Goal: Task Accomplishment & Management: Use online tool/utility

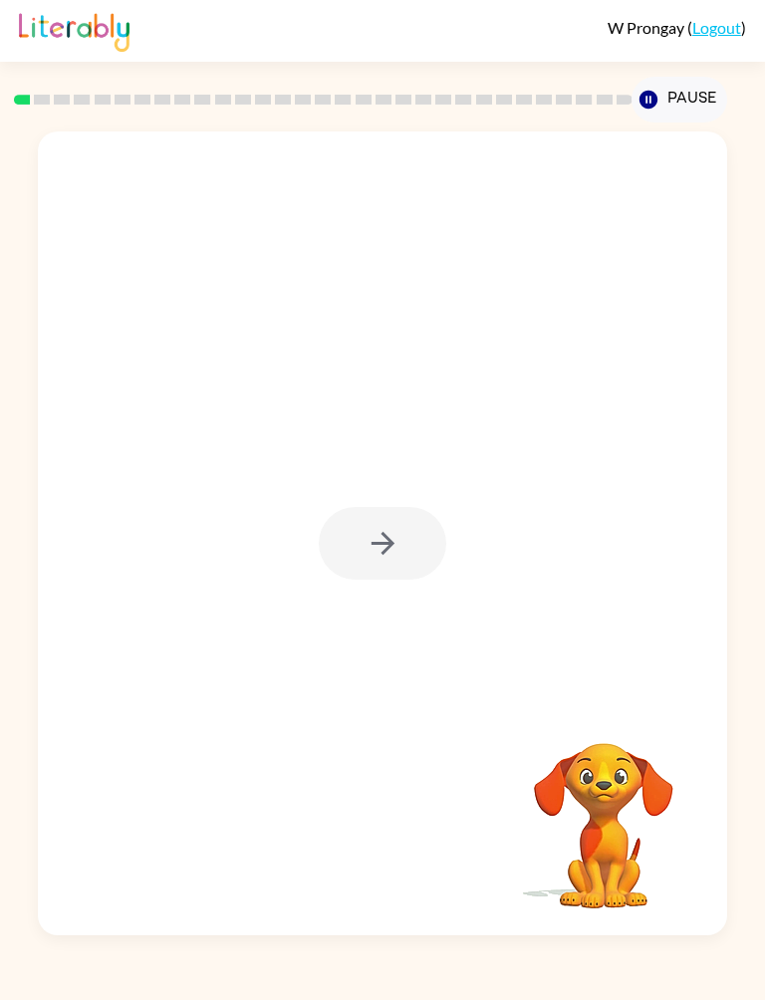
click at [0, 477] on div "Your browser must support playing .mp4 files to use Literably. Please try using…" at bounding box center [382, 528] width 765 height 812
click at [1, 831] on div "Your browser must support playing .mp4 files to use Literably. Please try using…" at bounding box center [382, 528] width 765 height 812
click at [404, 526] on button "button" at bounding box center [382, 543] width 127 height 73
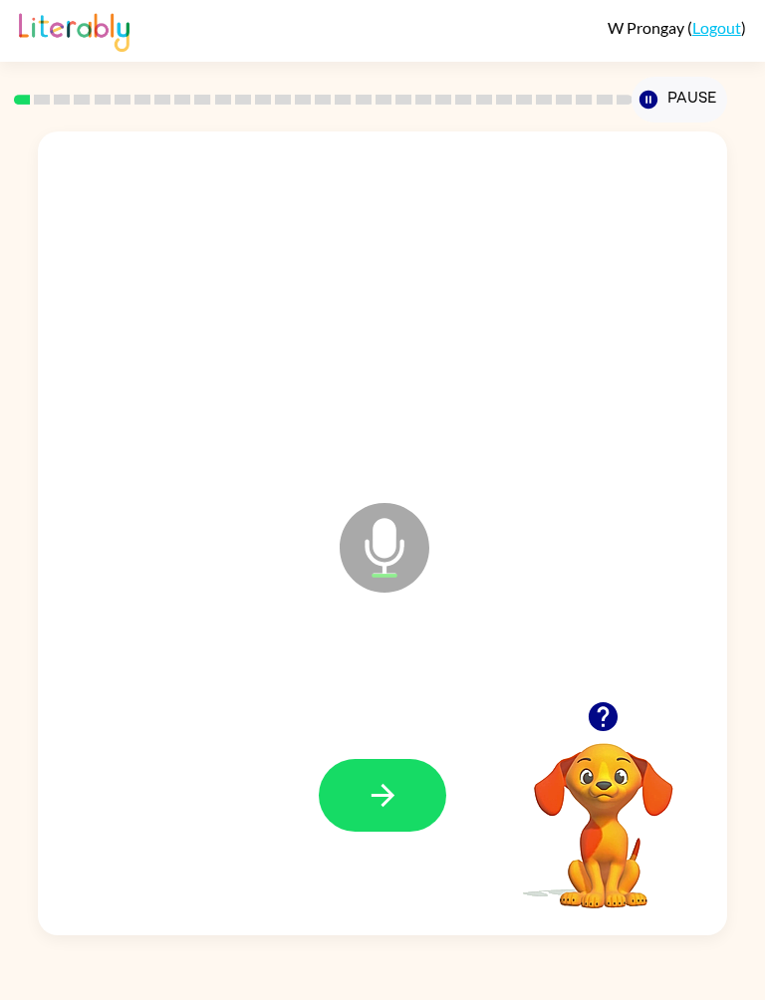
click at [435, 819] on button "button" at bounding box center [382, 795] width 127 height 73
click at [411, 790] on button "button" at bounding box center [382, 795] width 127 height 73
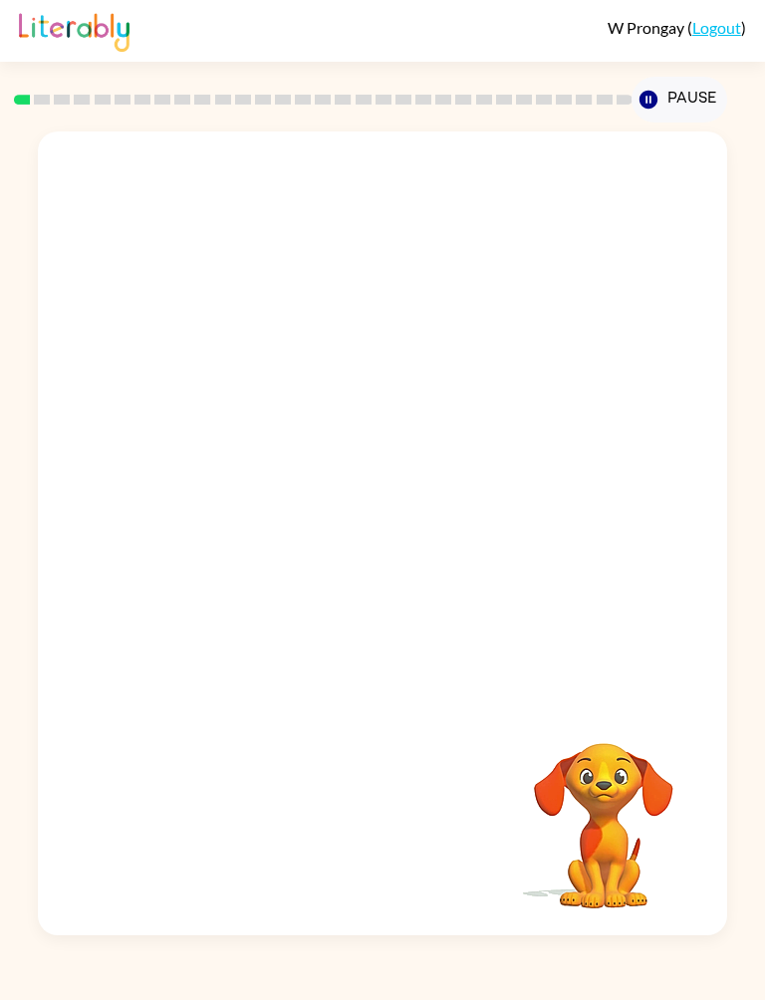
click at [725, 986] on div "W Prongay ( Logout ) Pause Pause Your browser must support playing .mp4 files t…" at bounding box center [382, 500] width 765 height 1000
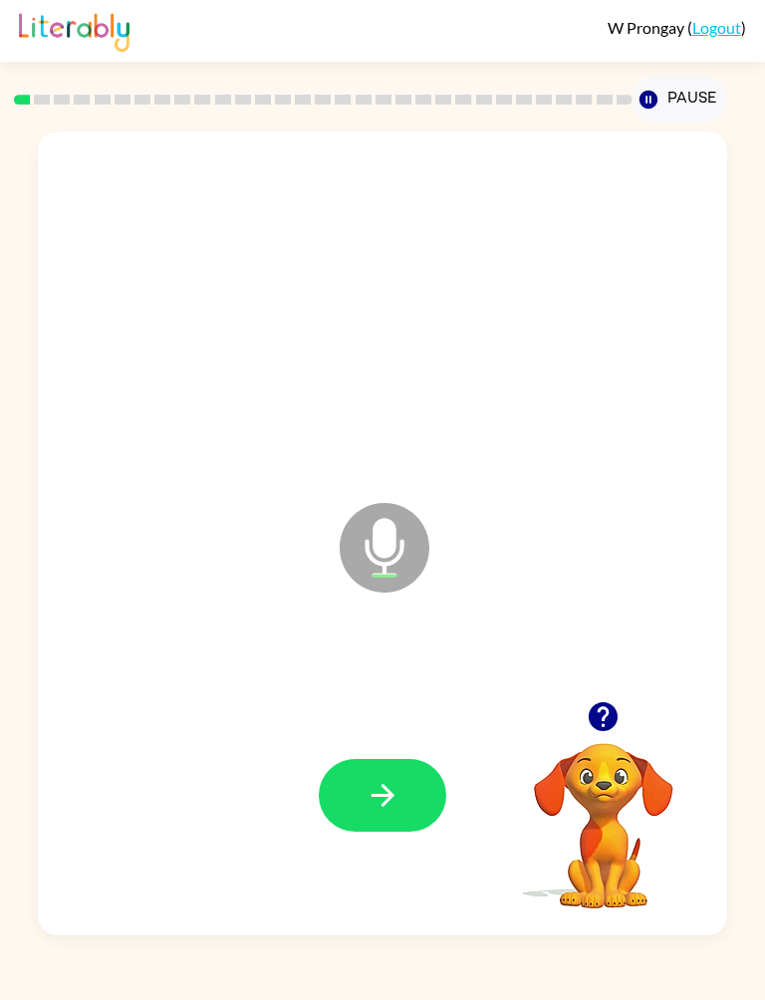
click at [678, 93] on button "Pause Pause" at bounding box center [678, 100] width 95 height 46
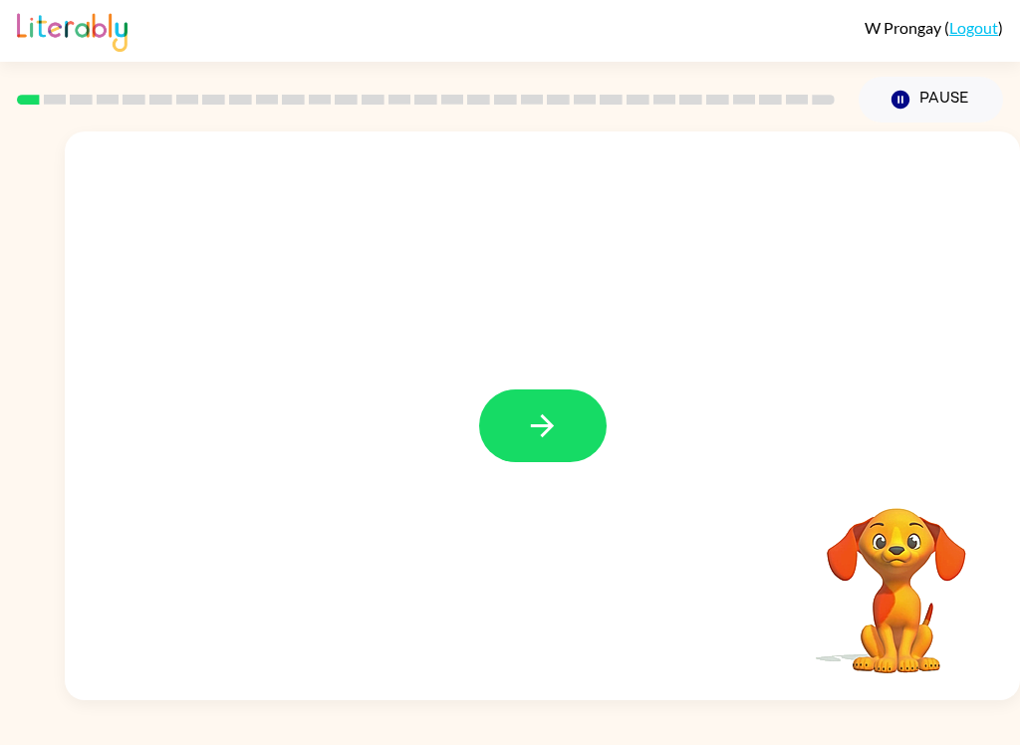
click at [594, 476] on div at bounding box center [542, 415] width 955 height 569
click at [549, 415] on icon "button" at bounding box center [542, 425] width 35 height 35
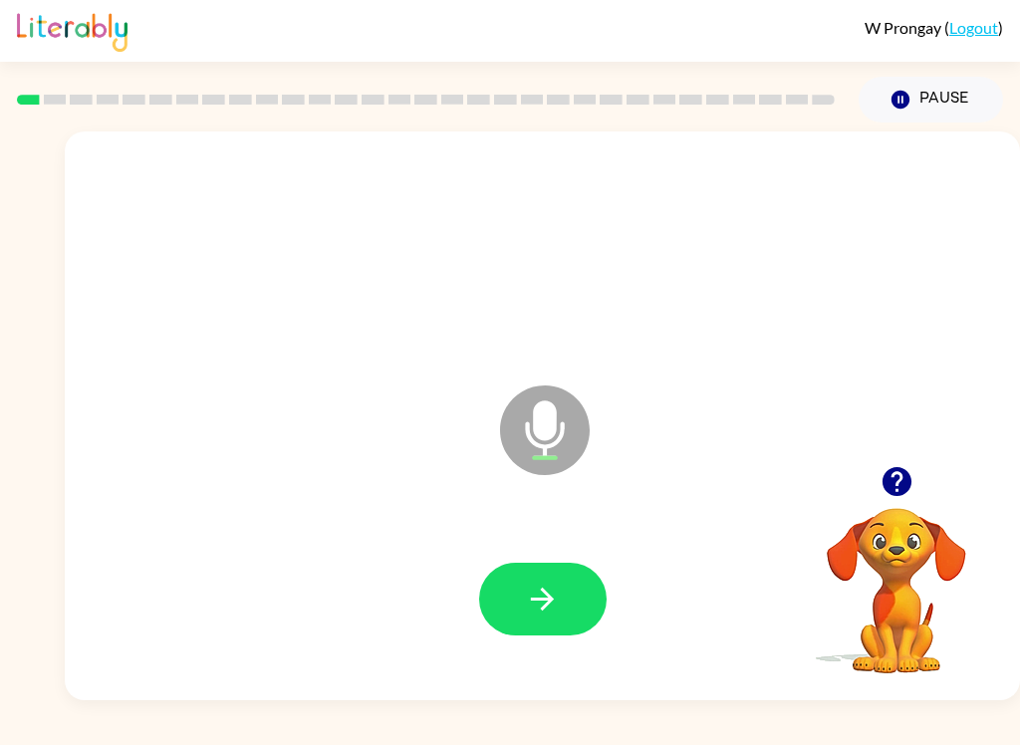
click at [552, 598] on icon "button" at bounding box center [542, 598] width 23 height 23
click at [600, 553] on div at bounding box center [542, 599] width 915 height 163
click at [574, 609] on button "button" at bounding box center [542, 599] width 127 height 73
click at [571, 617] on button "button" at bounding box center [542, 599] width 127 height 73
click at [569, 611] on button "button" at bounding box center [542, 599] width 127 height 73
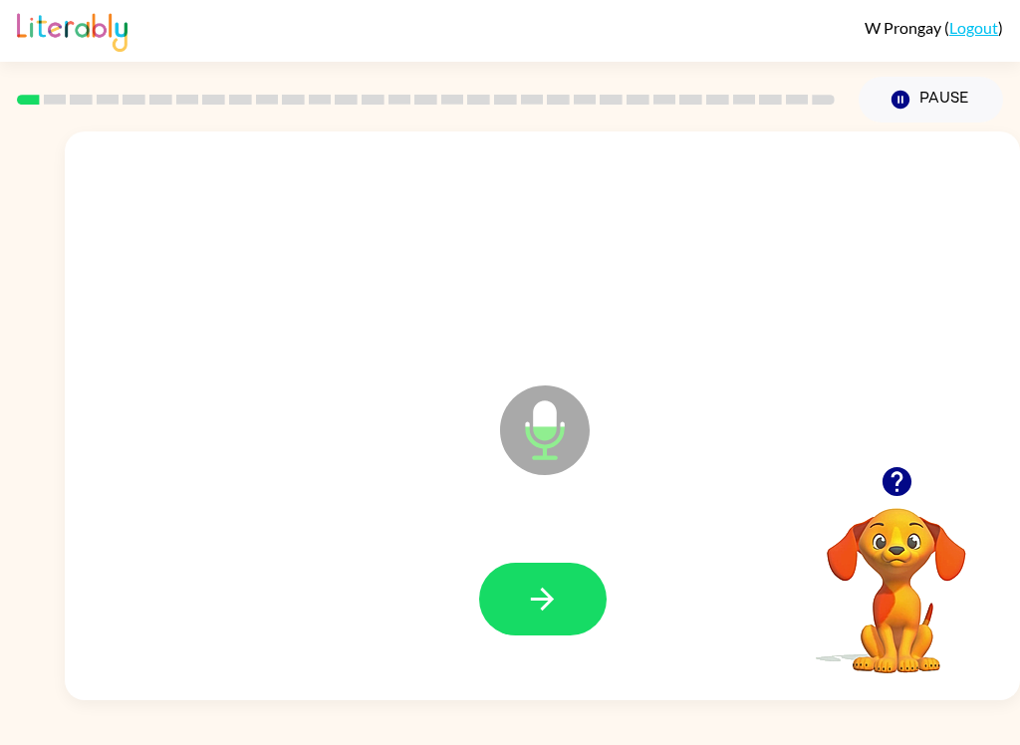
click at [571, 566] on button "button" at bounding box center [542, 599] width 127 height 73
click at [549, 587] on icon "button" at bounding box center [542, 598] width 35 height 35
click at [764, 476] on icon "button" at bounding box center [895, 481] width 29 height 29
click at [549, 614] on icon "button" at bounding box center [542, 598] width 35 height 35
click at [569, 603] on button "button" at bounding box center [542, 599] width 127 height 73
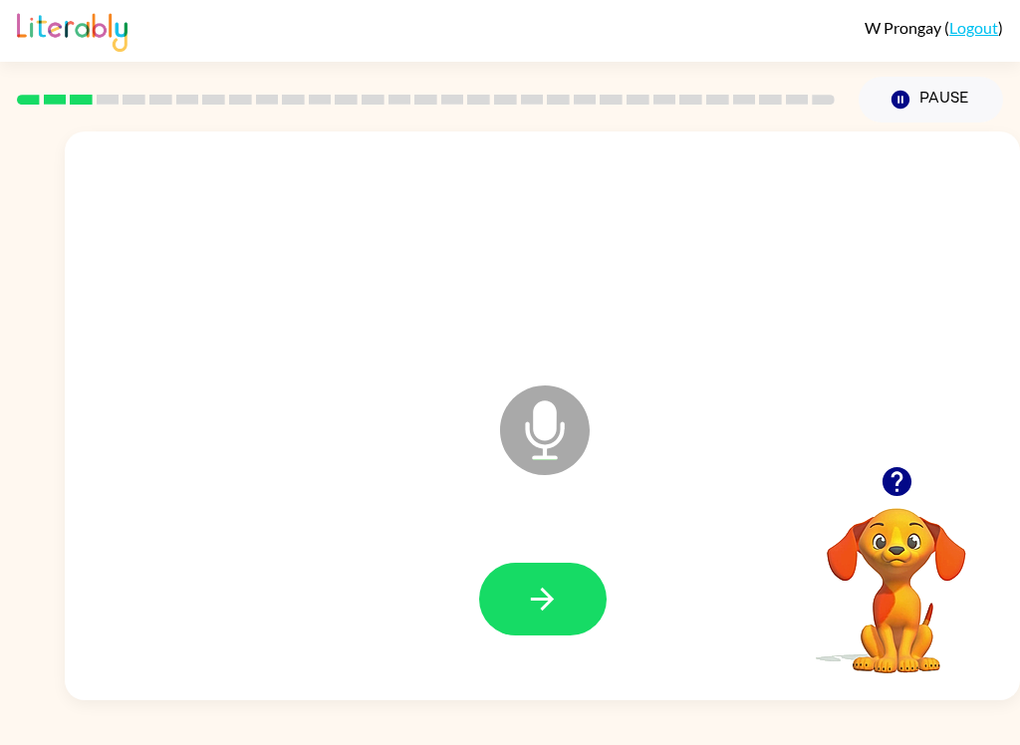
click at [580, 598] on button "button" at bounding box center [542, 599] width 127 height 73
click at [569, 605] on button "button" at bounding box center [542, 599] width 127 height 73
click at [764, 504] on button "button" at bounding box center [896, 481] width 51 height 51
click at [588, 605] on button "button" at bounding box center [542, 599] width 127 height 73
click at [572, 620] on button "button" at bounding box center [542, 599] width 127 height 73
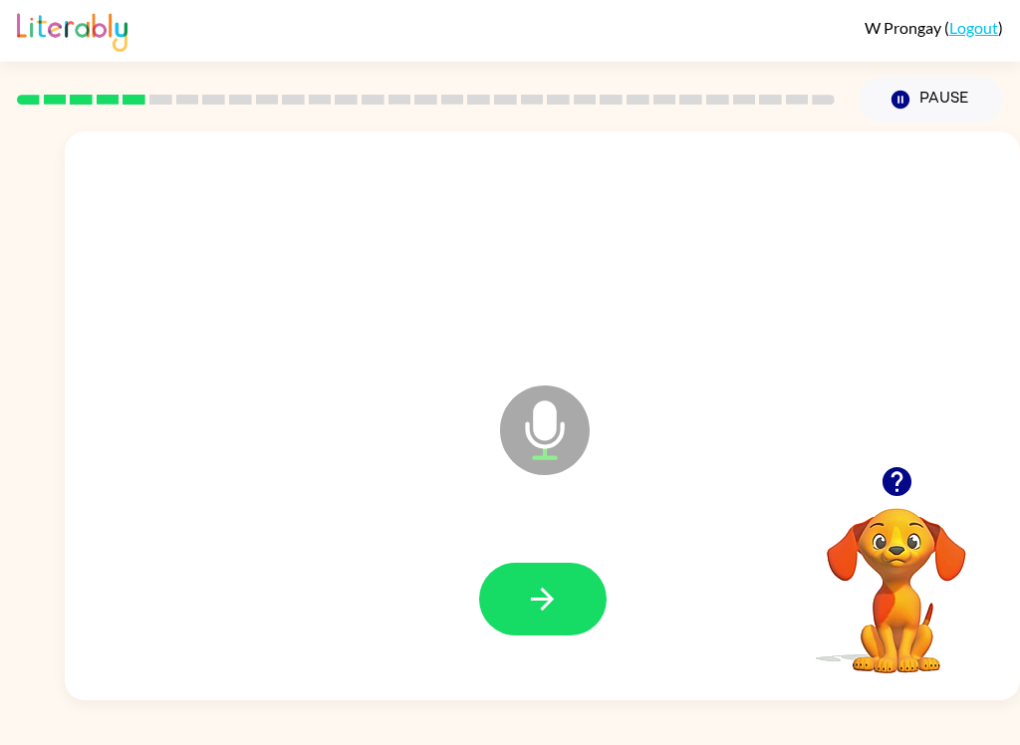
click at [537, 632] on button "button" at bounding box center [542, 599] width 127 height 73
click at [564, 616] on button "button" at bounding box center [542, 599] width 127 height 73
click at [566, 582] on button "button" at bounding box center [542, 599] width 127 height 73
click at [569, 580] on button "button" at bounding box center [542, 599] width 127 height 73
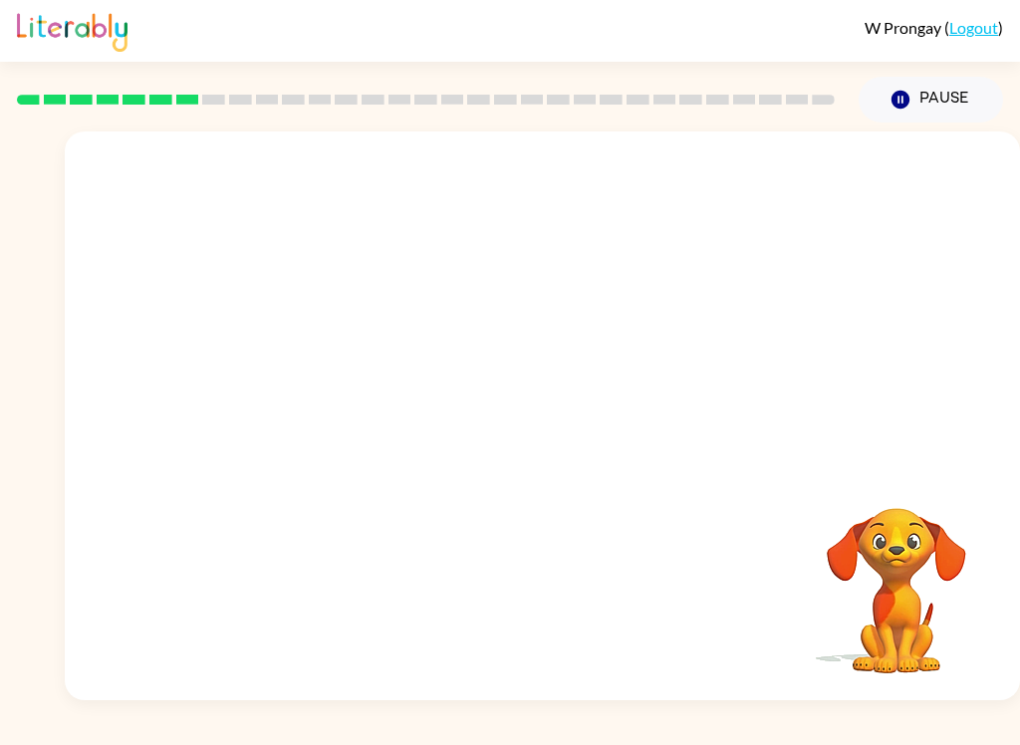
click at [764, 113] on div at bounding box center [425, 100] width 841 height 70
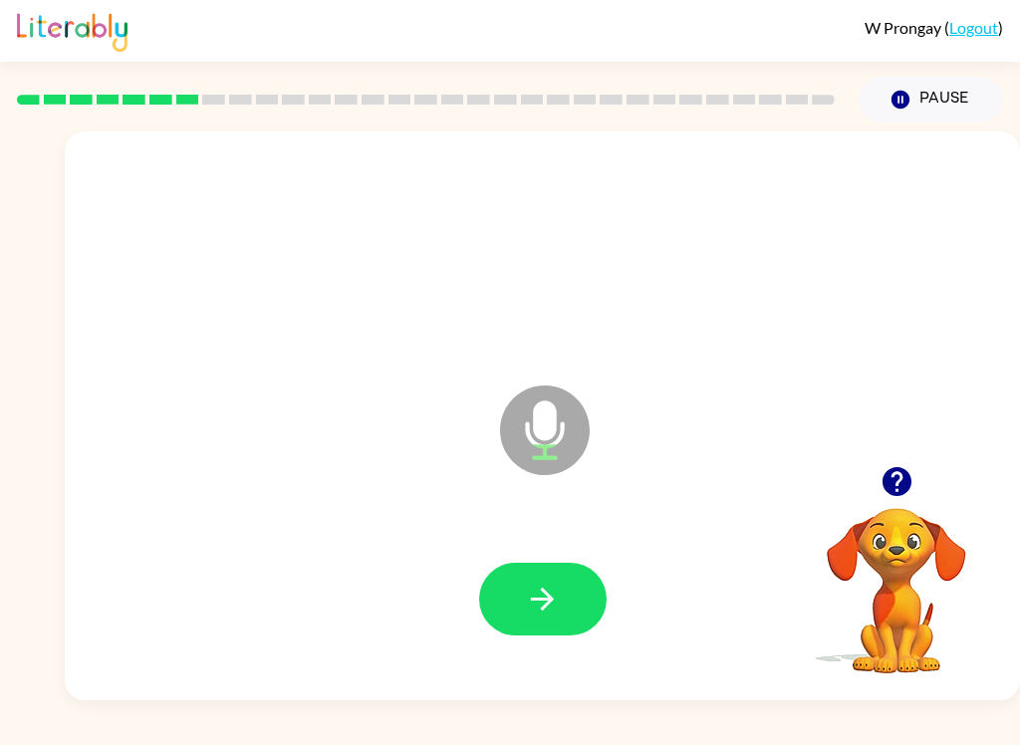
click at [563, 598] on button "button" at bounding box center [542, 599] width 127 height 73
click at [583, 558] on div at bounding box center [542, 599] width 915 height 163
click at [555, 605] on icon "button" at bounding box center [542, 598] width 35 height 35
click at [581, 608] on button "button" at bounding box center [542, 599] width 127 height 73
click at [570, 601] on button "button" at bounding box center [542, 599] width 127 height 73
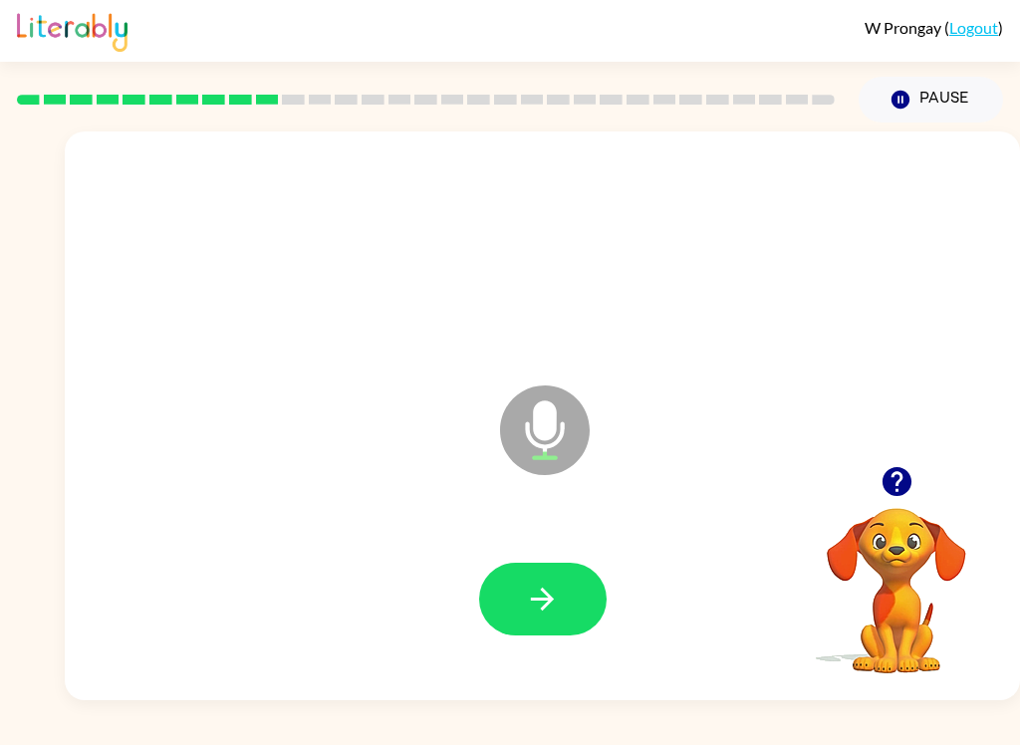
click at [583, 608] on button "button" at bounding box center [542, 599] width 127 height 73
click at [561, 600] on button "button" at bounding box center [542, 599] width 127 height 73
click at [575, 609] on button "button" at bounding box center [542, 599] width 127 height 73
click at [565, 605] on button "button" at bounding box center [542, 599] width 127 height 73
click at [586, 610] on button "button" at bounding box center [542, 599] width 127 height 73
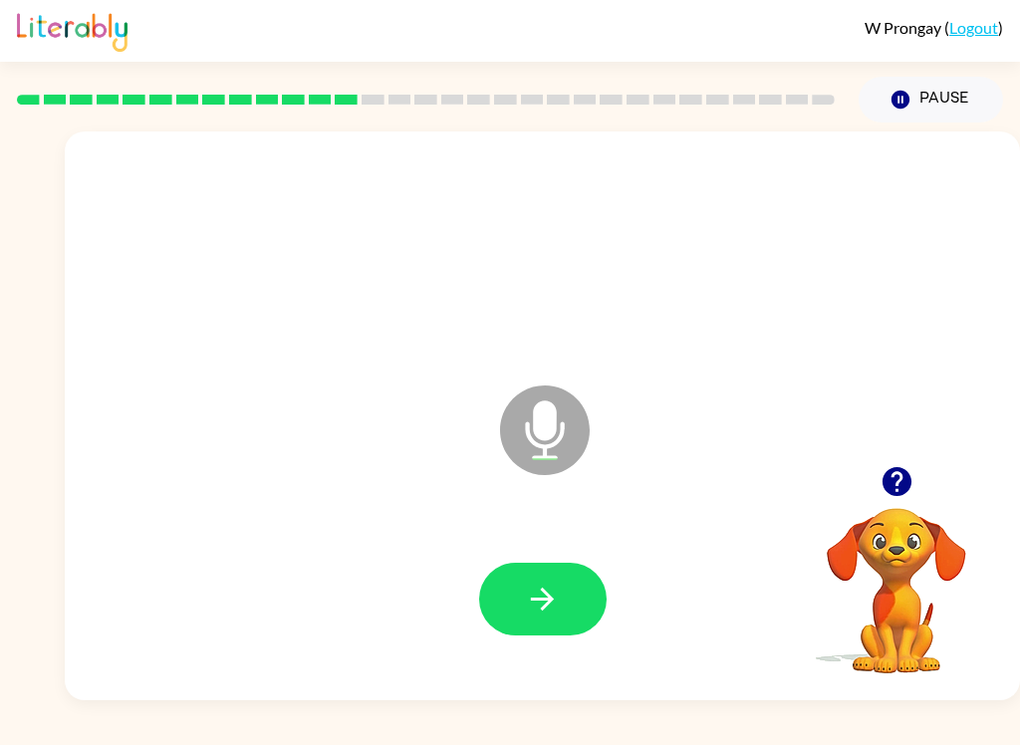
click at [569, 591] on button "button" at bounding box center [542, 599] width 127 height 73
click at [577, 578] on button "button" at bounding box center [542, 599] width 127 height 73
click at [556, 609] on icon "button" at bounding box center [542, 598] width 35 height 35
click at [576, 615] on button "button" at bounding box center [542, 599] width 127 height 73
click at [764, 461] on button "button" at bounding box center [896, 481] width 51 height 51
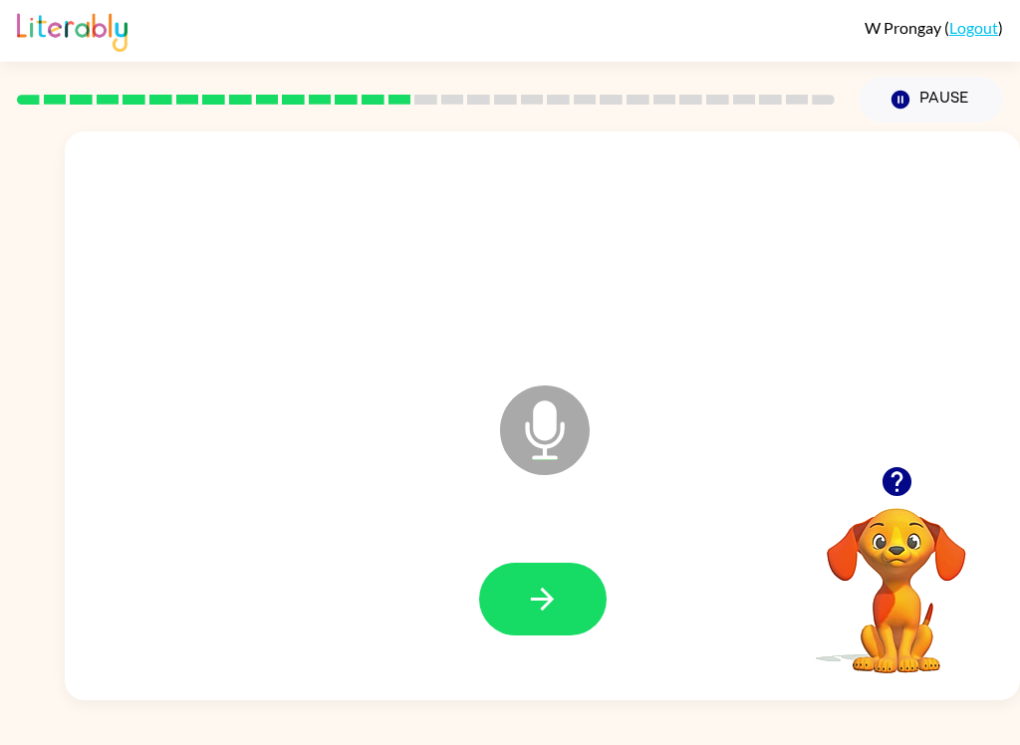
click at [569, 588] on button "button" at bounding box center [542, 599] width 127 height 73
click at [562, 626] on button "button" at bounding box center [542, 599] width 127 height 73
click at [591, 611] on button "button" at bounding box center [542, 599] width 127 height 73
click at [764, 500] on button "button" at bounding box center [896, 481] width 51 height 51
click at [566, 606] on button "button" at bounding box center [542, 599] width 127 height 73
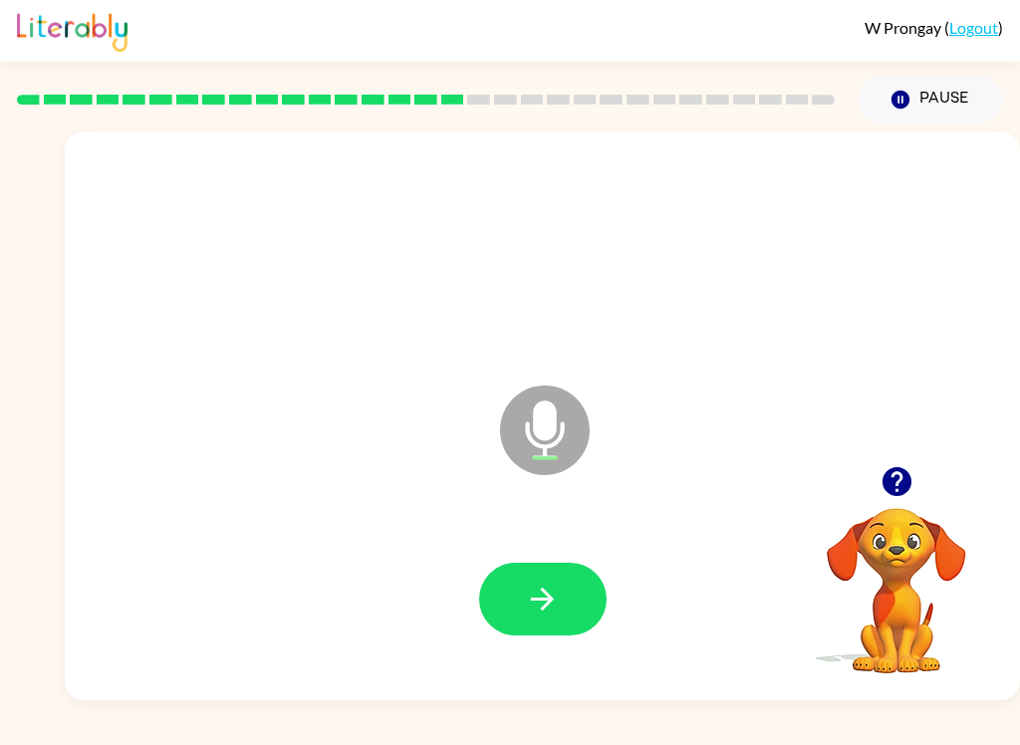
click at [586, 567] on button "button" at bounding box center [542, 599] width 127 height 73
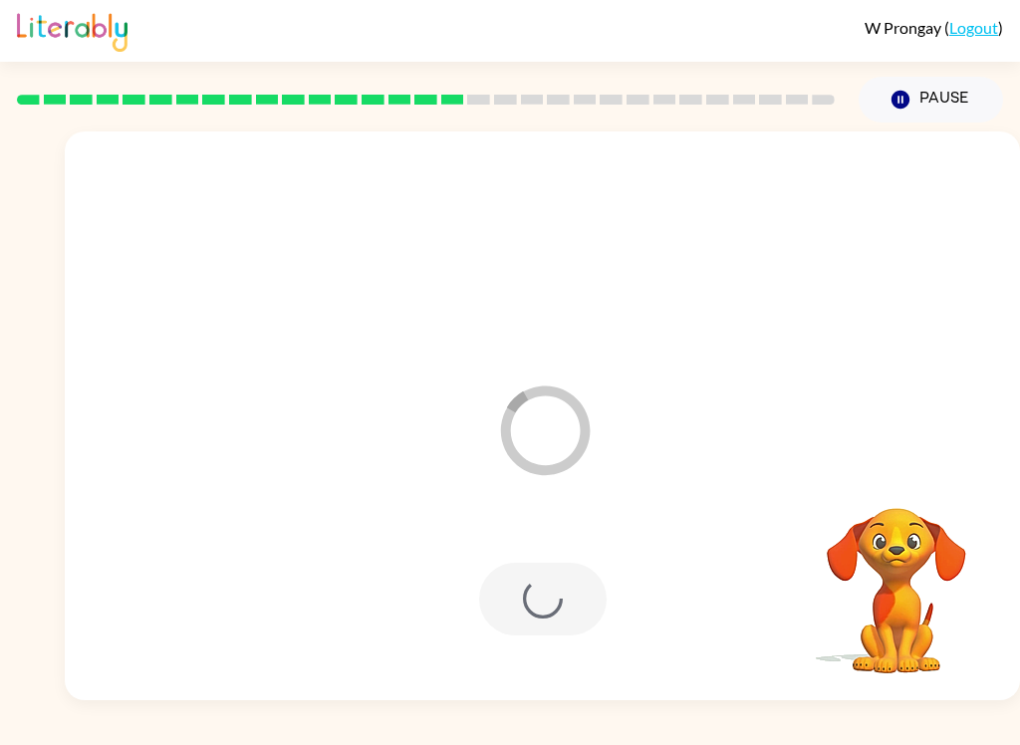
click at [577, 634] on div at bounding box center [542, 599] width 127 height 73
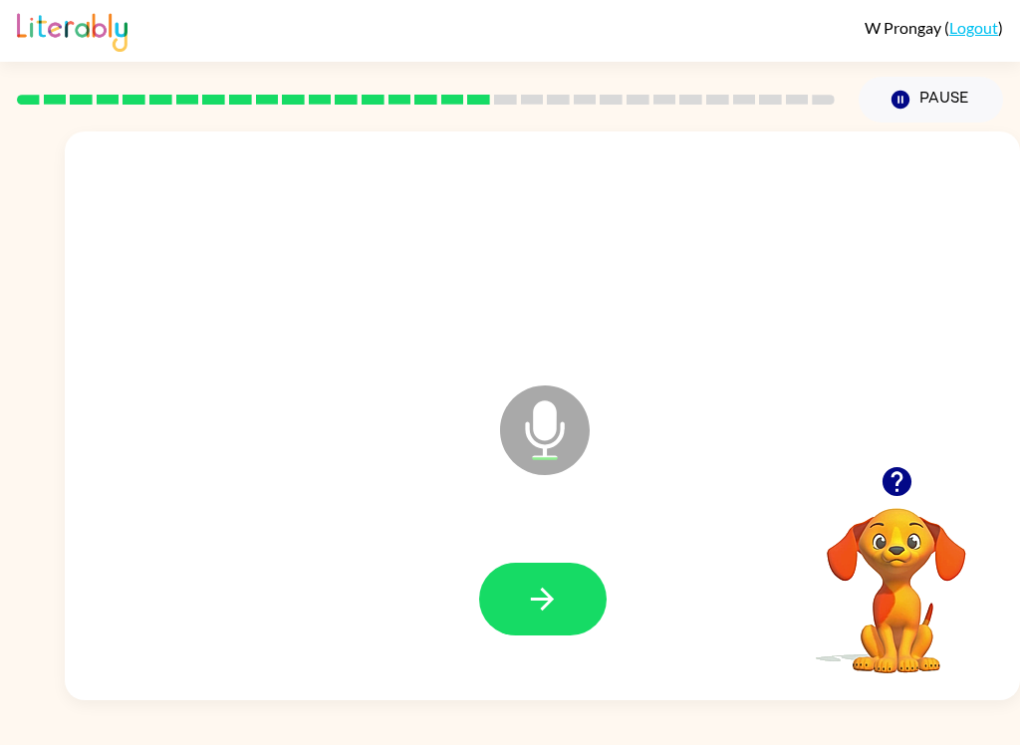
click at [567, 610] on button "button" at bounding box center [542, 599] width 127 height 73
click at [567, 607] on button "button" at bounding box center [542, 599] width 127 height 73
click at [582, 628] on button "button" at bounding box center [542, 599] width 127 height 73
click at [574, 590] on button "button" at bounding box center [542, 599] width 127 height 73
click at [571, 612] on button "button" at bounding box center [542, 599] width 127 height 73
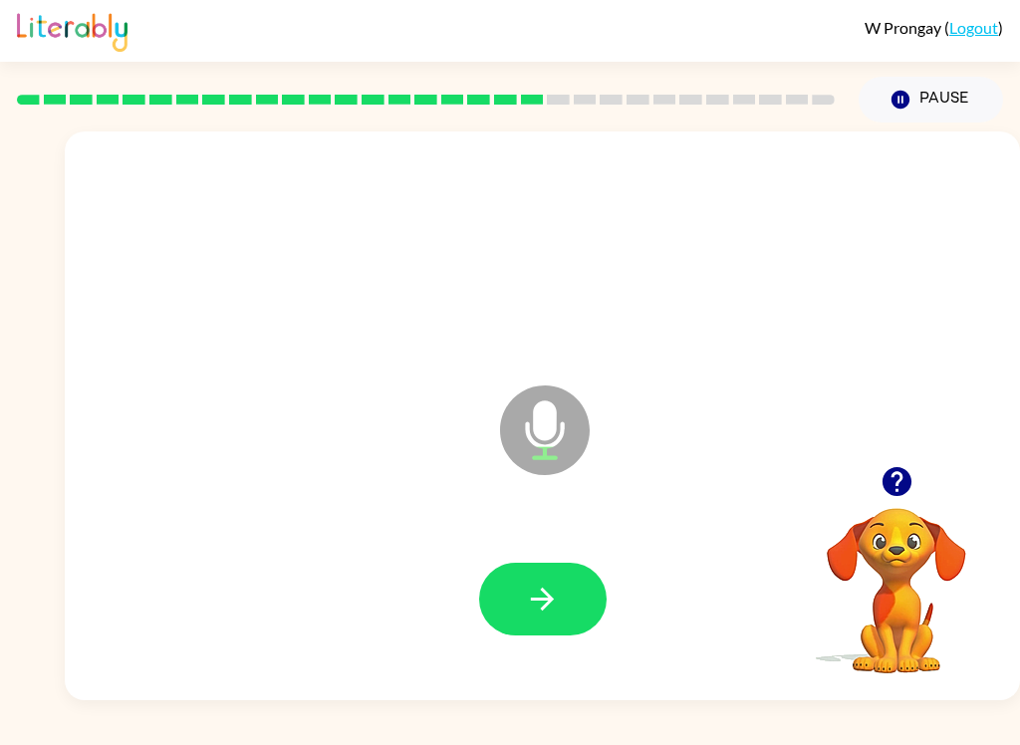
click at [584, 576] on button "button" at bounding box center [542, 599] width 127 height 73
click at [574, 594] on button "button" at bounding box center [542, 599] width 127 height 73
click at [596, 623] on button "button" at bounding box center [542, 599] width 127 height 73
click at [525, 631] on button "button" at bounding box center [542, 599] width 127 height 73
click at [580, 606] on button "button" at bounding box center [542, 599] width 127 height 73
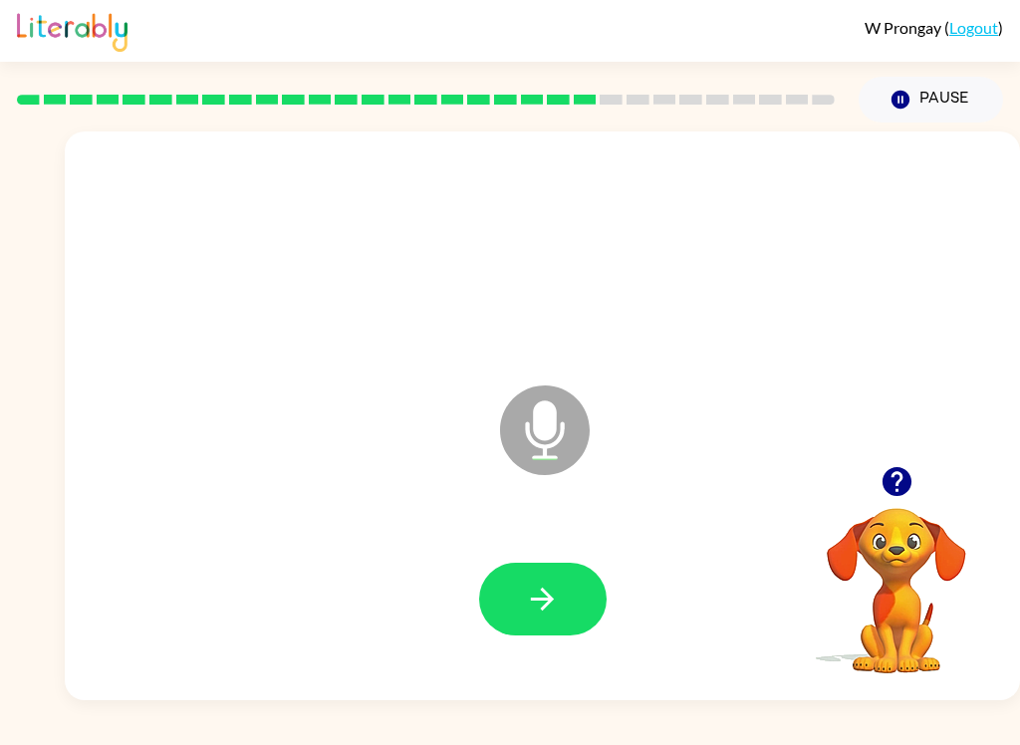
click at [582, 591] on button "button" at bounding box center [542, 599] width 127 height 73
click at [764, 475] on div at bounding box center [896, 481] width 199 height 51
click at [764, 486] on button "button" at bounding box center [896, 481] width 51 height 51
click at [764, 485] on video "Your browser must support playing .mp4 files to use Literably. Please try using…" at bounding box center [896, 576] width 199 height 199
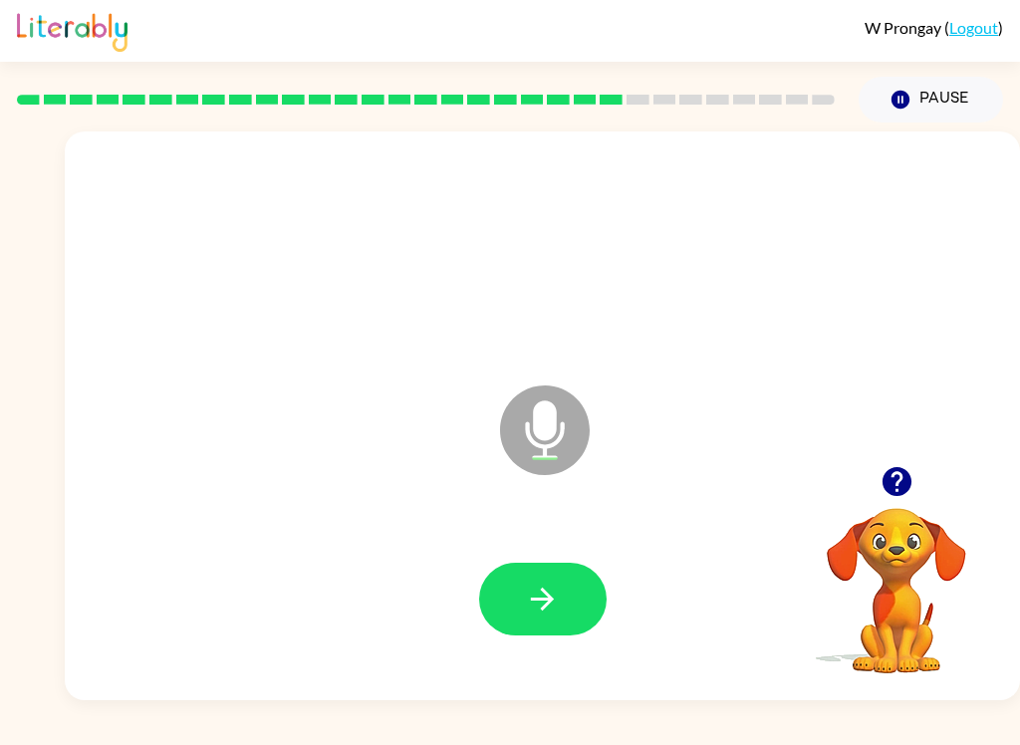
click at [574, 583] on button "button" at bounding box center [542, 599] width 127 height 73
click at [586, 594] on button "button" at bounding box center [542, 599] width 127 height 73
click at [764, 530] on video "Your browser must support playing .mp4 files to use Literably. Please try using…" at bounding box center [896, 576] width 199 height 199
click at [764, 476] on icon "button" at bounding box center [896, 481] width 35 height 35
click at [533, 632] on button "button" at bounding box center [542, 599] width 127 height 73
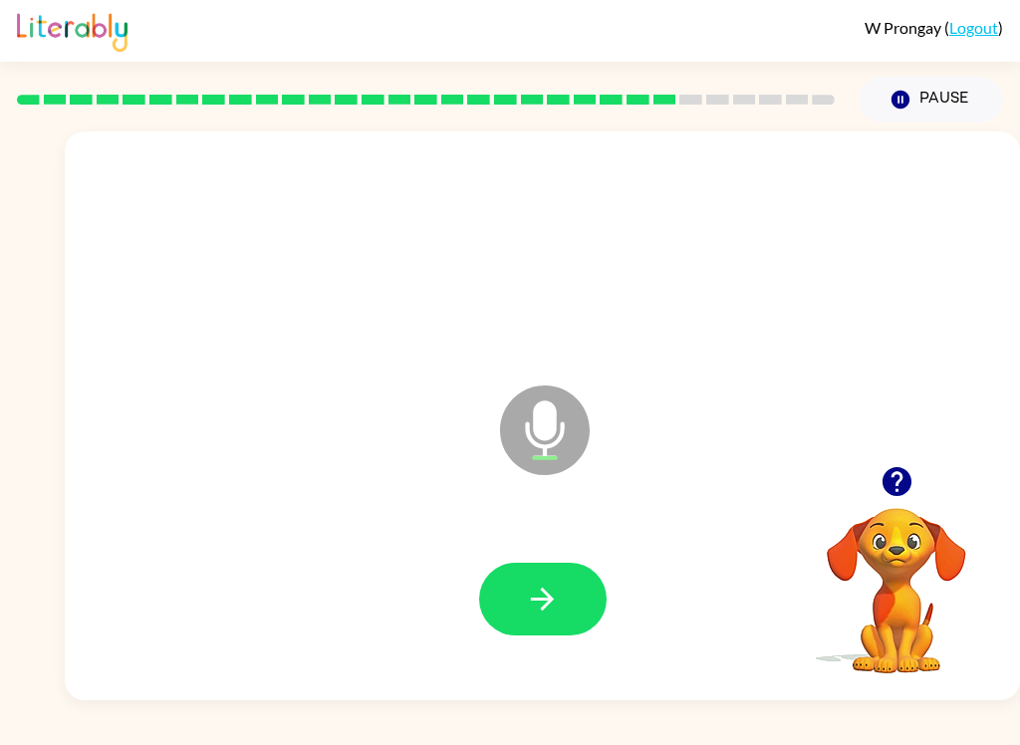
click at [581, 582] on button "button" at bounding box center [542, 599] width 127 height 73
click at [588, 560] on div at bounding box center [542, 599] width 915 height 163
click at [608, 581] on div at bounding box center [542, 599] width 915 height 163
click at [579, 595] on button "button" at bounding box center [542, 599] width 127 height 73
click at [569, 603] on button "button" at bounding box center [542, 599] width 127 height 73
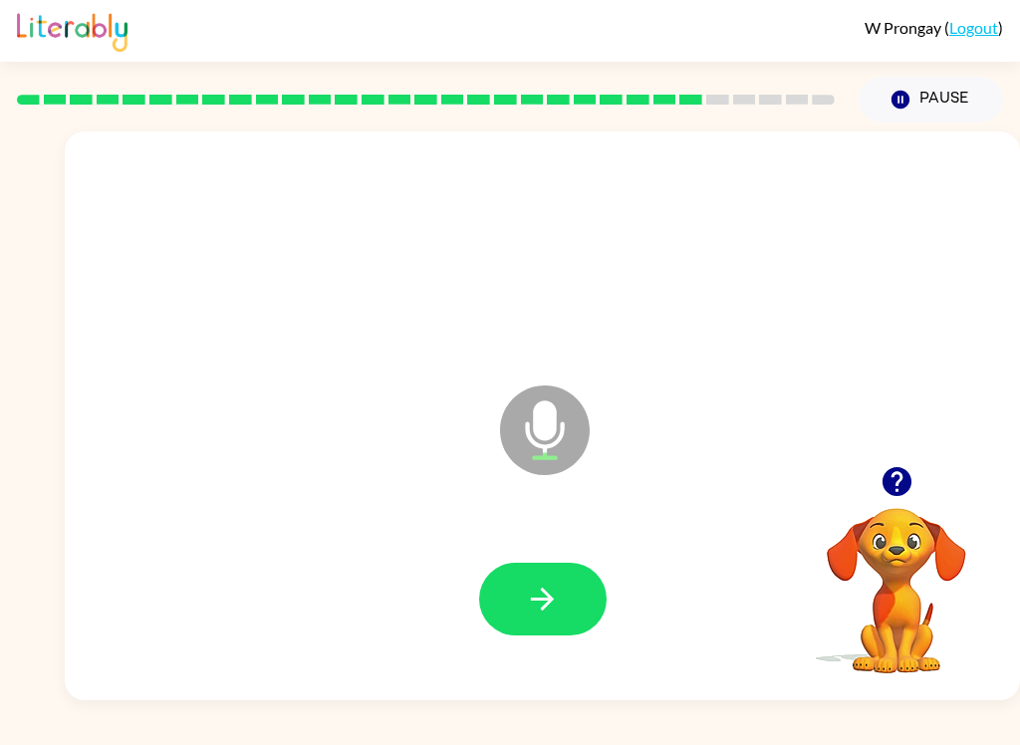
click at [585, 624] on button "button" at bounding box center [542, 599] width 127 height 73
click at [569, 584] on button "button" at bounding box center [542, 599] width 127 height 73
click at [764, 467] on button "button" at bounding box center [896, 481] width 51 height 51
click at [764, 598] on video "Your browser must support playing .mp4 files to use Literably. Please try using…" at bounding box center [896, 576] width 199 height 199
click at [764, 504] on button "button" at bounding box center [896, 481] width 51 height 51
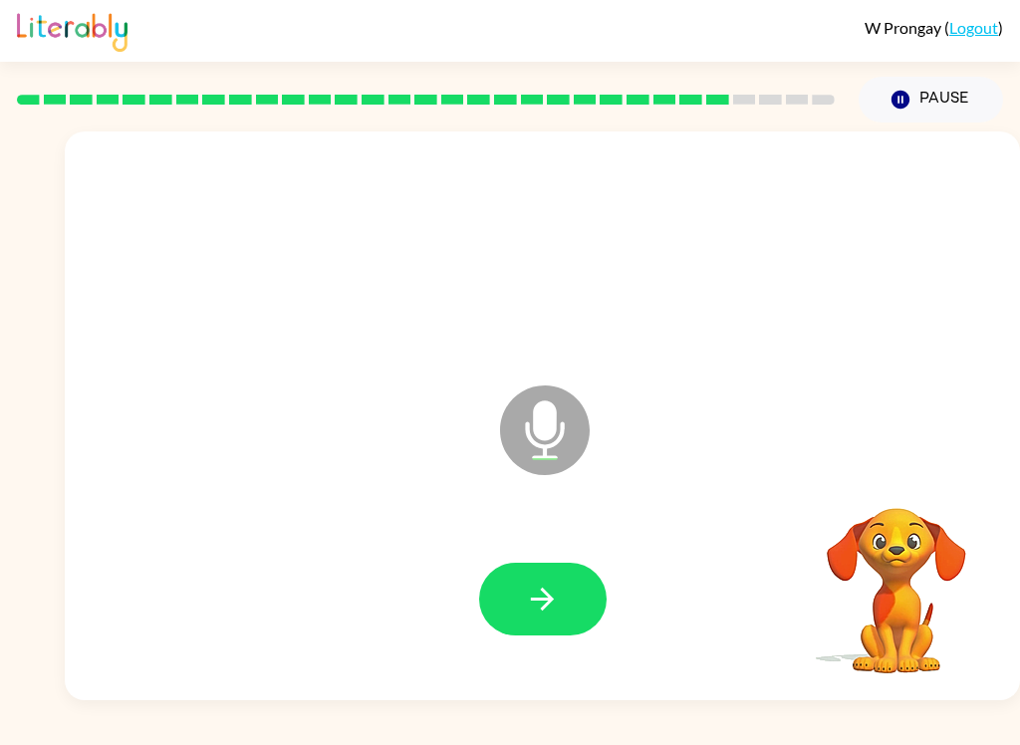
click at [764, 507] on video "Your browser must support playing .mp4 files to use Literably. Please try using…" at bounding box center [896, 576] width 199 height 199
click at [764, 479] on video "Your browser must support playing .mp4 files to use Literably. Please try using…" at bounding box center [896, 576] width 199 height 199
click at [764, 506] on div at bounding box center [896, 481] width 199 height 51
click at [764, 547] on video "Your browser must support playing .mp4 files to use Literably. Please try using…" at bounding box center [896, 576] width 199 height 199
click at [764, 478] on button "button" at bounding box center [896, 481] width 51 height 51
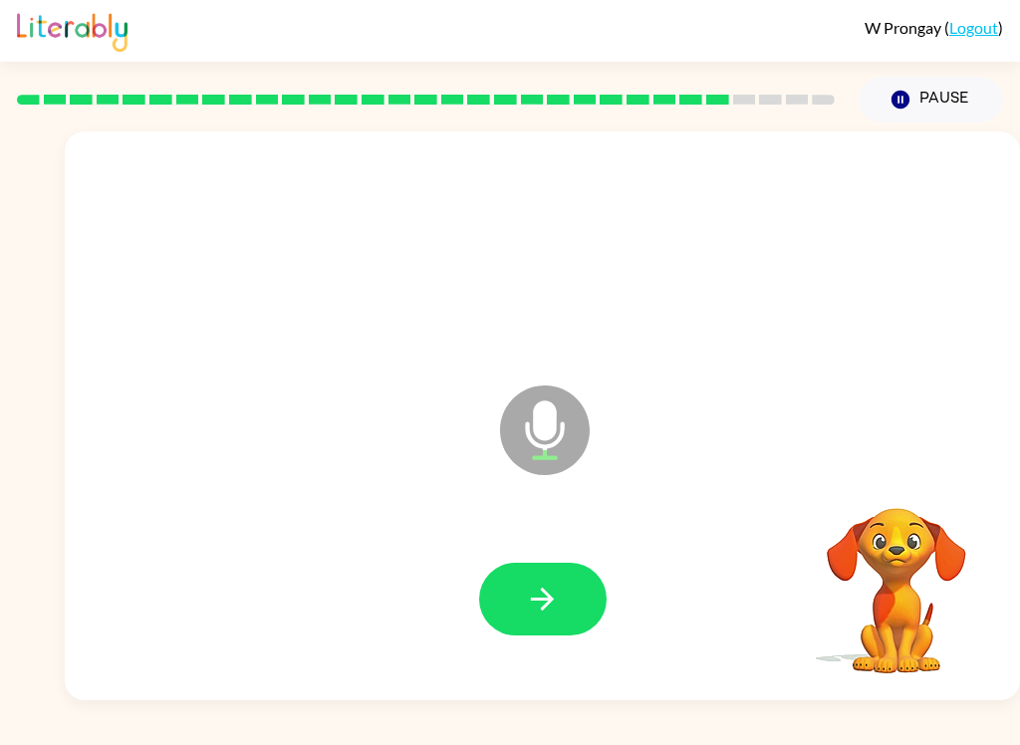
click at [764, 504] on video "Your browser must support playing .mp4 files to use Literably. Please try using…" at bounding box center [896, 576] width 199 height 199
click at [598, 593] on button "button" at bounding box center [542, 599] width 127 height 73
click at [764, 509] on video "Your browser must support playing .mp4 files to use Literably. Please try using…" at bounding box center [896, 576] width 199 height 199
click at [764, 483] on icon "button" at bounding box center [895, 481] width 29 height 29
click at [581, 585] on button "button" at bounding box center [542, 599] width 127 height 73
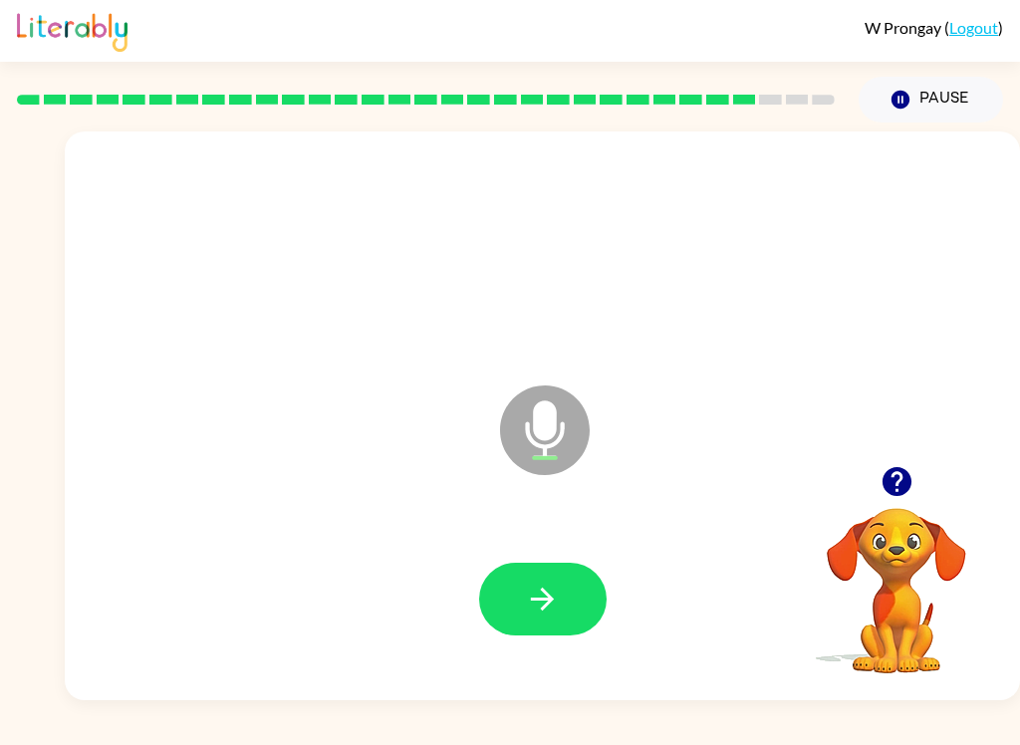
click at [764, 522] on video "Your browser must support playing .mp4 files to use Literably. Please try using…" at bounding box center [896, 576] width 199 height 199
click at [764, 486] on icon "button" at bounding box center [895, 481] width 29 height 29
click at [580, 597] on button "button" at bounding box center [542, 599] width 127 height 73
click at [764, 496] on icon "button" at bounding box center [896, 481] width 35 height 35
click at [599, 581] on button "button" at bounding box center [542, 599] width 127 height 73
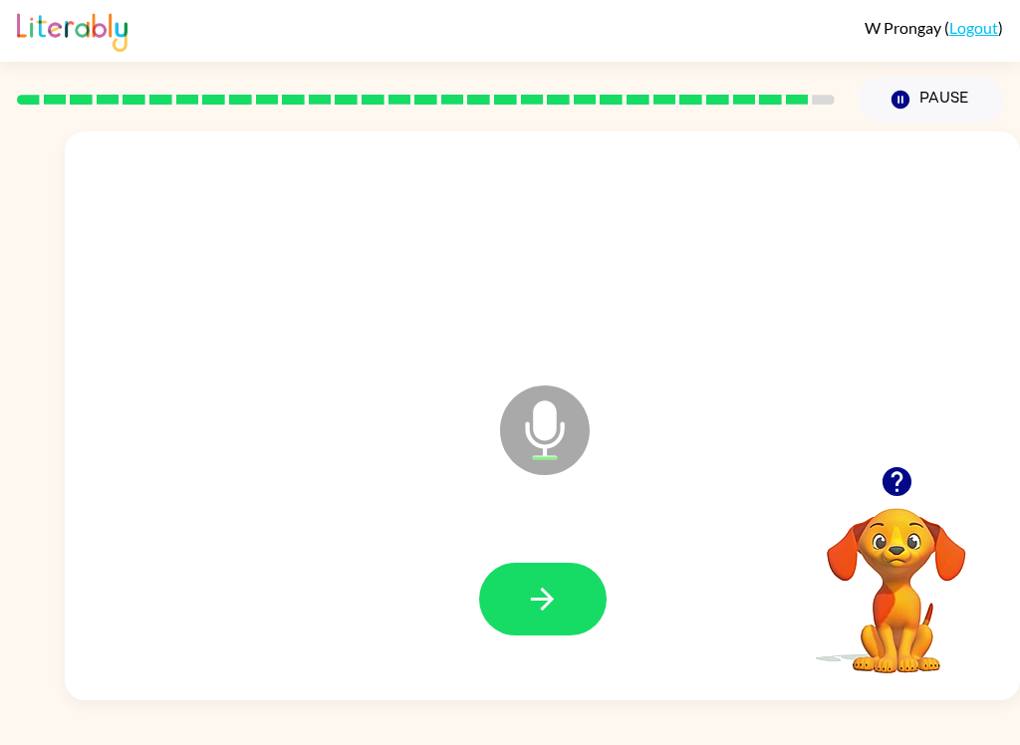
click at [587, 593] on button "button" at bounding box center [542, 599] width 127 height 73
click at [563, 616] on button "button" at bounding box center [542, 599] width 127 height 73
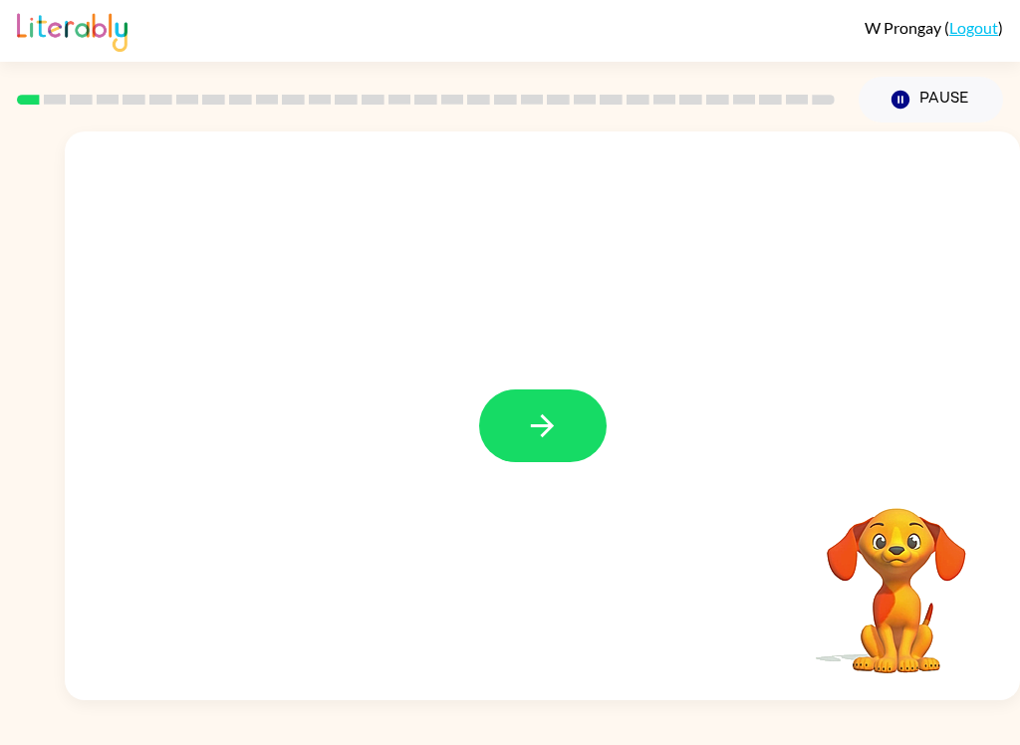
click at [543, 454] on button "button" at bounding box center [542, 425] width 127 height 73
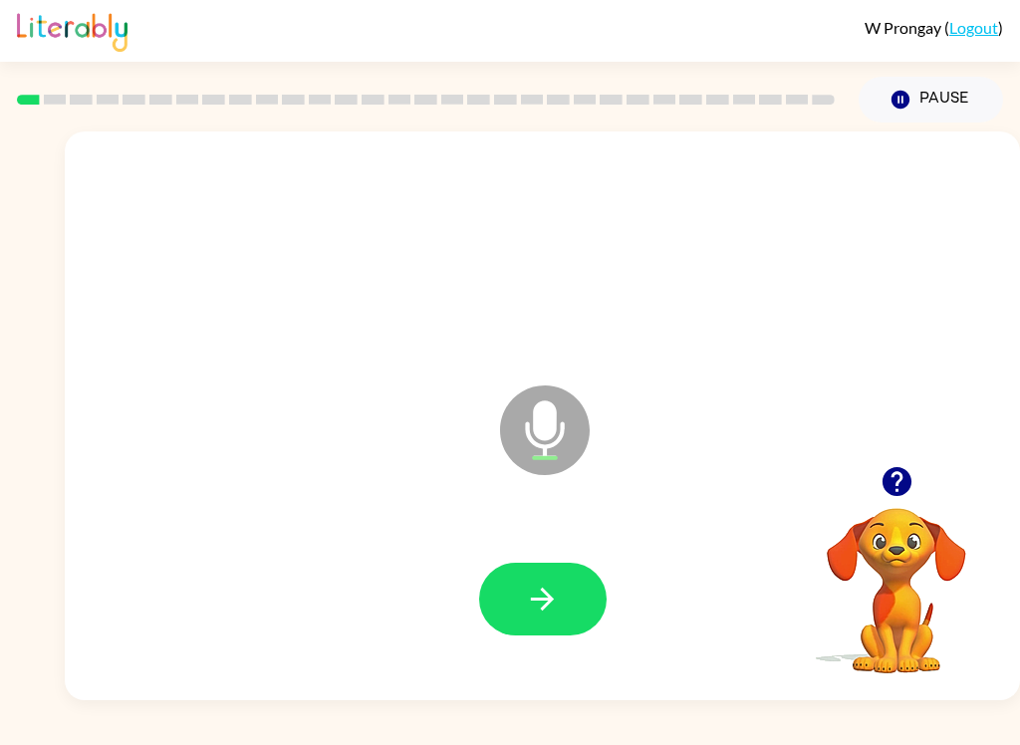
click at [584, 607] on button "button" at bounding box center [542, 599] width 127 height 73
click at [576, 588] on button "button" at bounding box center [542, 599] width 127 height 73
click at [911, 676] on div "Your browser must support playing .mp4 files to use Literably. Please try using…" at bounding box center [896, 576] width 199 height 199
click at [580, 593] on button "button" at bounding box center [542, 599] width 127 height 73
click at [545, 619] on button "button" at bounding box center [542, 599] width 127 height 73
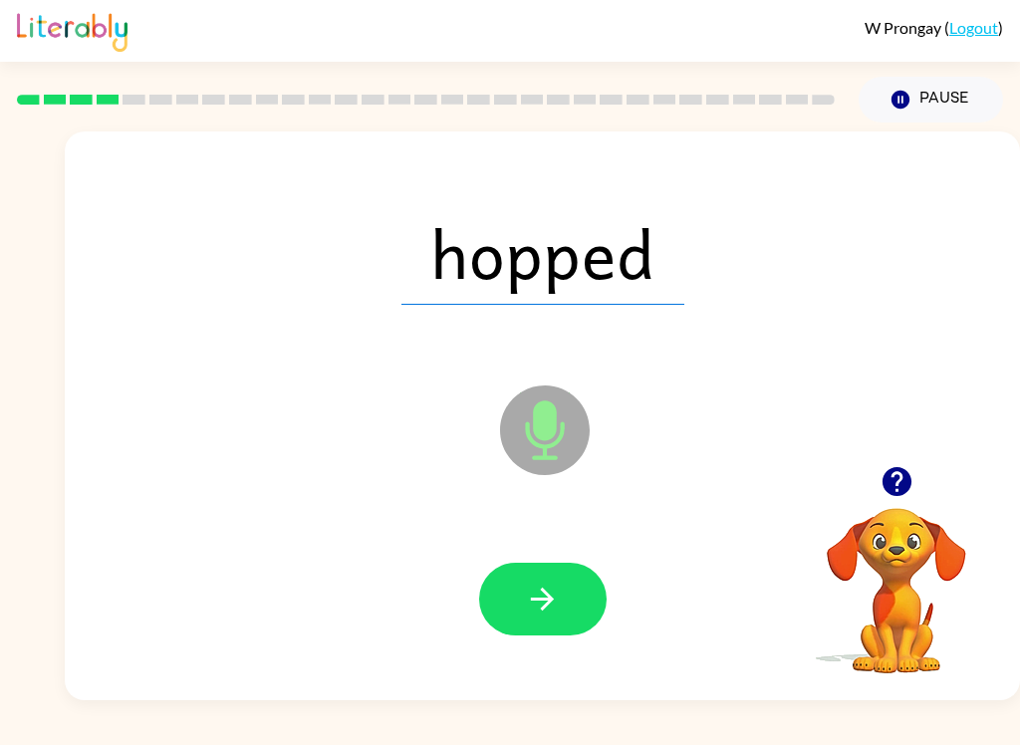
click at [561, 612] on button "button" at bounding box center [542, 599] width 127 height 73
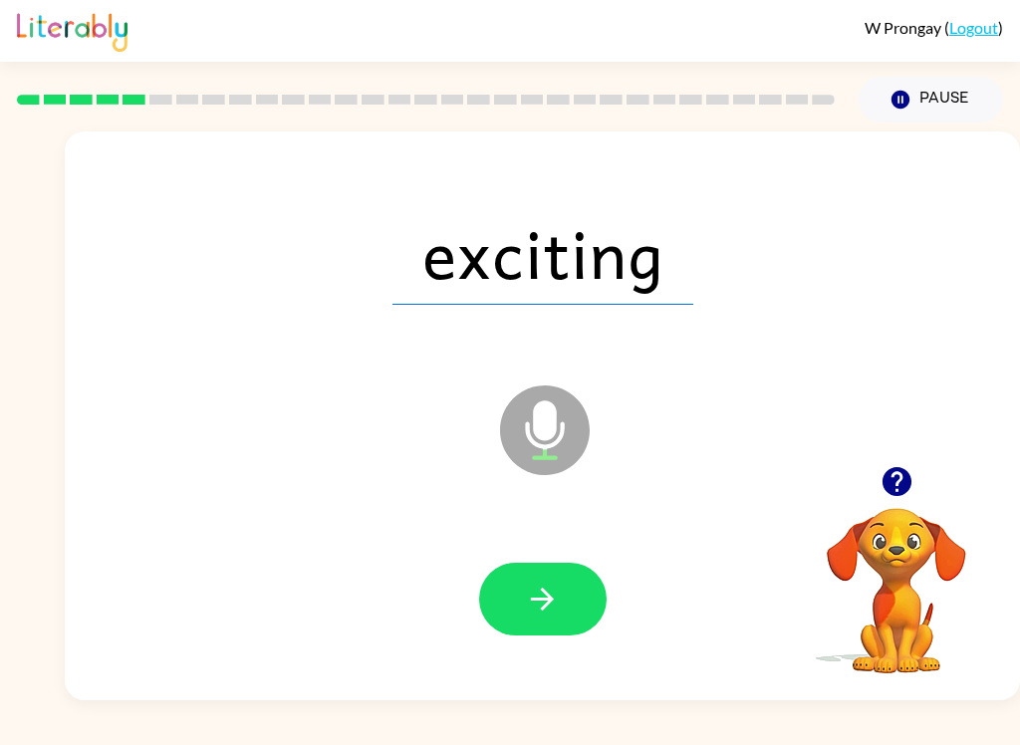
click at [569, 601] on button "button" at bounding box center [542, 599] width 127 height 73
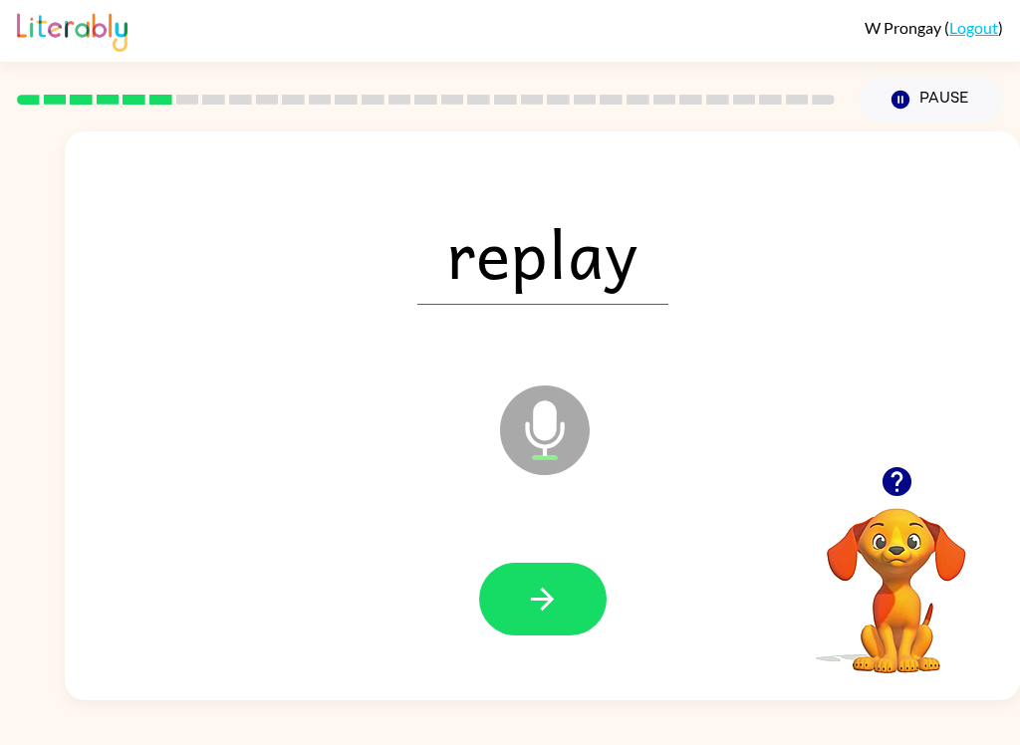
click at [531, 593] on icon "button" at bounding box center [542, 598] width 35 height 35
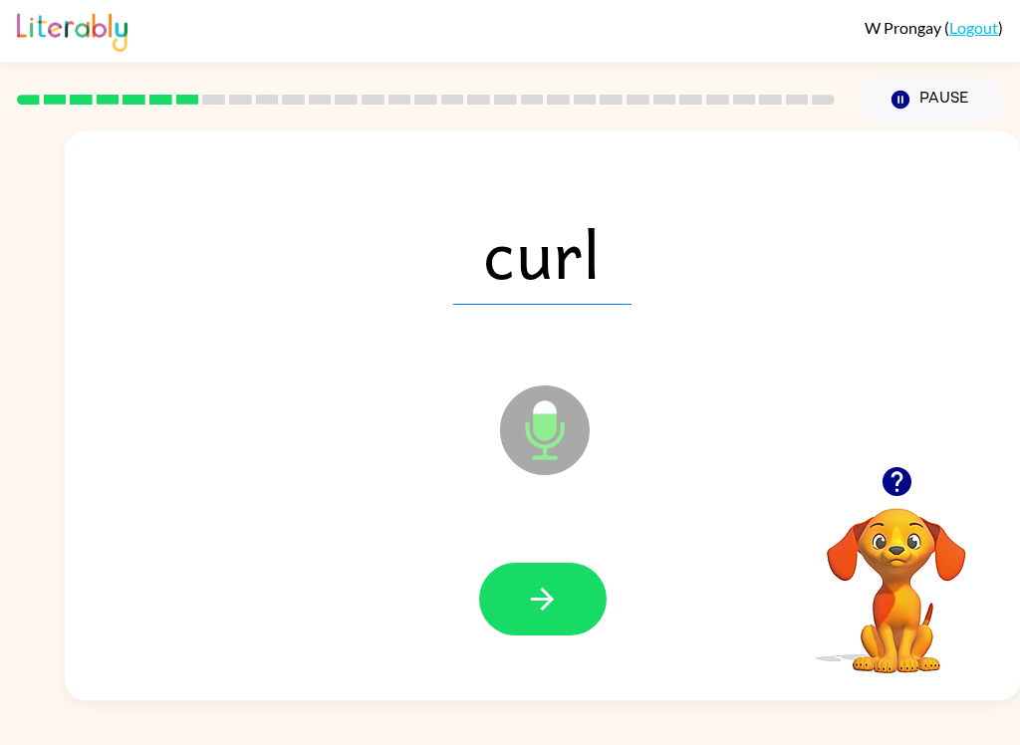
click at [530, 552] on div at bounding box center [542, 599] width 915 height 163
click at [552, 580] on button "button" at bounding box center [542, 599] width 127 height 73
click at [556, 633] on button "button" at bounding box center [542, 599] width 127 height 73
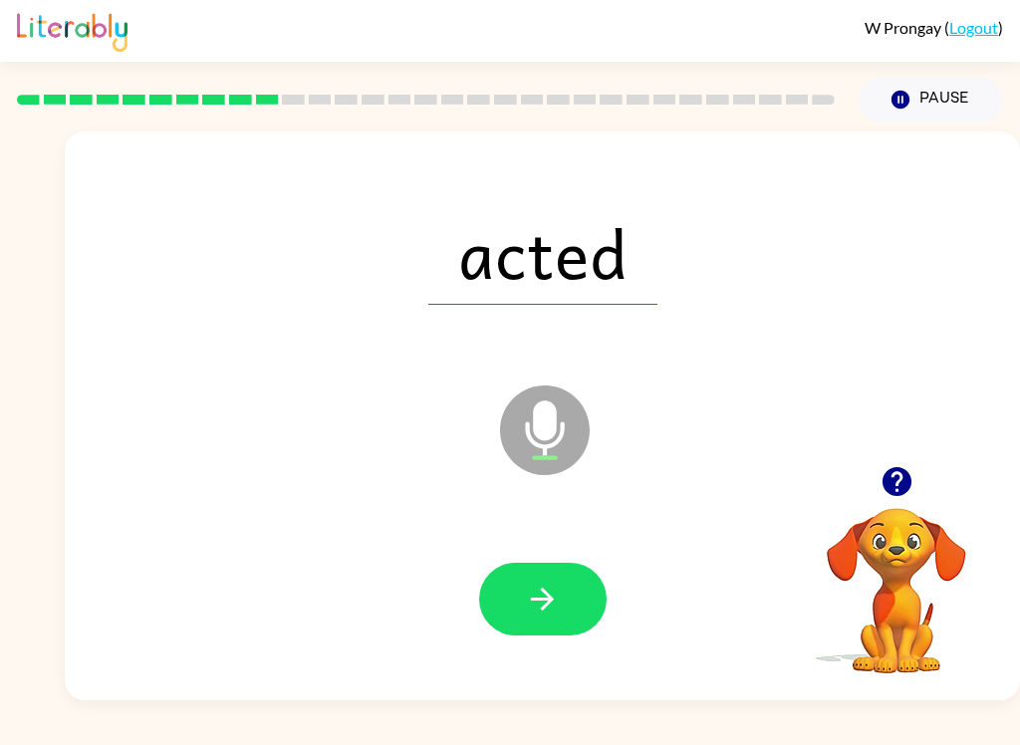
click at [569, 617] on button "button" at bounding box center [542, 599] width 127 height 73
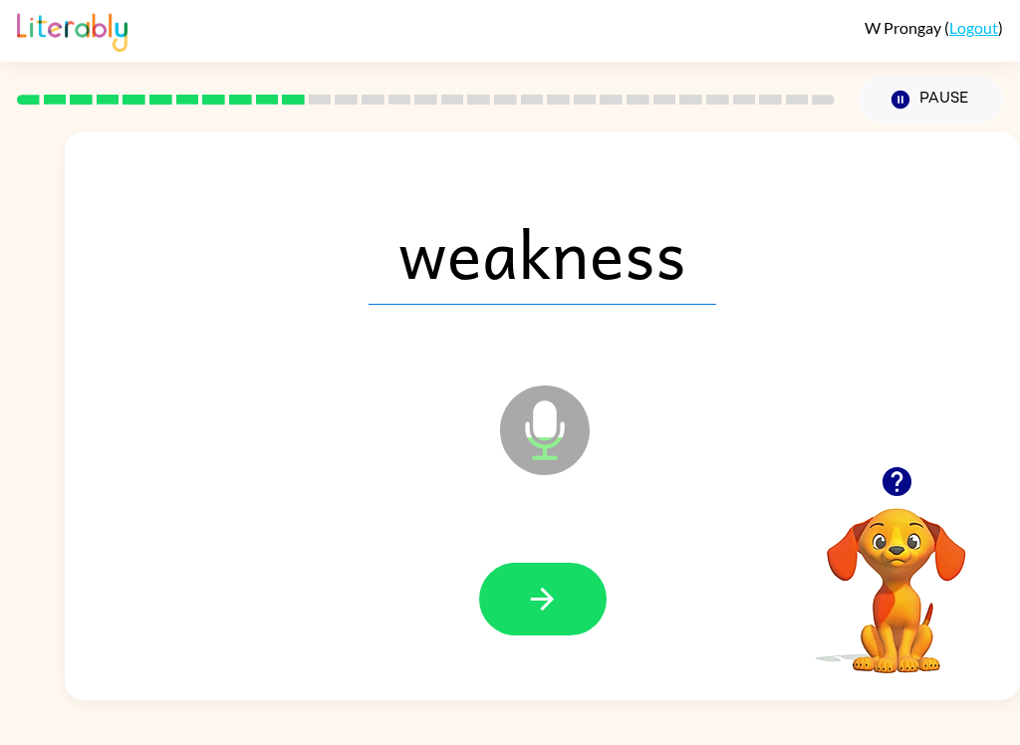
click at [567, 617] on button "button" at bounding box center [542, 599] width 127 height 73
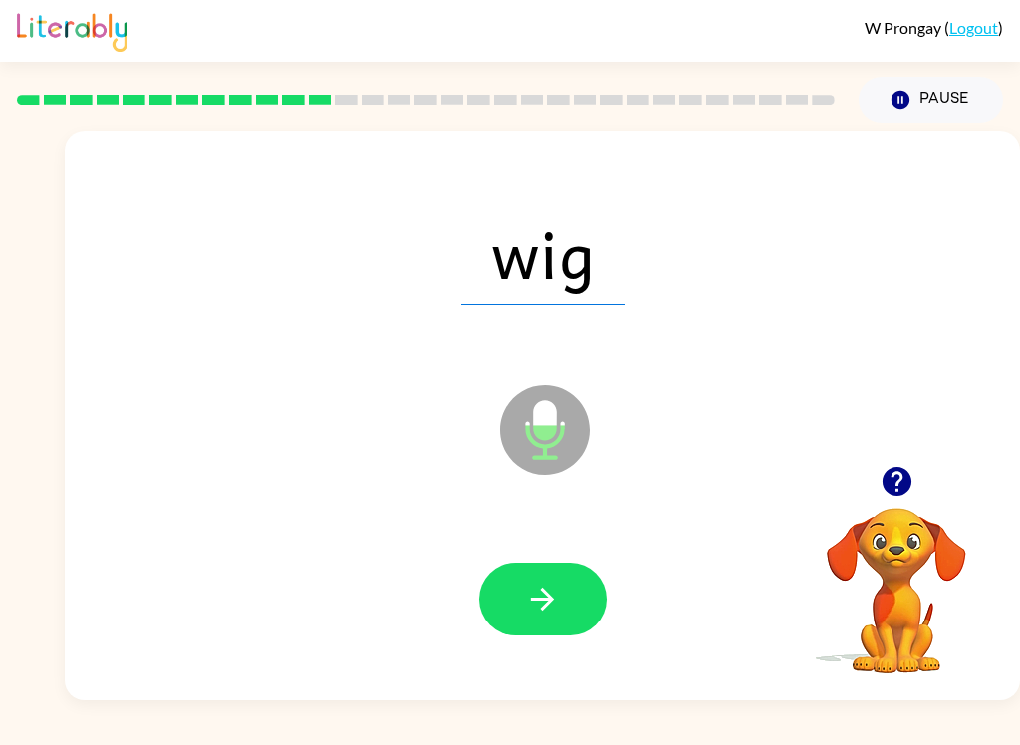
click at [583, 602] on button "button" at bounding box center [542, 599] width 127 height 73
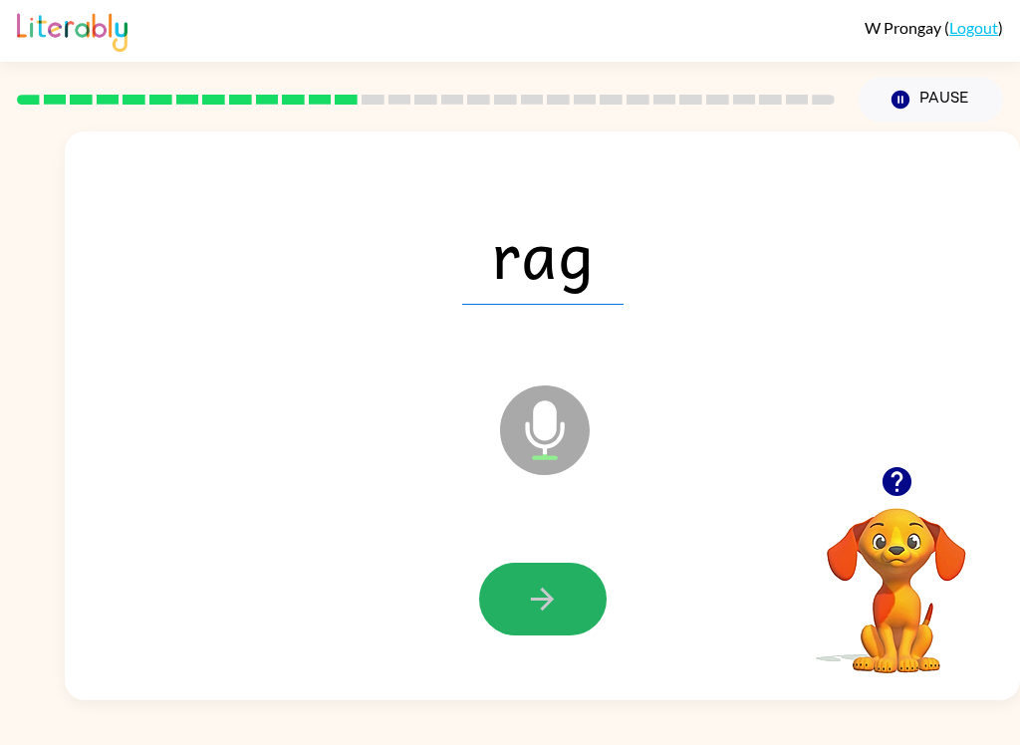
click at [546, 599] on icon "button" at bounding box center [542, 598] width 23 height 23
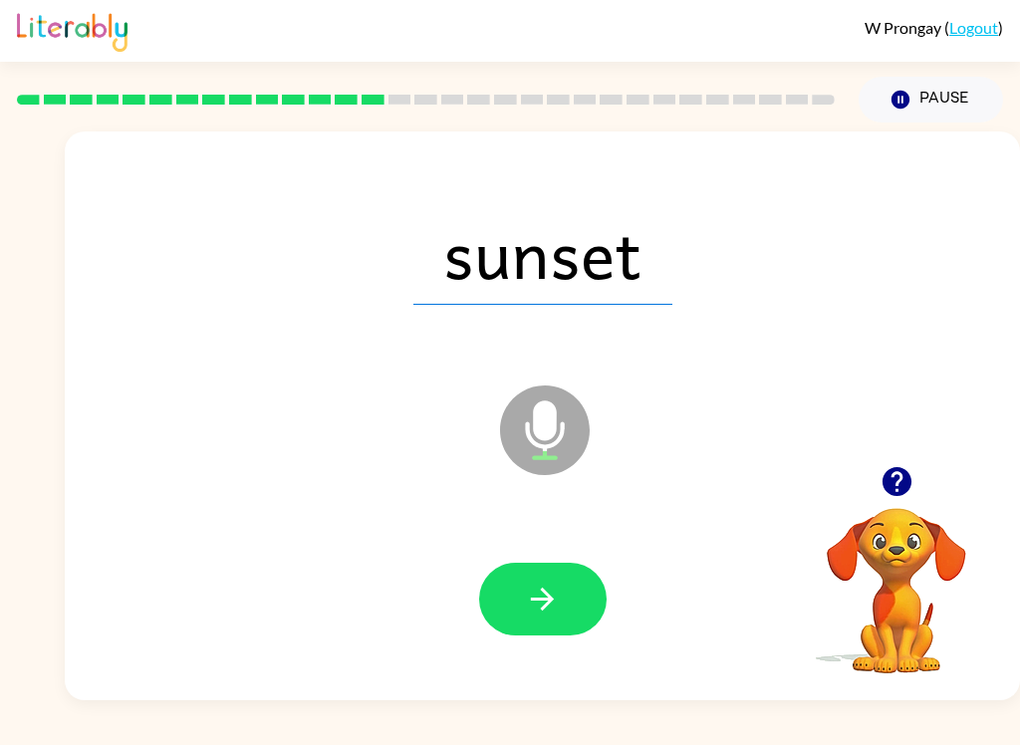
click at [580, 618] on button "button" at bounding box center [542, 599] width 127 height 73
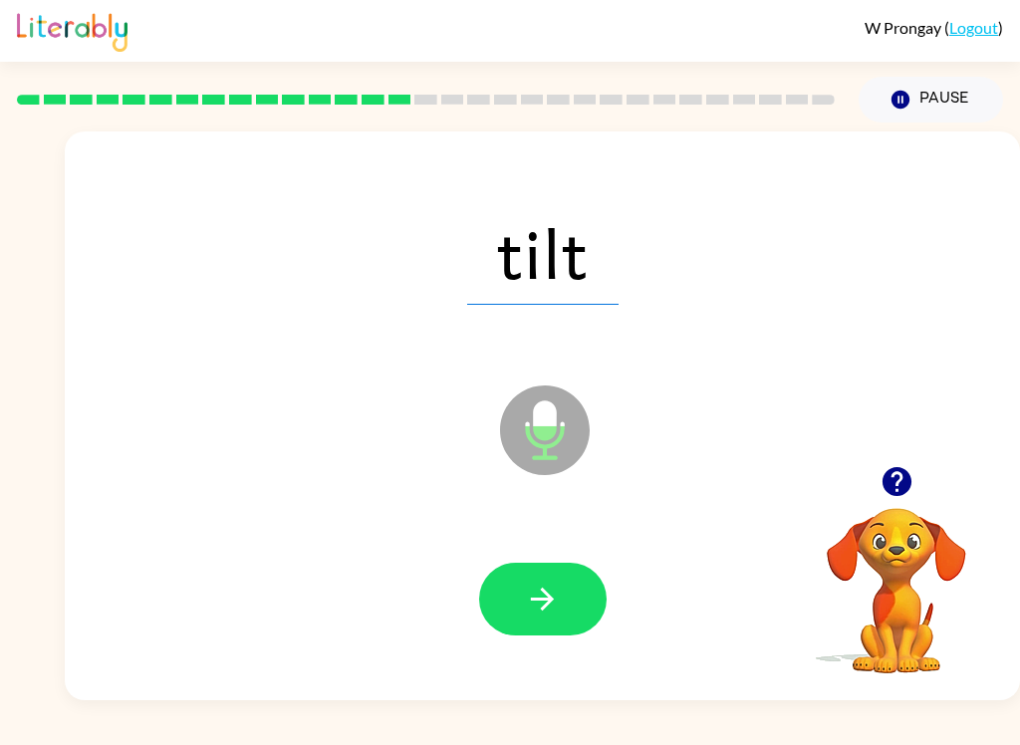
click at [561, 599] on button "button" at bounding box center [542, 599] width 127 height 73
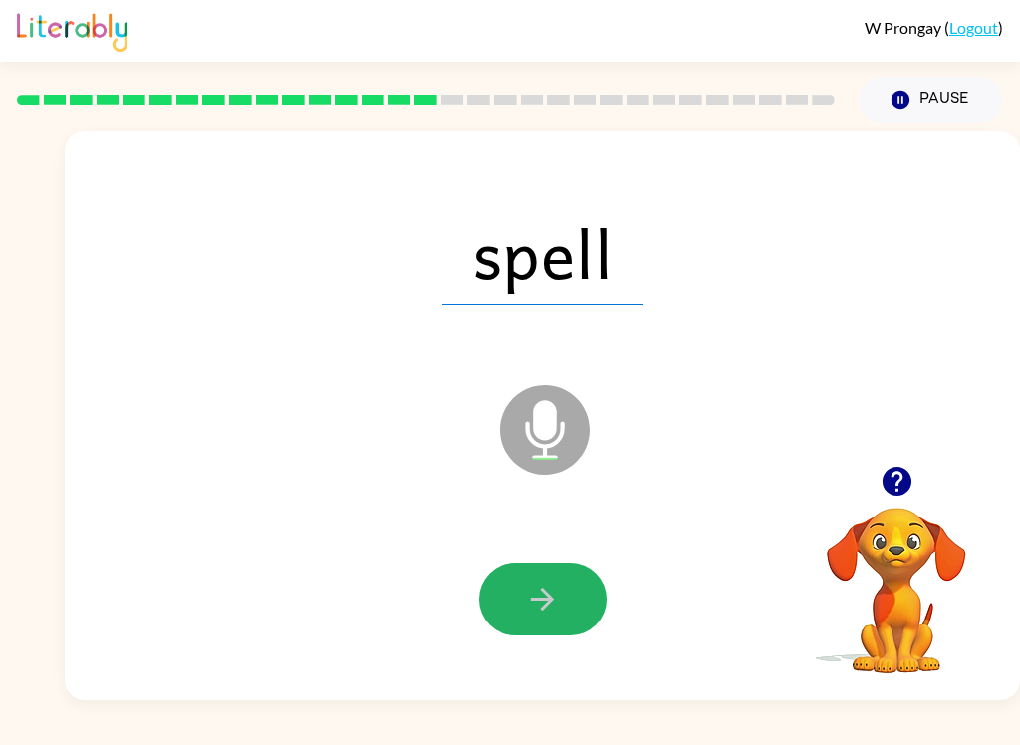
click at [562, 602] on button "button" at bounding box center [542, 599] width 127 height 73
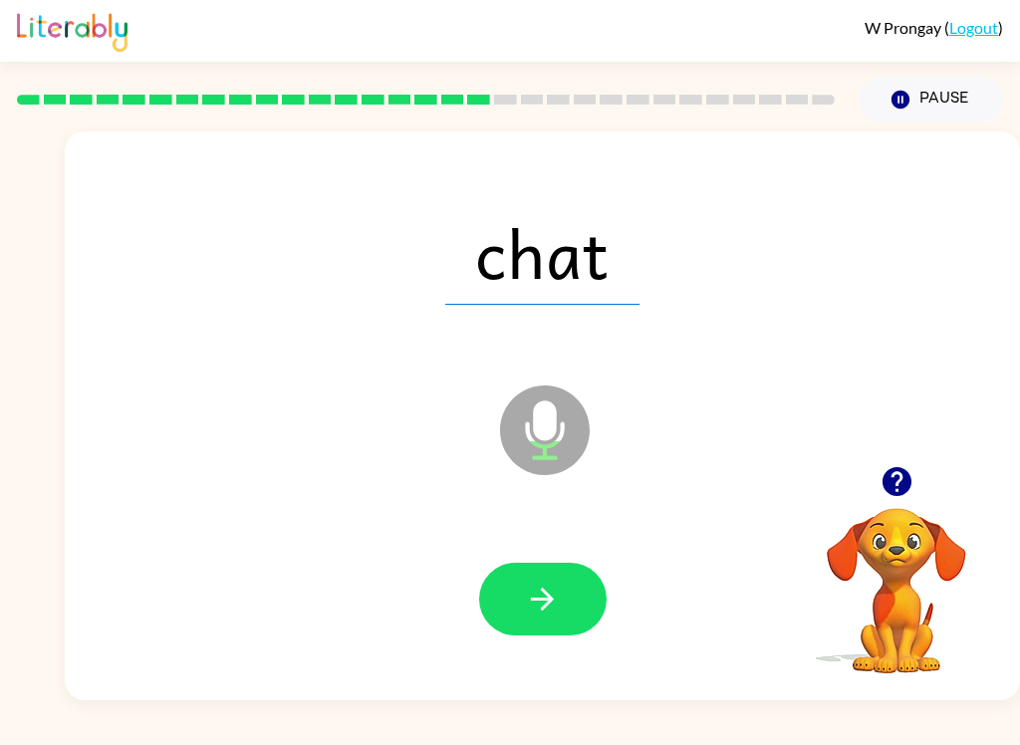
click at [562, 602] on button "button" at bounding box center [542, 599] width 127 height 73
click at [576, 602] on button "button" at bounding box center [542, 599] width 127 height 73
click at [567, 572] on button "button" at bounding box center [542, 599] width 127 height 73
click at [576, 582] on button "button" at bounding box center [542, 599] width 127 height 73
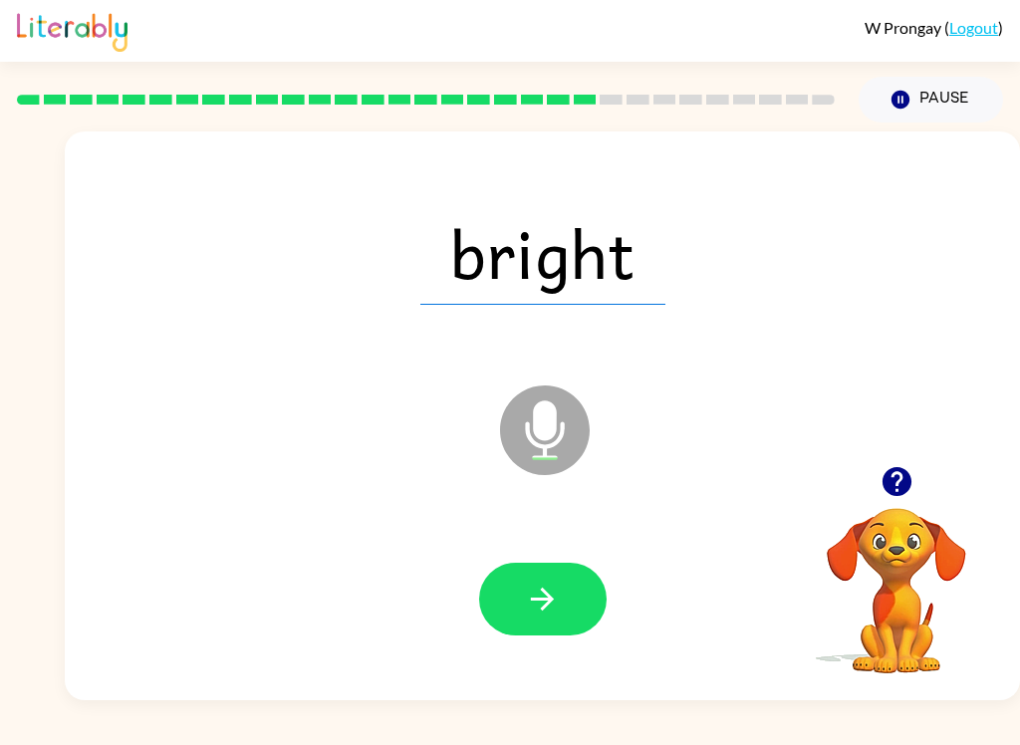
click at [568, 597] on button "button" at bounding box center [542, 599] width 127 height 73
click at [572, 585] on button "button" at bounding box center [542, 599] width 127 height 73
click at [561, 588] on button "button" at bounding box center [542, 599] width 127 height 73
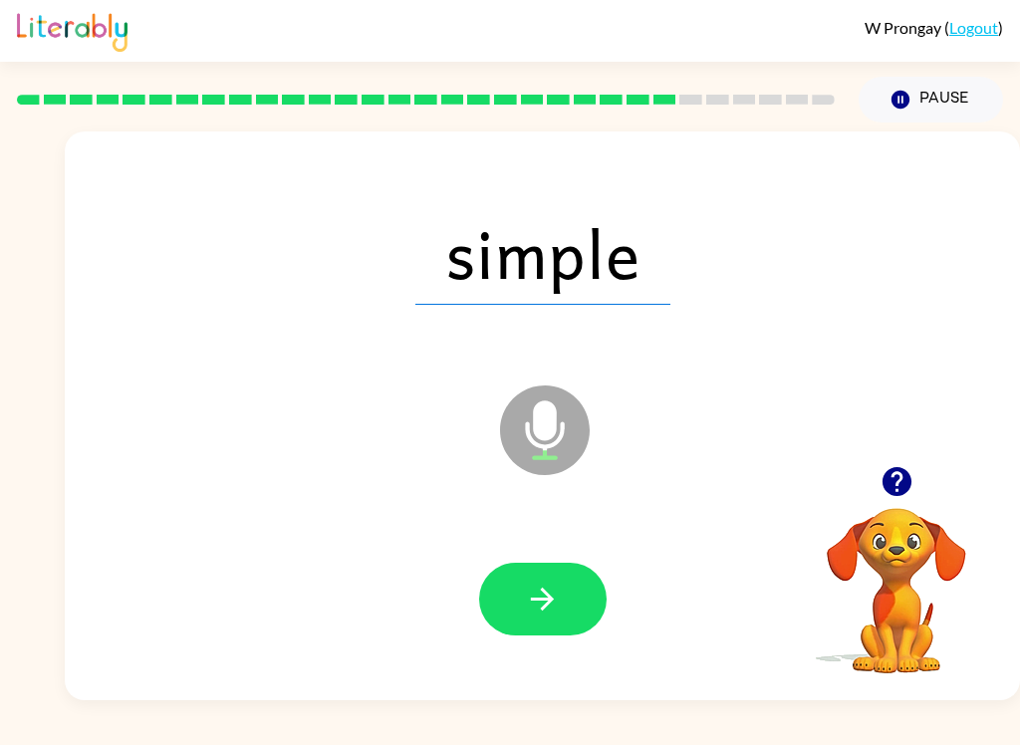
click at [582, 578] on button "button" at bounding box center [542, 599] width 127 height 73
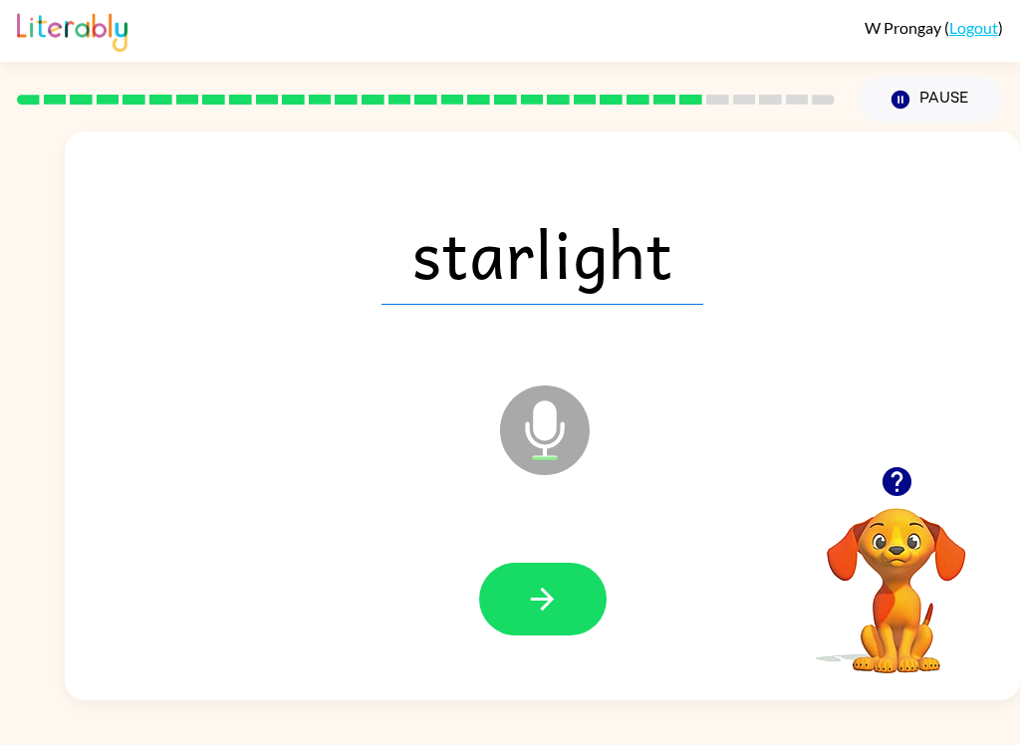
click at [562, 597] on button "button" at bounding box center [542, 599] width 127 height 73
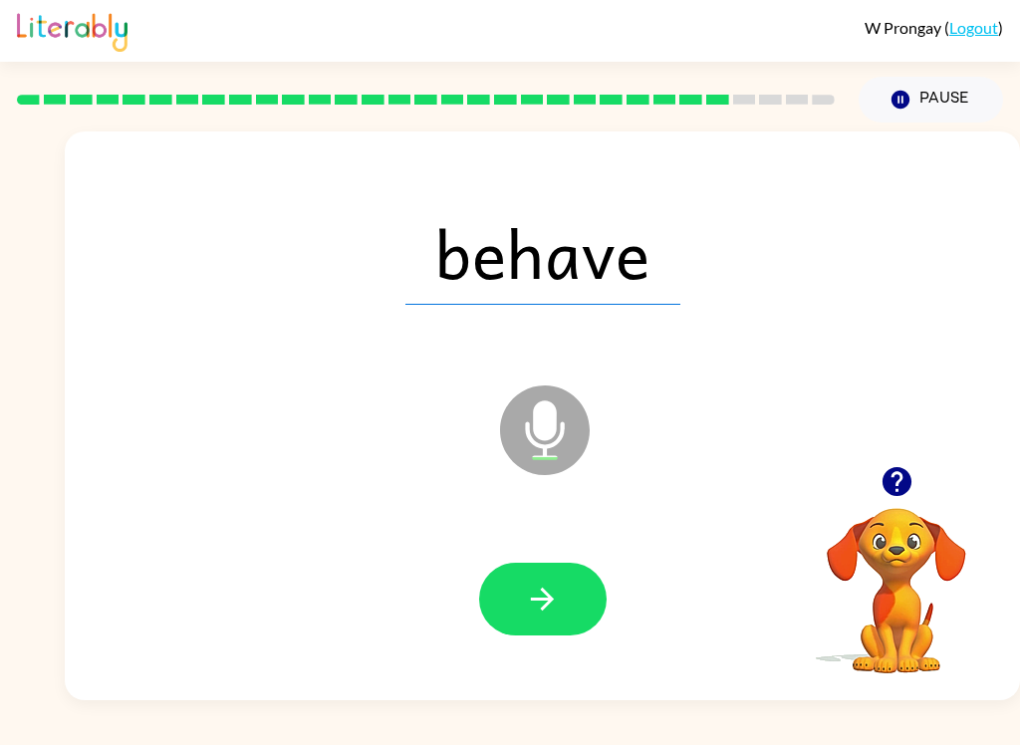
click at [574, 578] on button "button" at bounding box center [542, 599] width 127 height 73
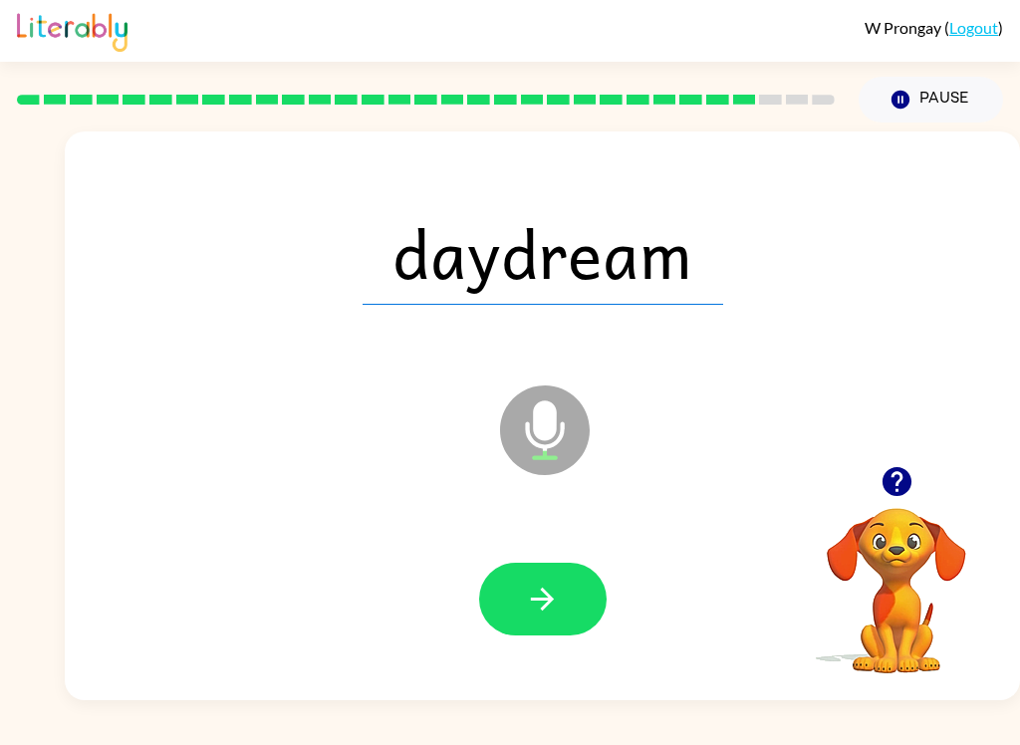
click at [583, 598] on button "button" at bounding box center [542, 599] width 127 height 73
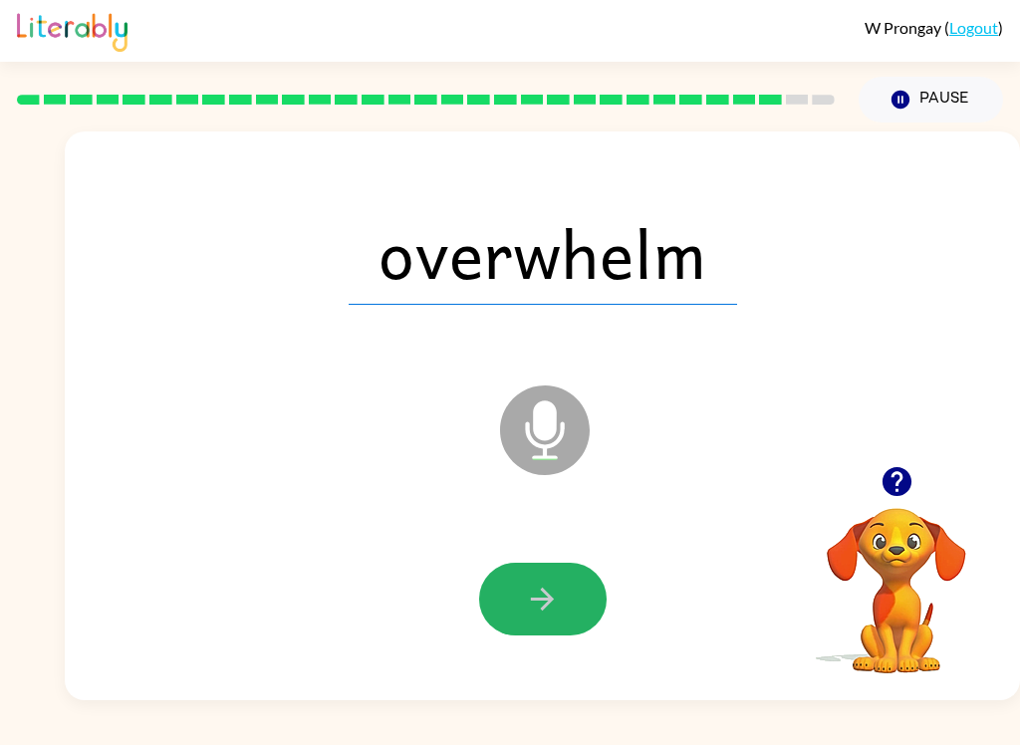
click at [572, 590] on button "button" at bounding box center [542, 599] width 127 height 73
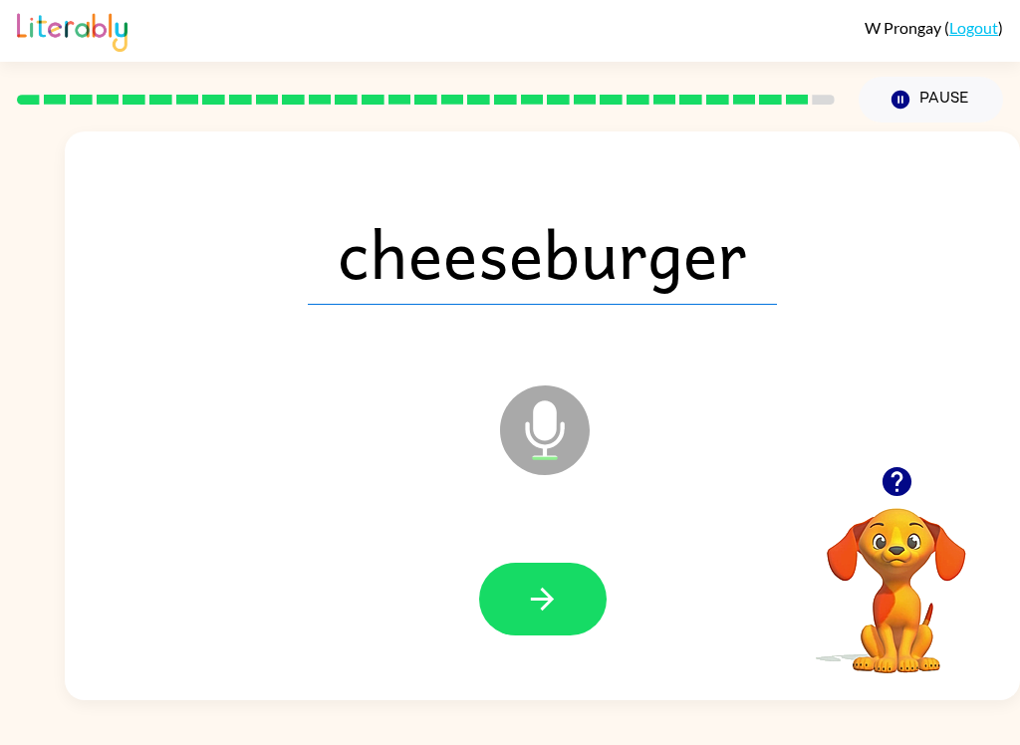
click at [580, 609] on button "button" at bounding box center [542, 599] width 127 height 73
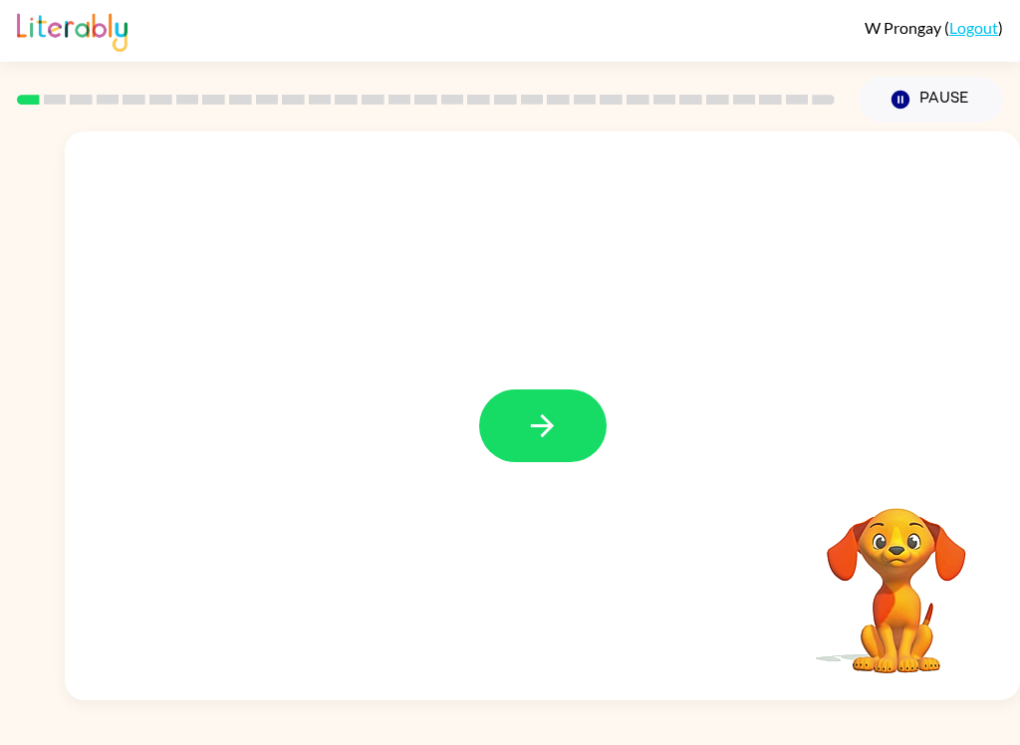
click at [570, 447] on button "button" at bounding box center [542, 425] width 127 height 73
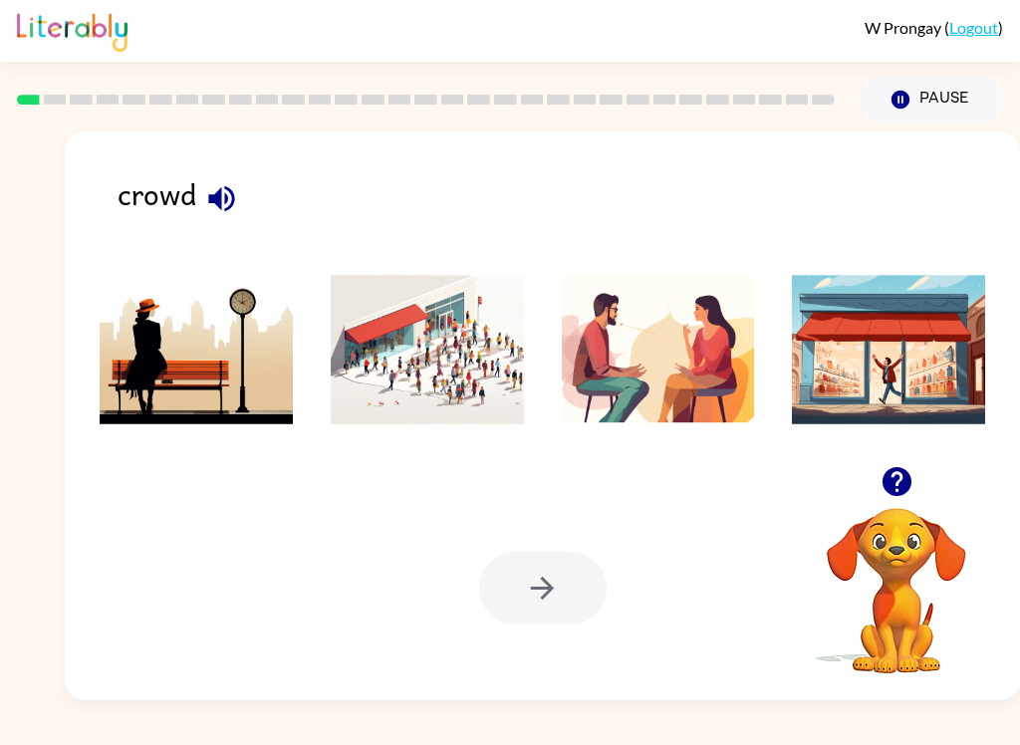
click at [217, 201] on icon "button" at bounding box center [221, 198] width 26 height 26
click at [494, 364] on img at bounding box center [427, 349] width 193 height 149
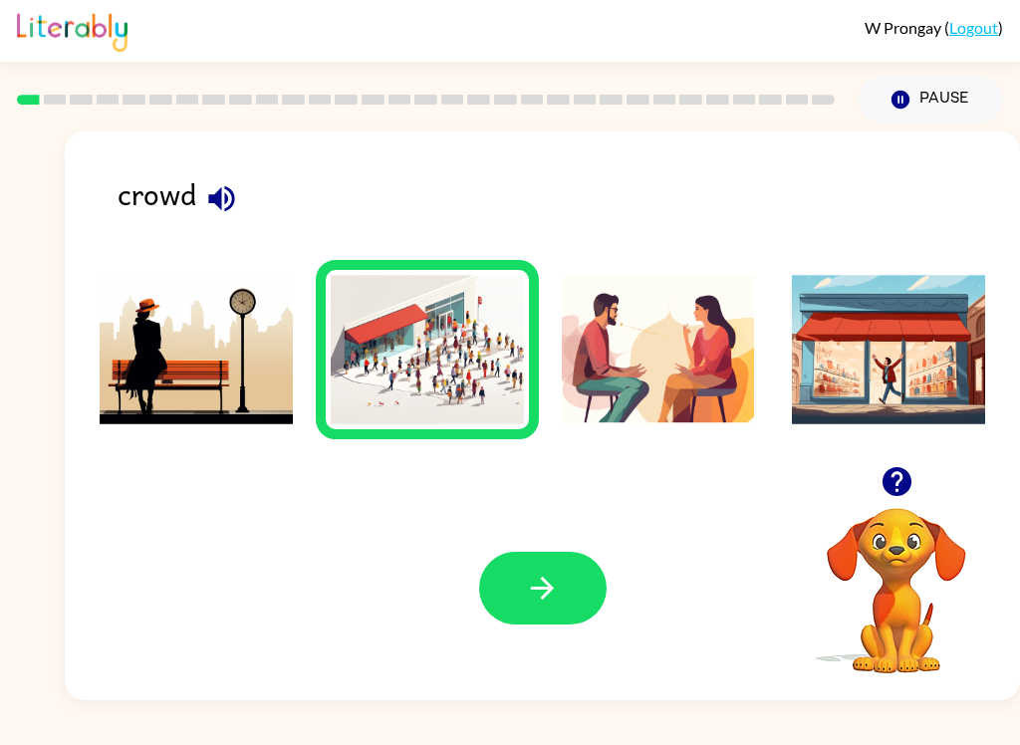
click at [569, 596] on button "button" at bounding box center [542, 588] width 127 height 73
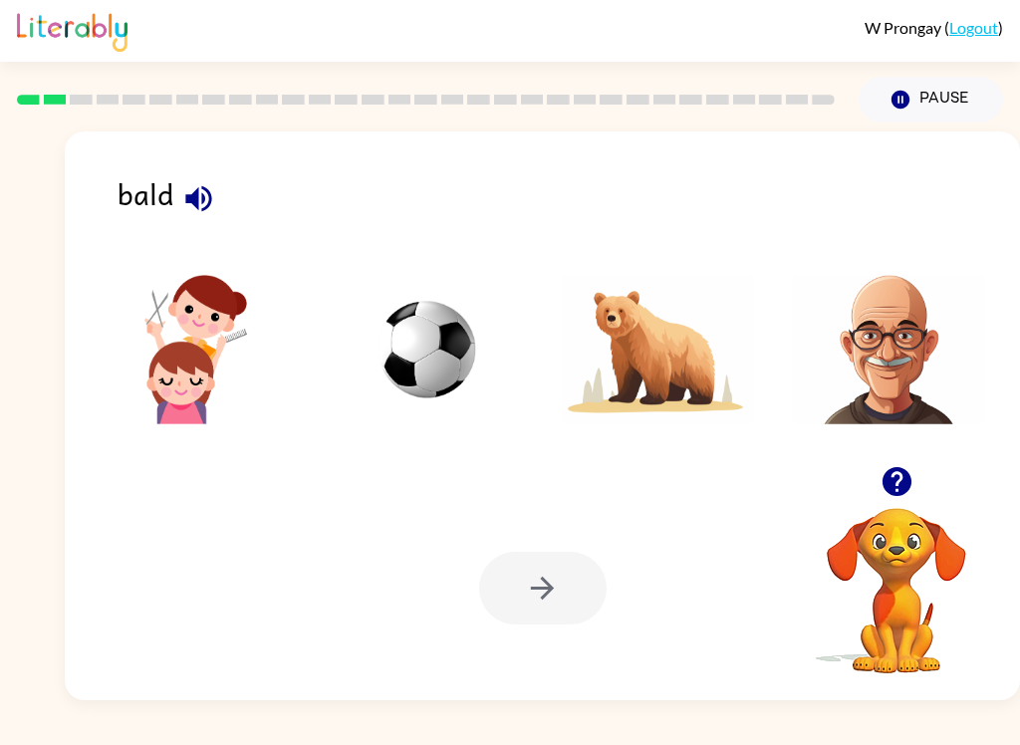
click at [890, 358] on img at bounding box center [888, 349] width 193 height 149
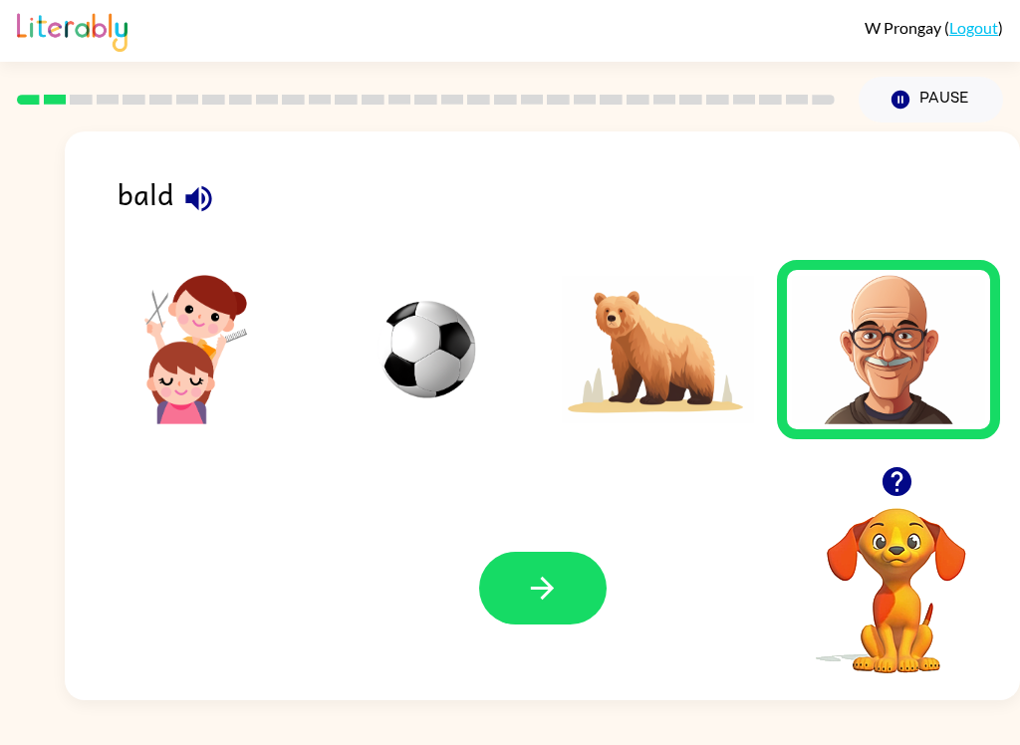
click at [604, 588] on button "button" at bounding box center [542, 588] width 127 height 73
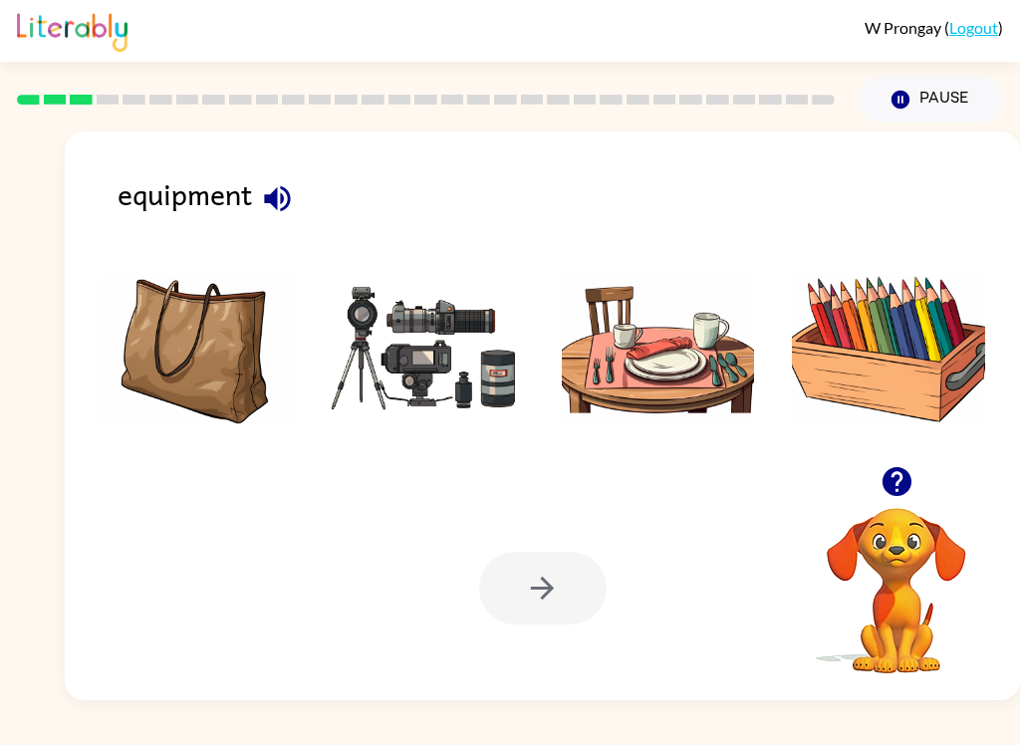
click at [430, 386] on img at bounding box center [427, 349] width 193 height 149
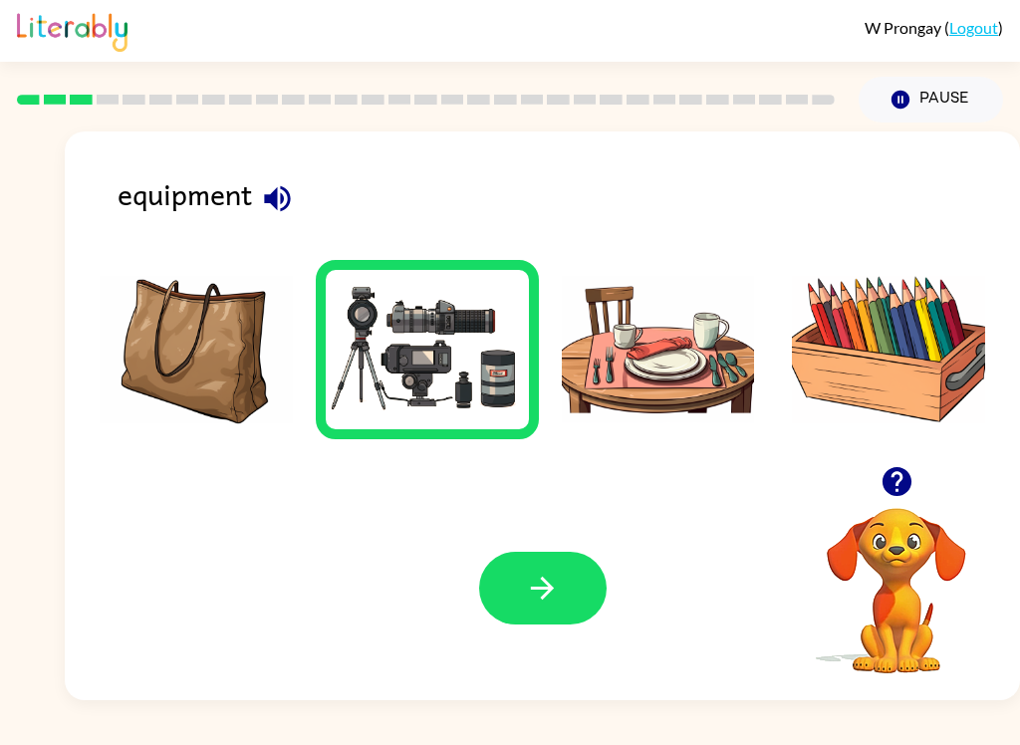
click at [578, 563] on button "button" at bounding box center [542, 588] width 127 height 73
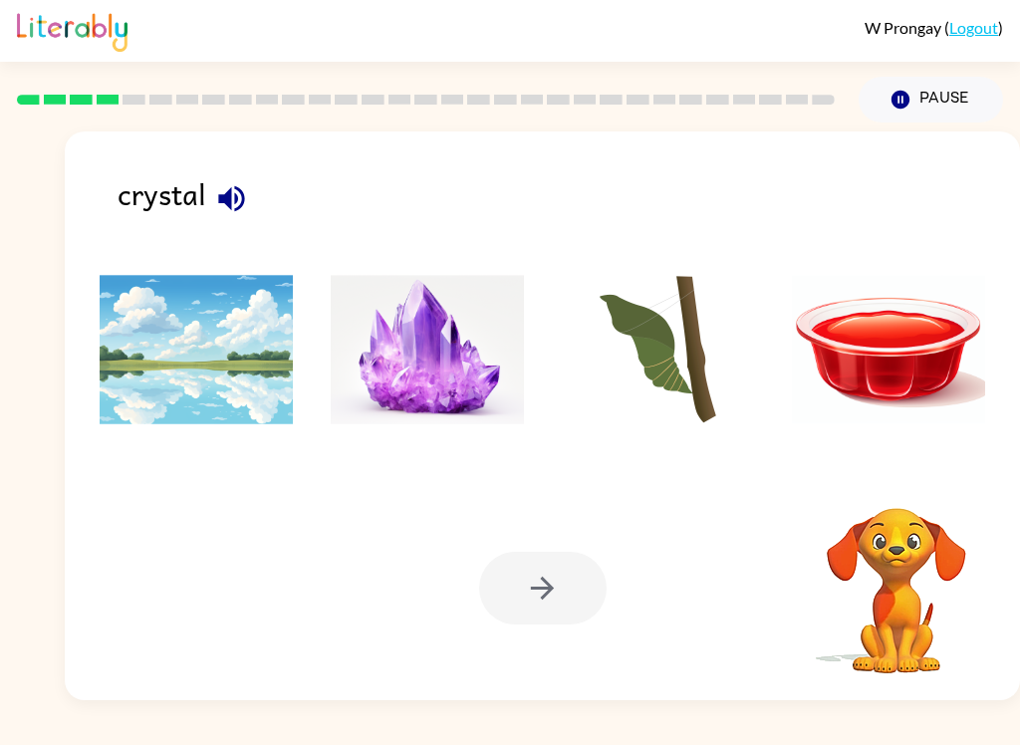
click at [497, 317] on img at bounding box center [427, 349] width 193 height 149
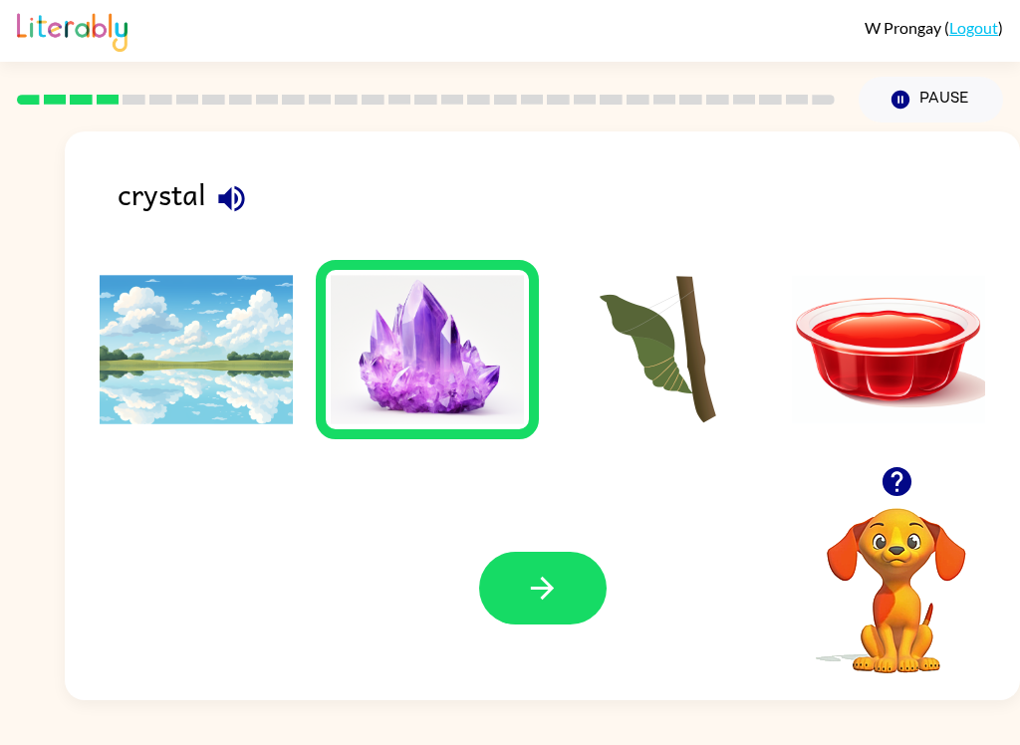
click at [552, 583] on icon "button" at bounding box center [542, 587] width 35 height 35
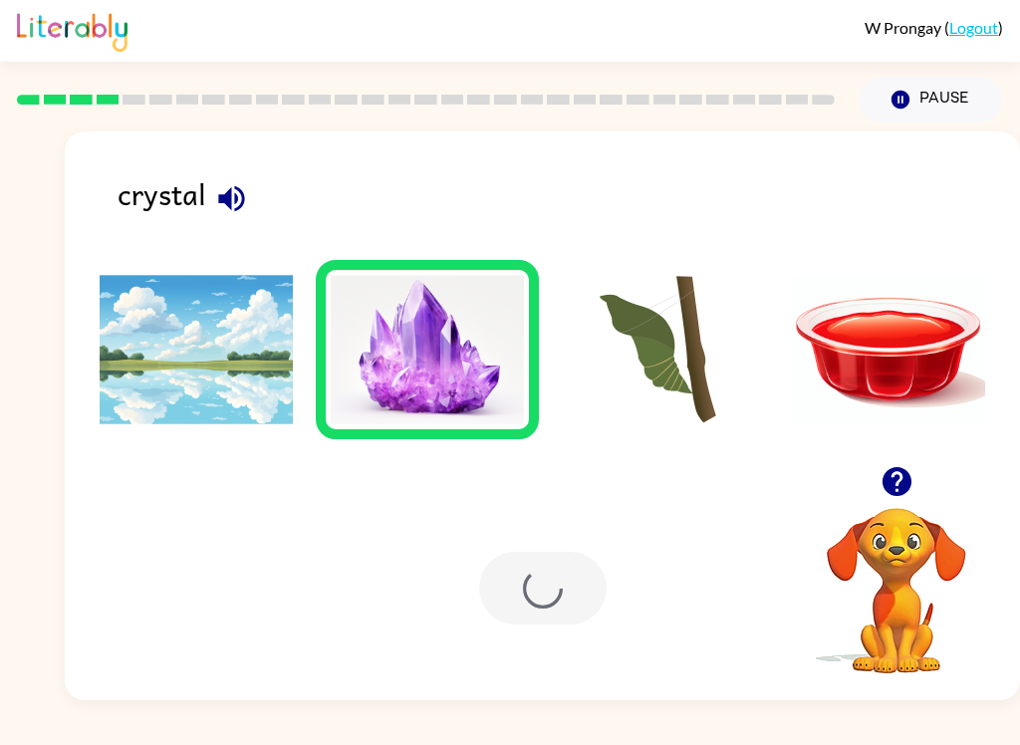
click at [551, 583] on div at bounding box center [542, 588] width 127 height 73
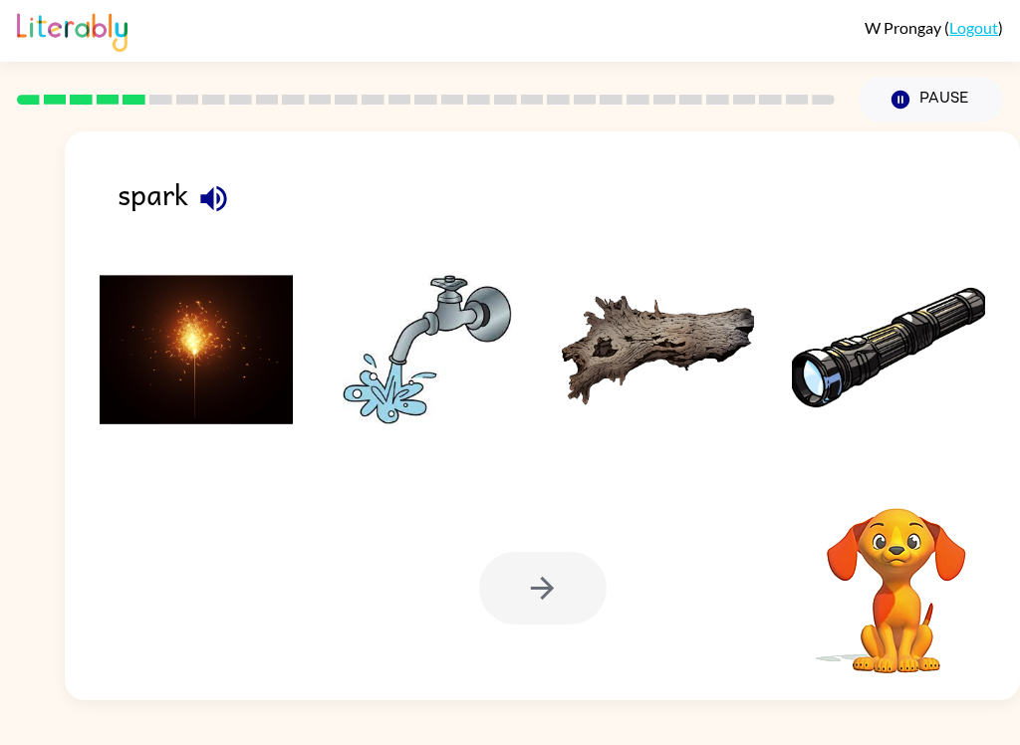
click at [197, 350] on img at bounding box center [196, 349] width 193 height 149
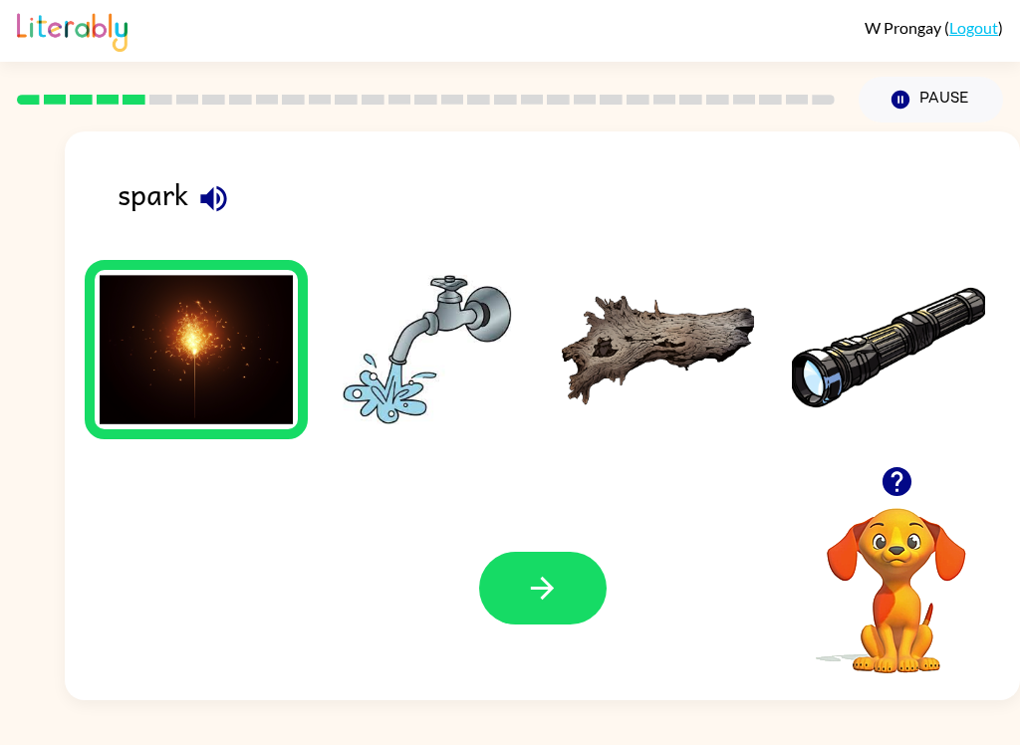
click at [580, 598] on button "button" at bounding box center [542, 588] width 127 height 73
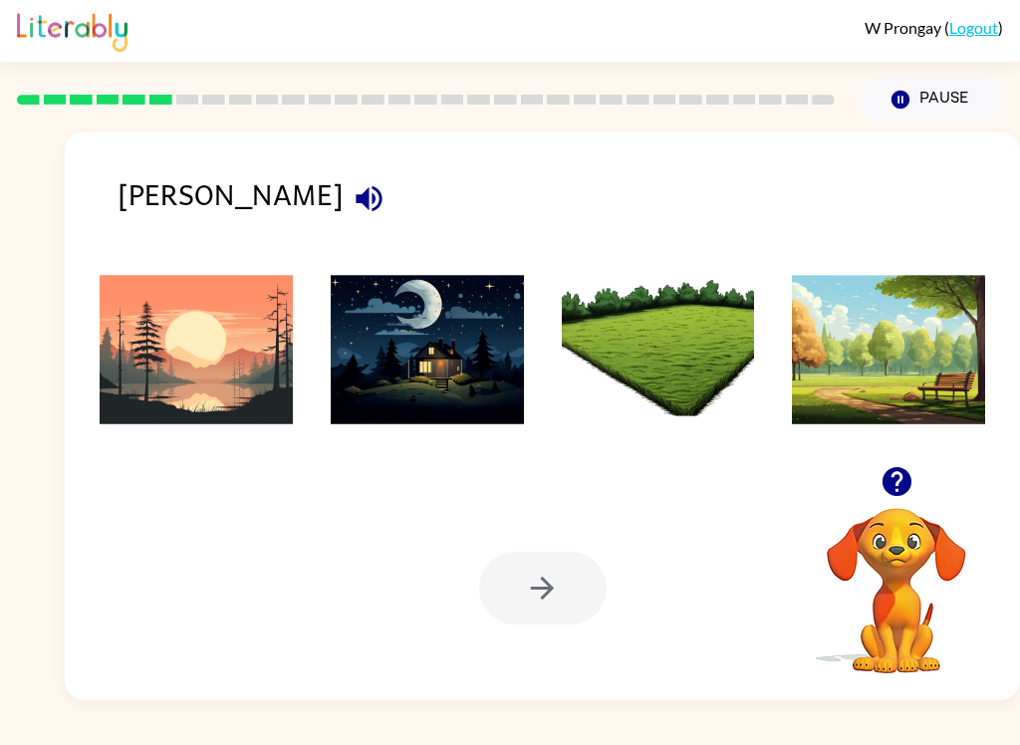
click at [190, 375] on img at bounding box center [196, 349] width 193 height 149
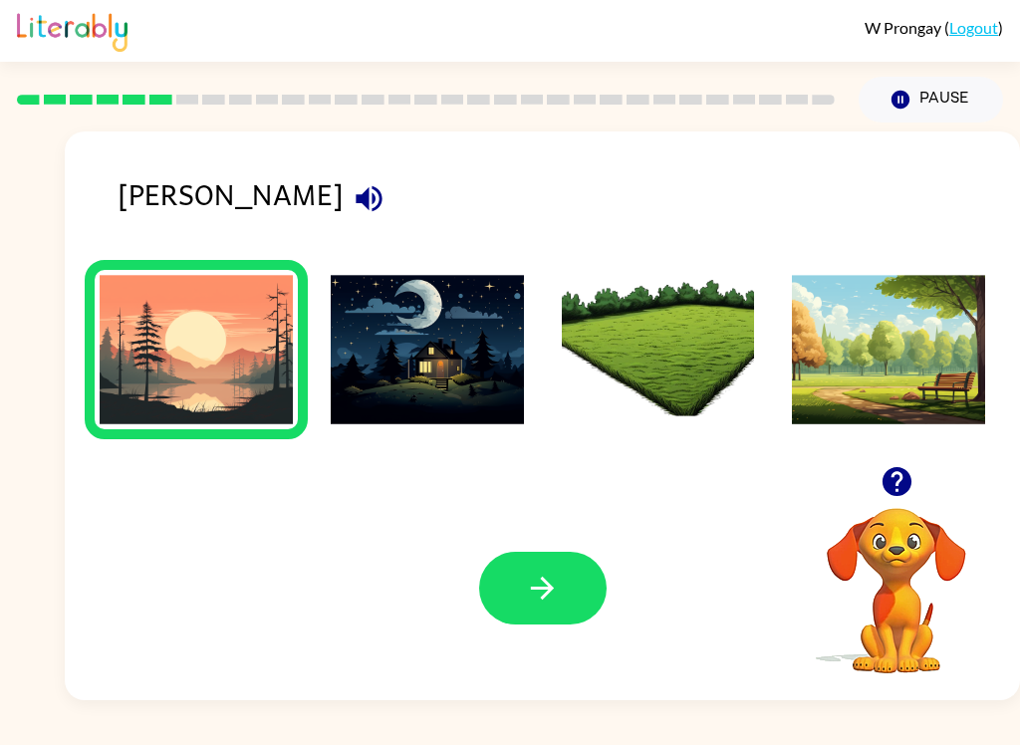
click at [568, 600] on button "button" at bounding box center [542, 588] width 127 height 73
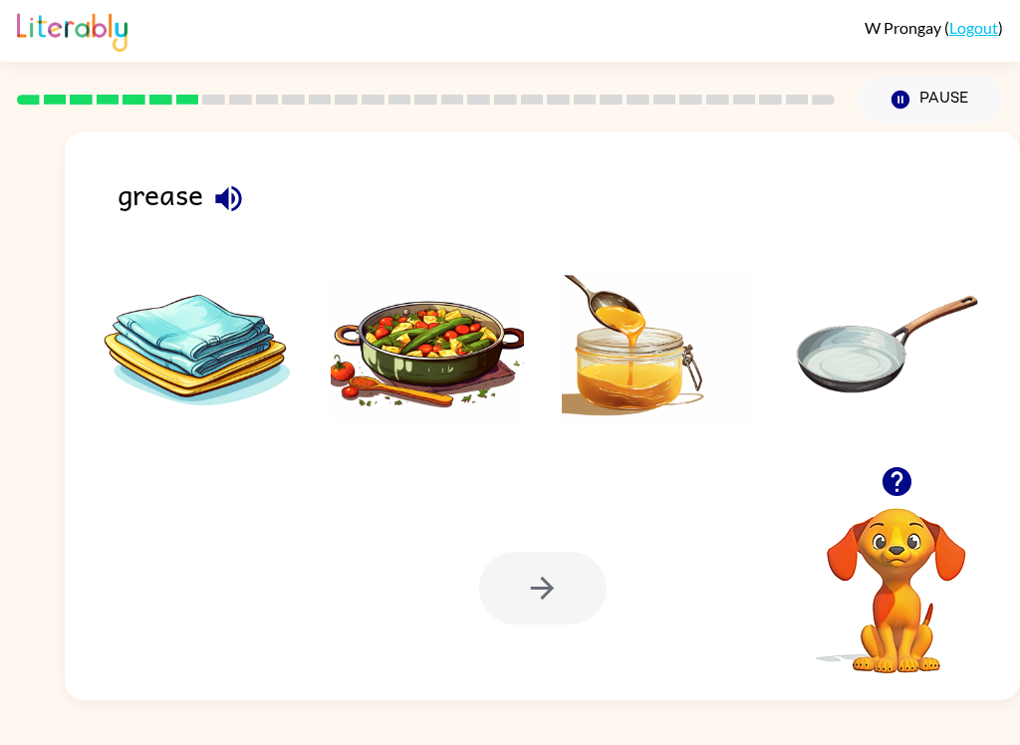
click at [227, 191] on icon "button" at bounding box center [228, 198] width 26 height 26
click at [418, 358] on img at bounding box center [427, 349] width 193 height 149
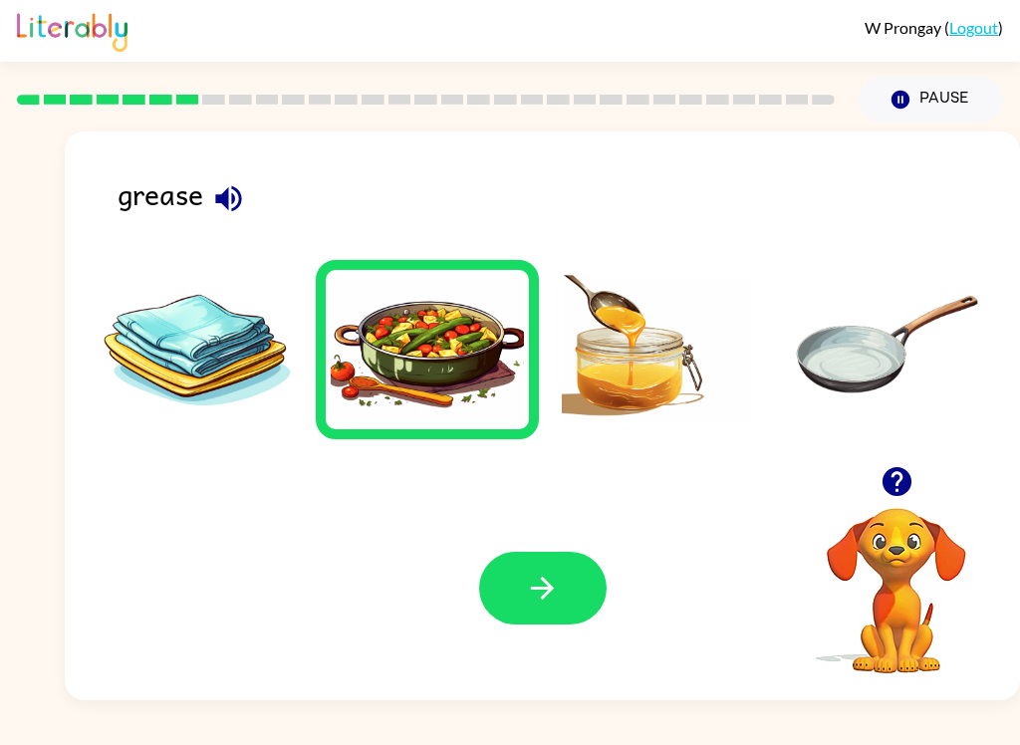
click at [583, 598] on button "button" at bounding box center [542, 588] width 127 height 73
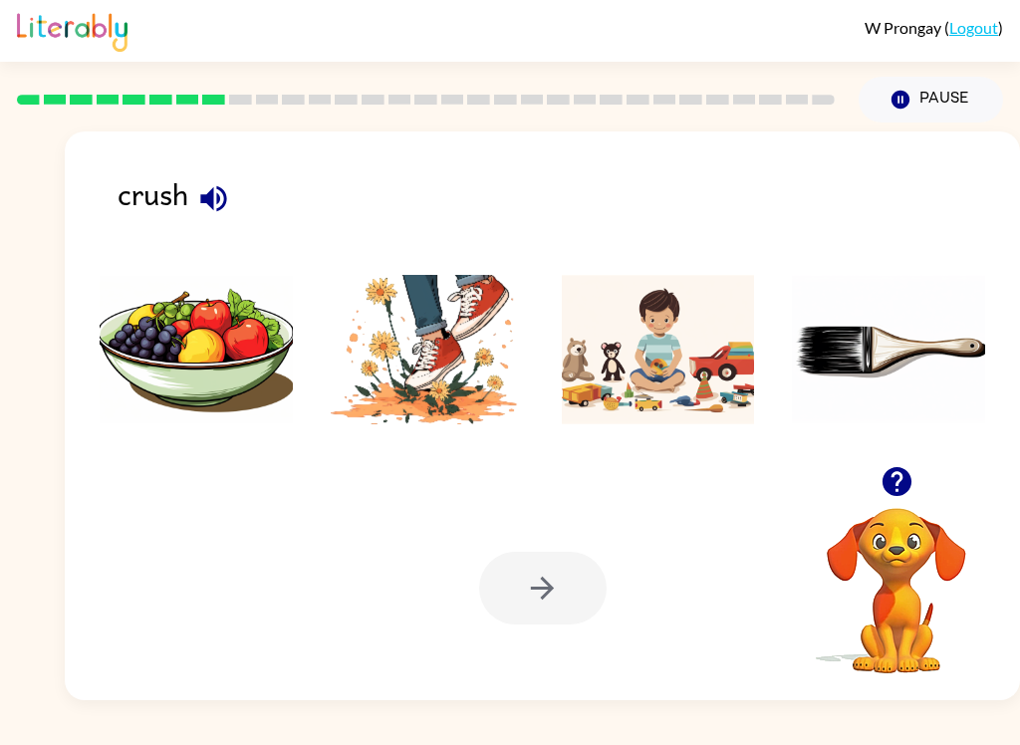
click at [438, 361] on img at bounding box center [427, 349] width 193 height 149
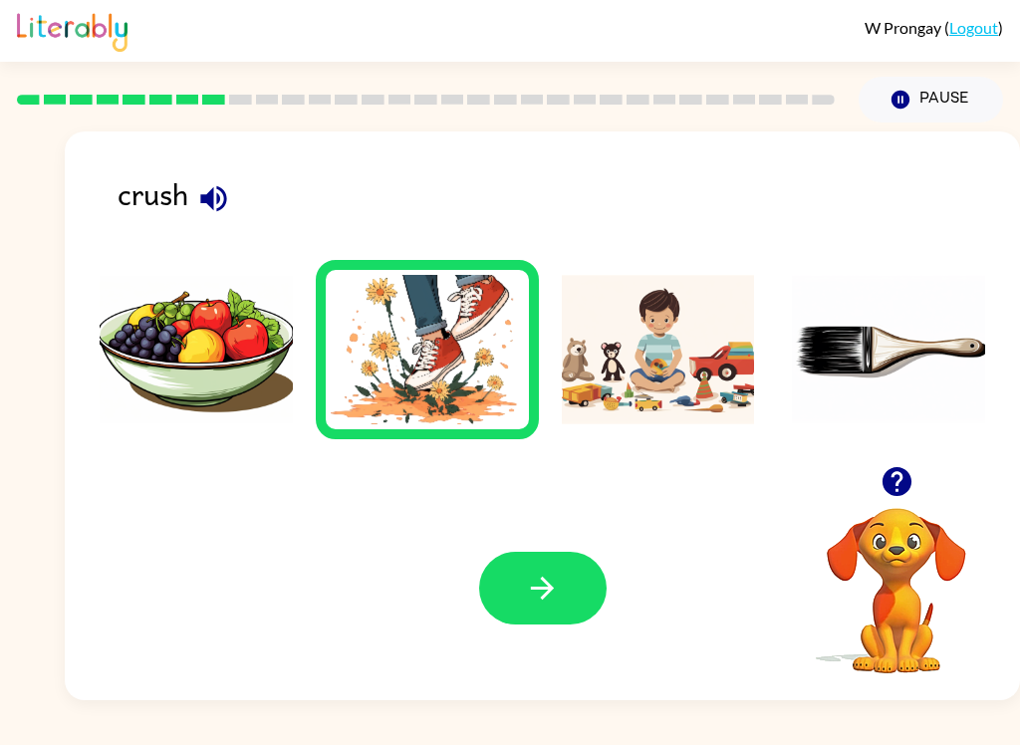
click at [566, 590] on button "button" at bounding box center [542, 588] width 127 height 73
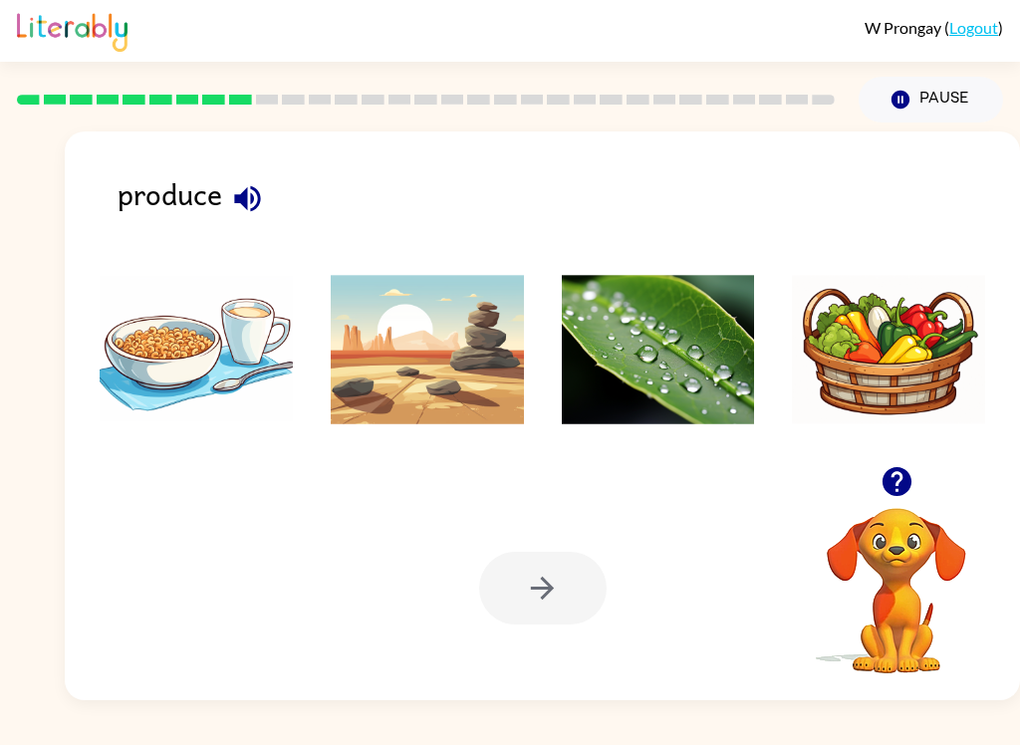
click at [271, 202] on button "button" at bounding box center [247, 198] width 51 height 51
click at [280, 211] on div "produce" at bounding box center [568, 202] width 902 height 63
click at [683, 369] on img at bounding box center [658, 349] width 193 height 149
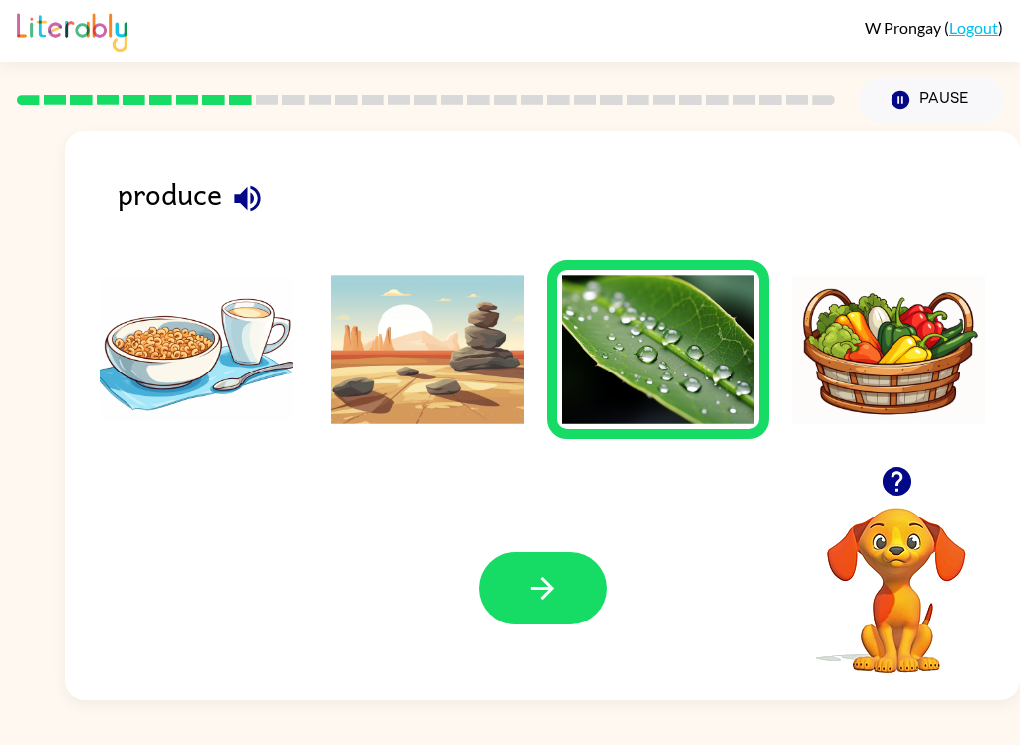
click at [560, 576] on button "button" at bounding box center [542, 588] width 127 height 73
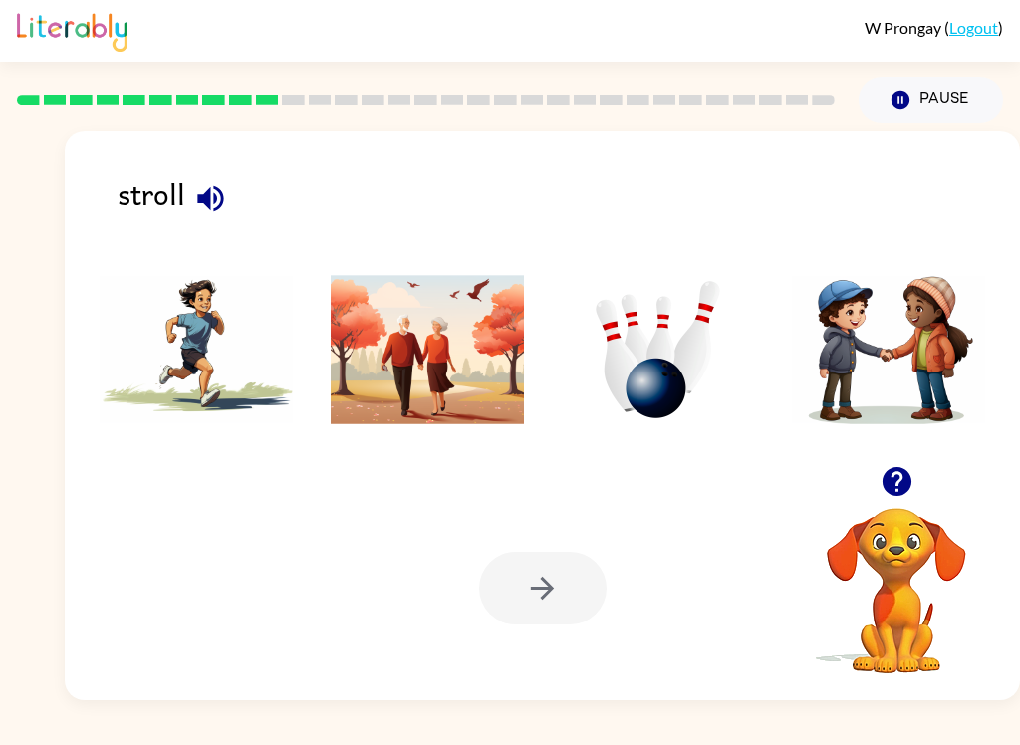
click at [880, 363] on img at bounding box center [888, 349] width 193 height 149
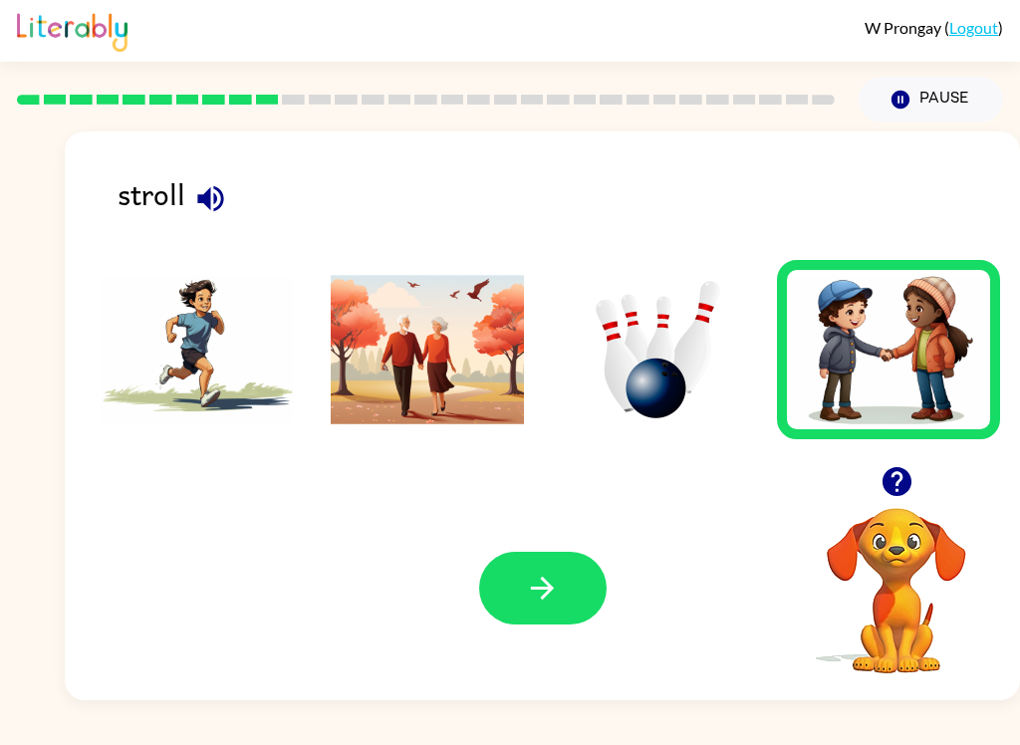
click at [172, 353] on img at bounding box center [196, 349] width 193 height 149
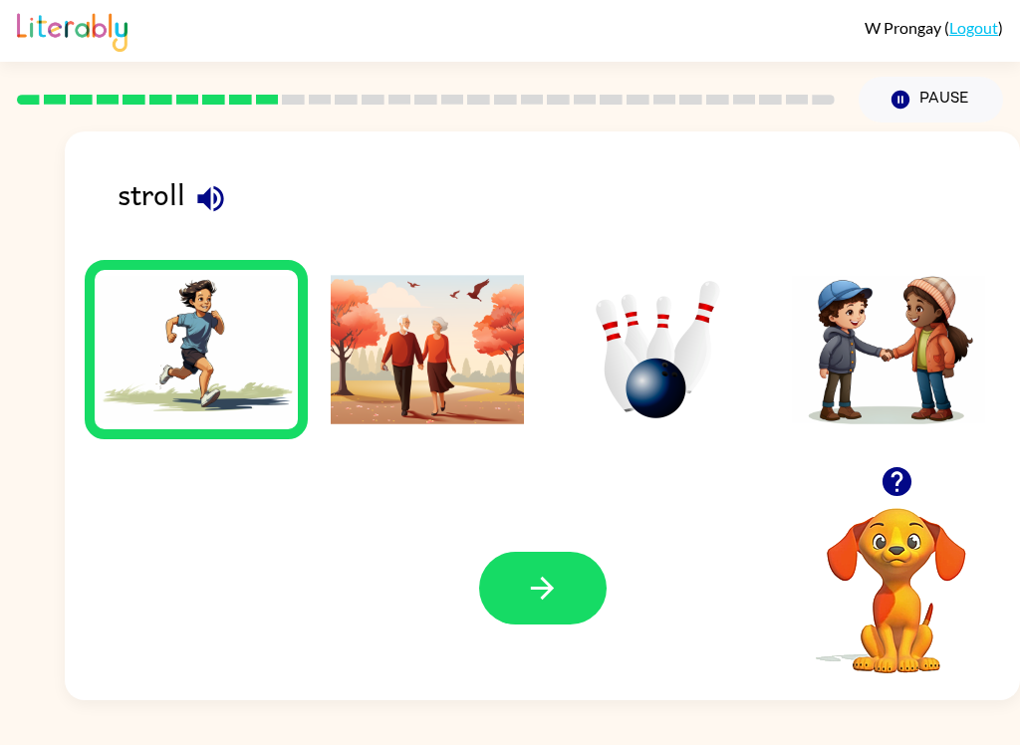
click at [653, 375] on img at bounding box center [658, 349] width 193 height 149
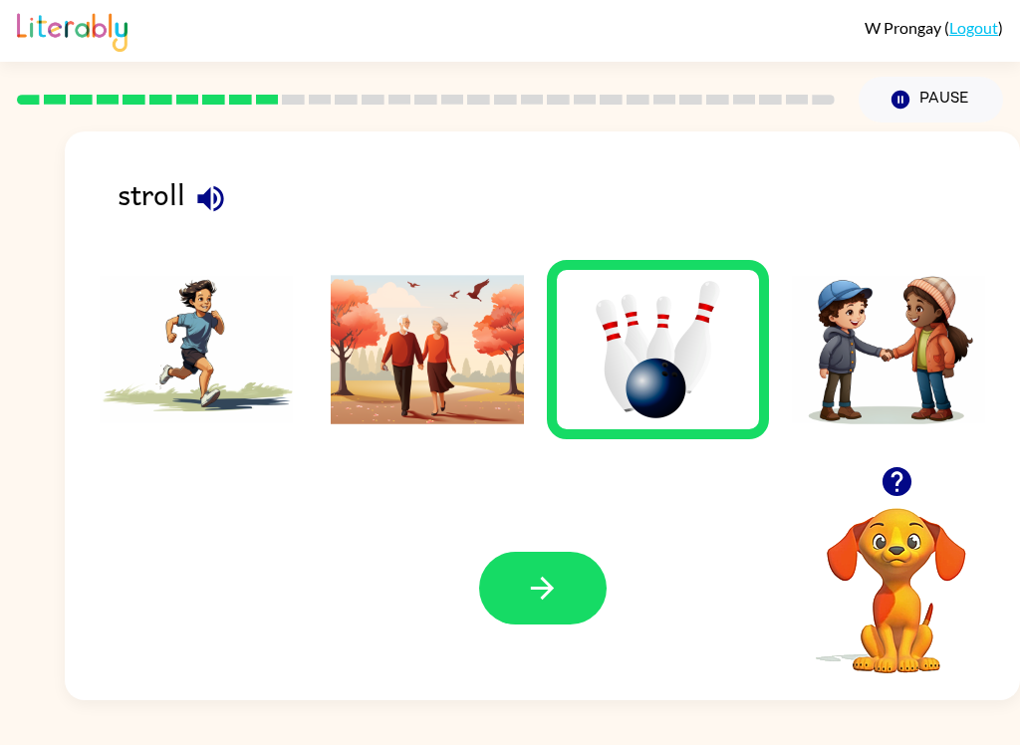
click at [381, 385] on img at bounding box center [427, 349] width 193 height 149
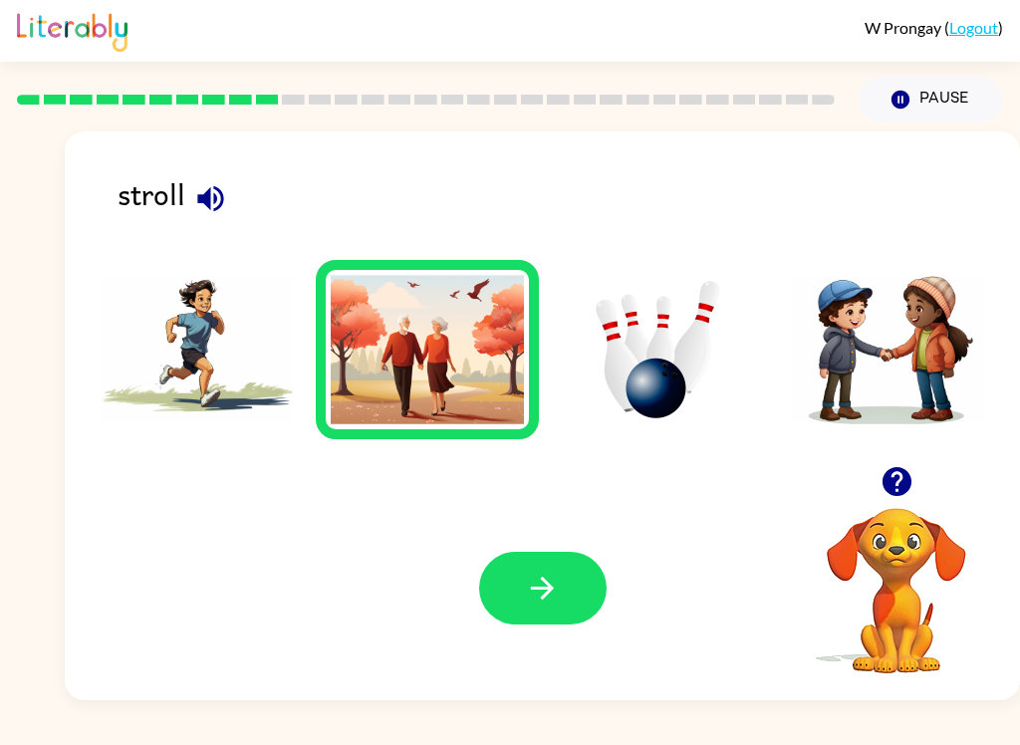
click at [182, 347] on img at bounding box center [196, 349] width 193 height 149
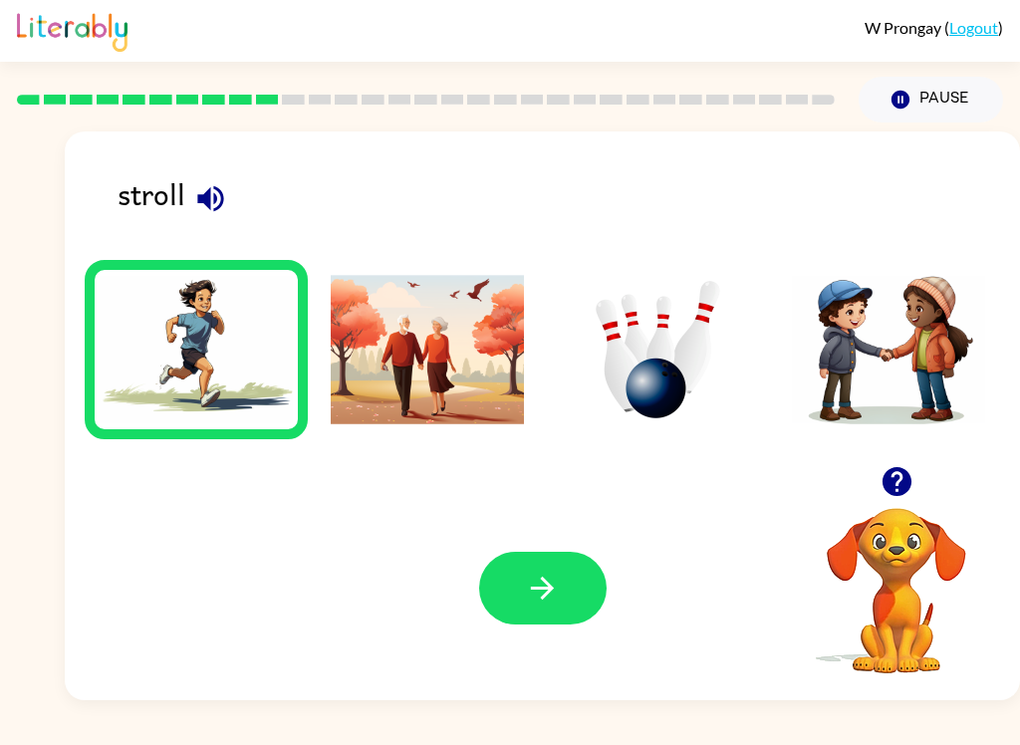
click at [172, 373] on img at bounding box center [196, 349] width 193 height 149
click at [524, 591] on button "button" at bounding box center [542, 588] width 127 height 73
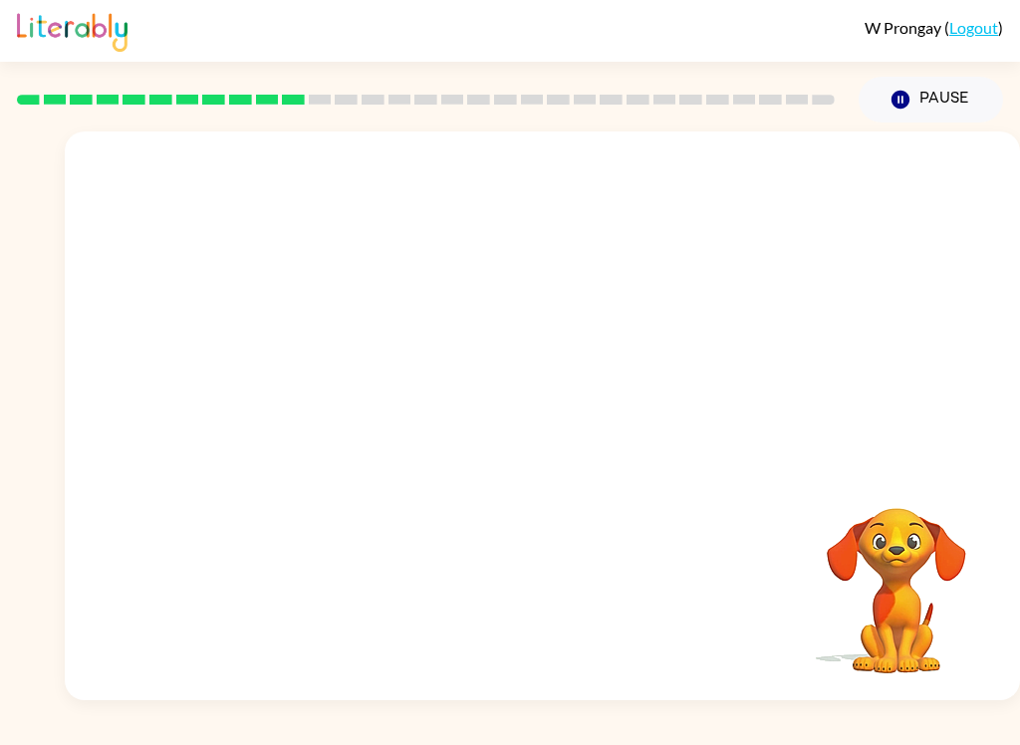
click at [320, 384] on video "Your browser must support playing .mp4 files to use Literably. Please try using…" at bounding box center [542, 298] width 955 height 335
click at [351, 374] on video "Your browser must support playing .mp4 files to use Literably. Please try using…" at bounding box center [542, 298] width 955 height 335
click at [349, 345] on video "Your browser must support playing .mp4 files to use Literably. Please try using…" at bounding box center [542, 298] width 955 height 335
click at [369, 369] on video "Your browser must support playing .mp4 files to use Literably. Please try using…" at bounding box center [542, 298] width 955 height 335
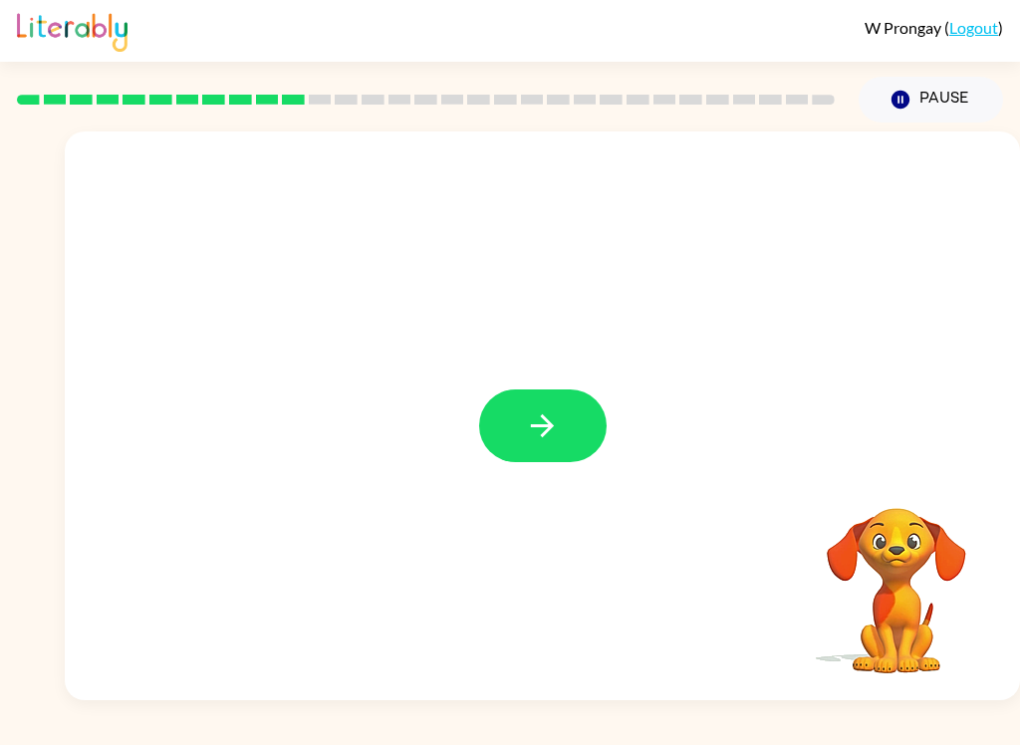
click at [600, 494] on div at bounding box center [542, 415] width 955 height 569
click at [557, 457] on button "button" at bounding box center [542, 425] width 127 height 73
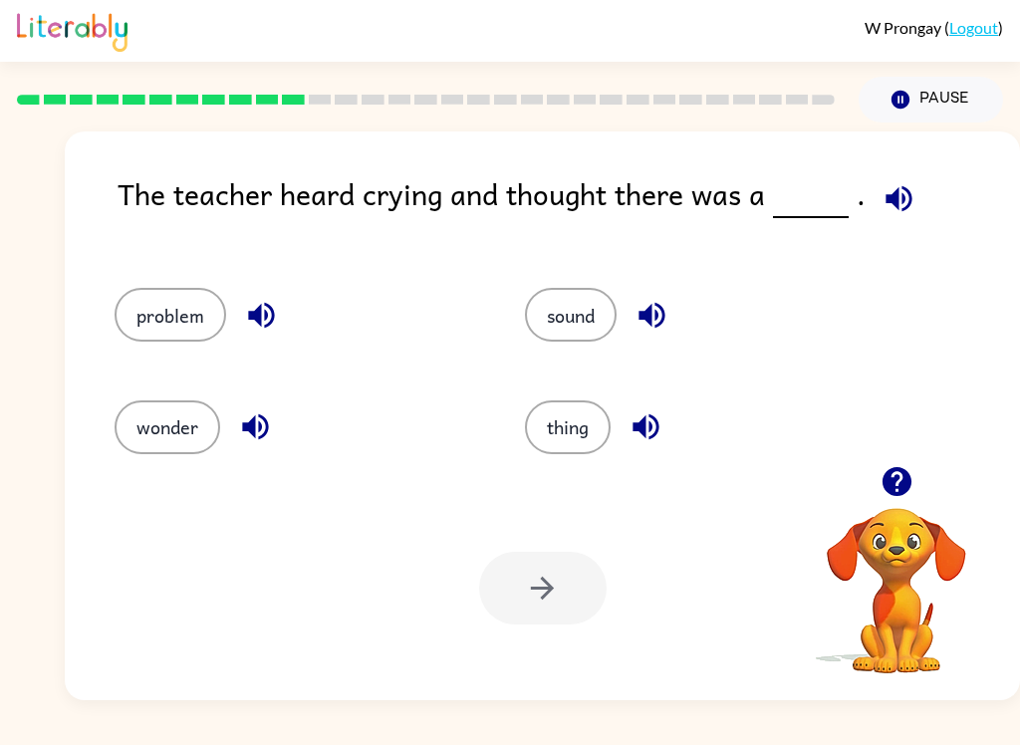
click at [152, 307] on button "problem" at bounding box center [170, 315] width 112 height 54
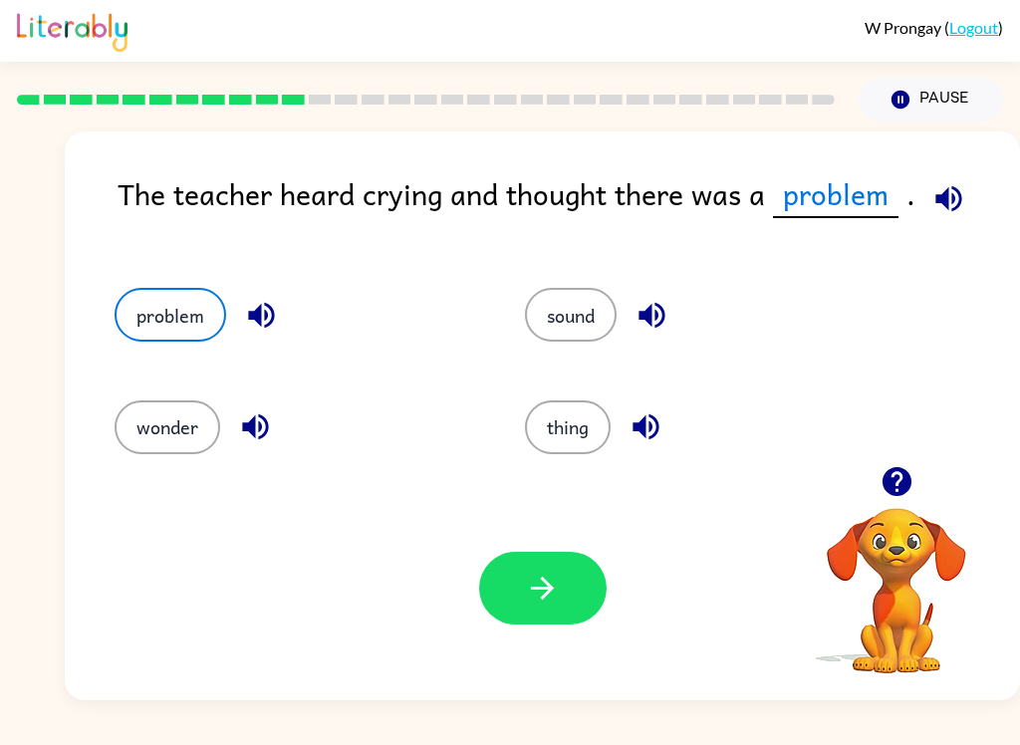
click at [582, 564] on button "button" at bounding box center [542, 588] width 127 height 73
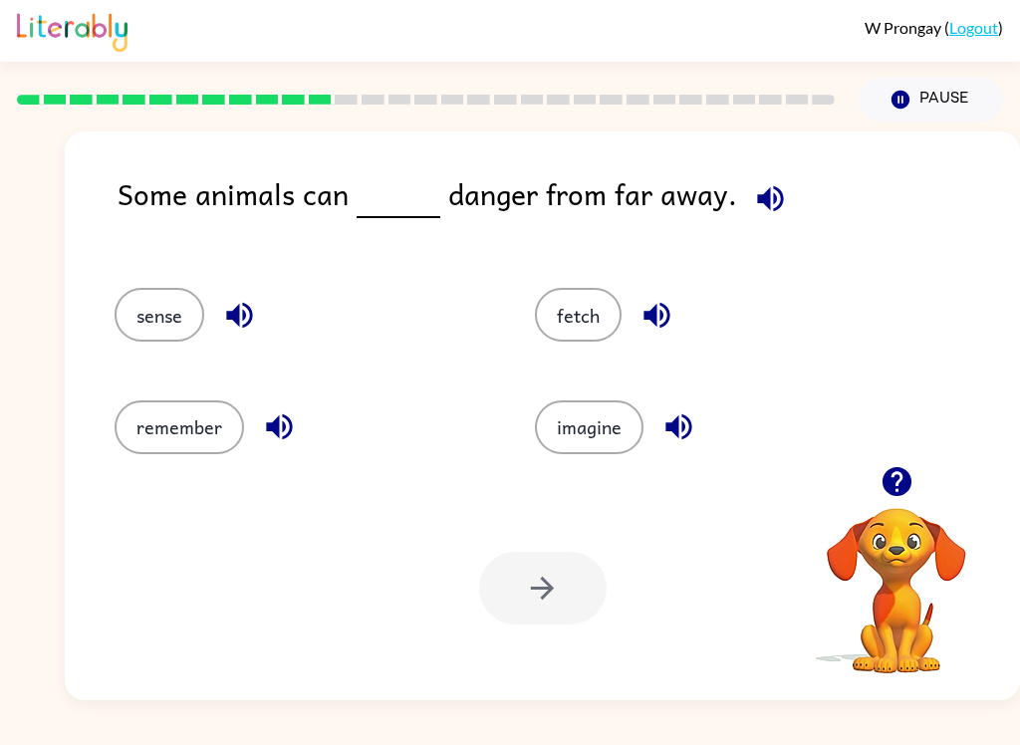
click at [160, 313] on button "sense" at bounding box center [159, 315] width 90 height 54
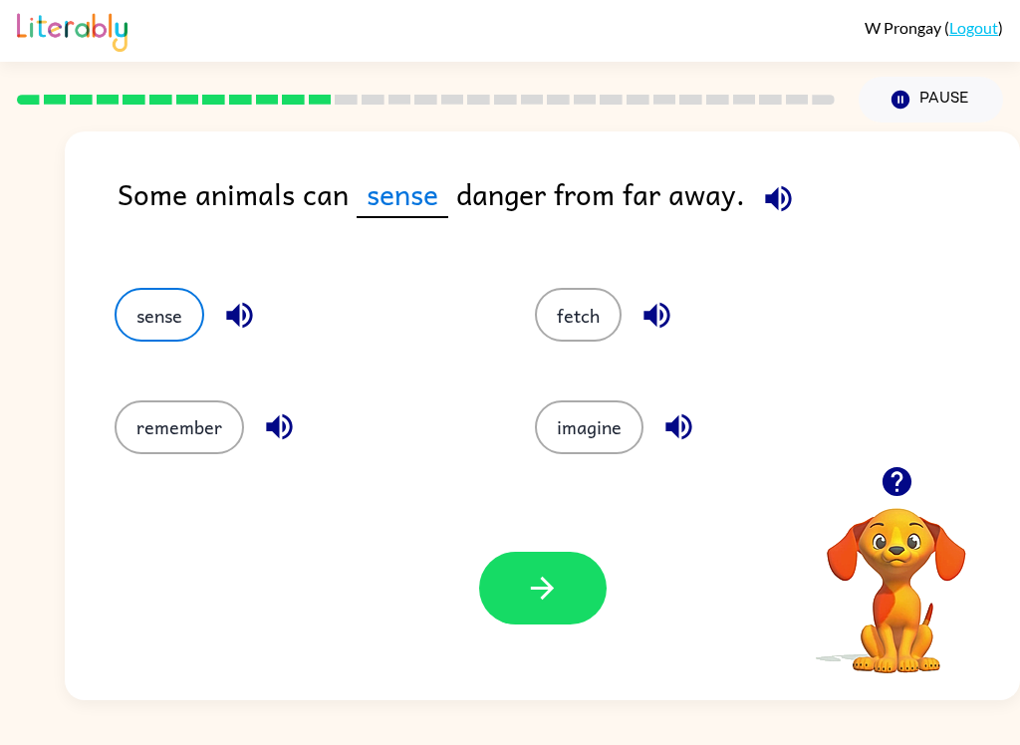
click at [557, 608] on button "button" at bounding box center [542, 588] width 127 height 73
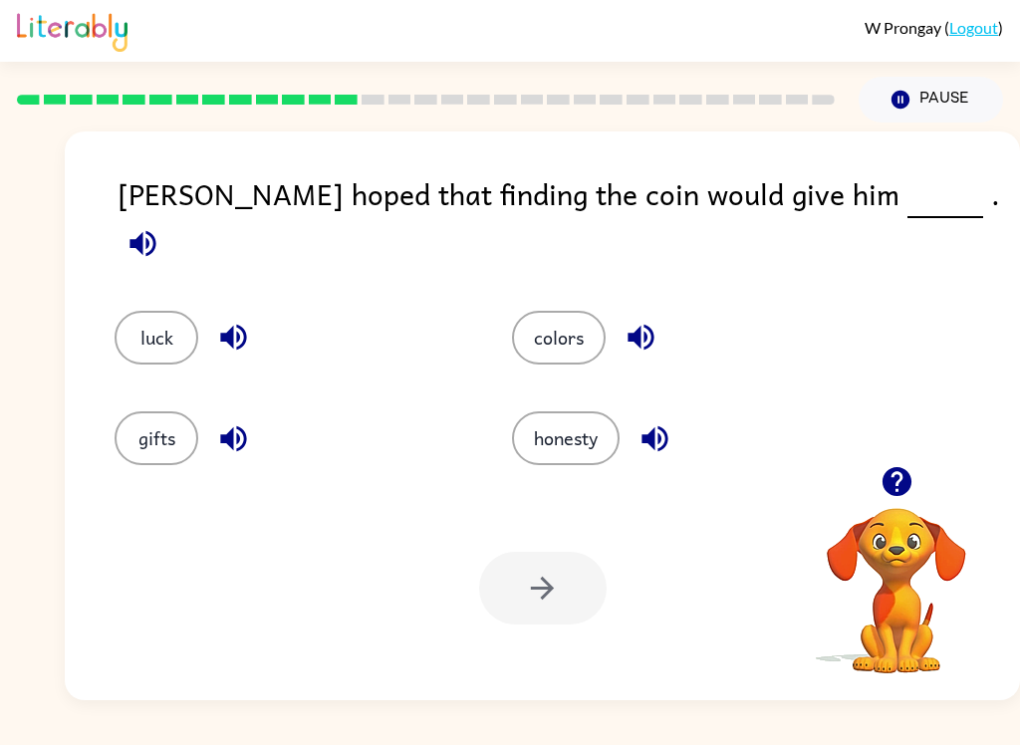
click at [540, 327] on button "colors" at bounding box center [559, 338] width 94 height 54
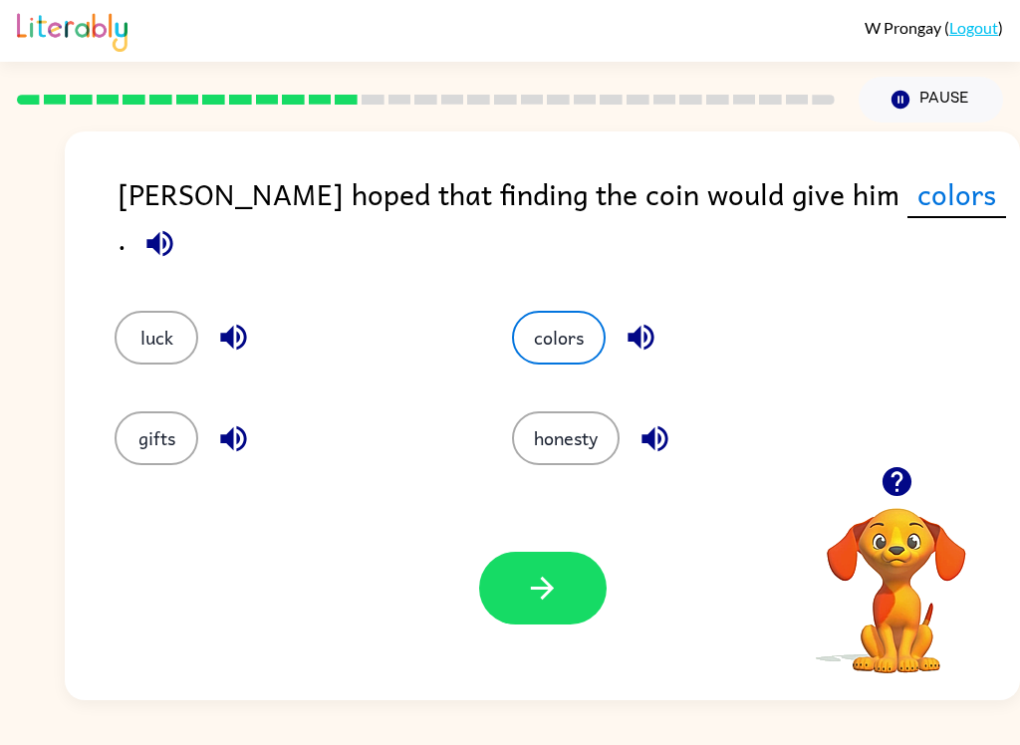
click at [134, 314] on button "luck" at bounding box center [156, 338] width 84 height 54
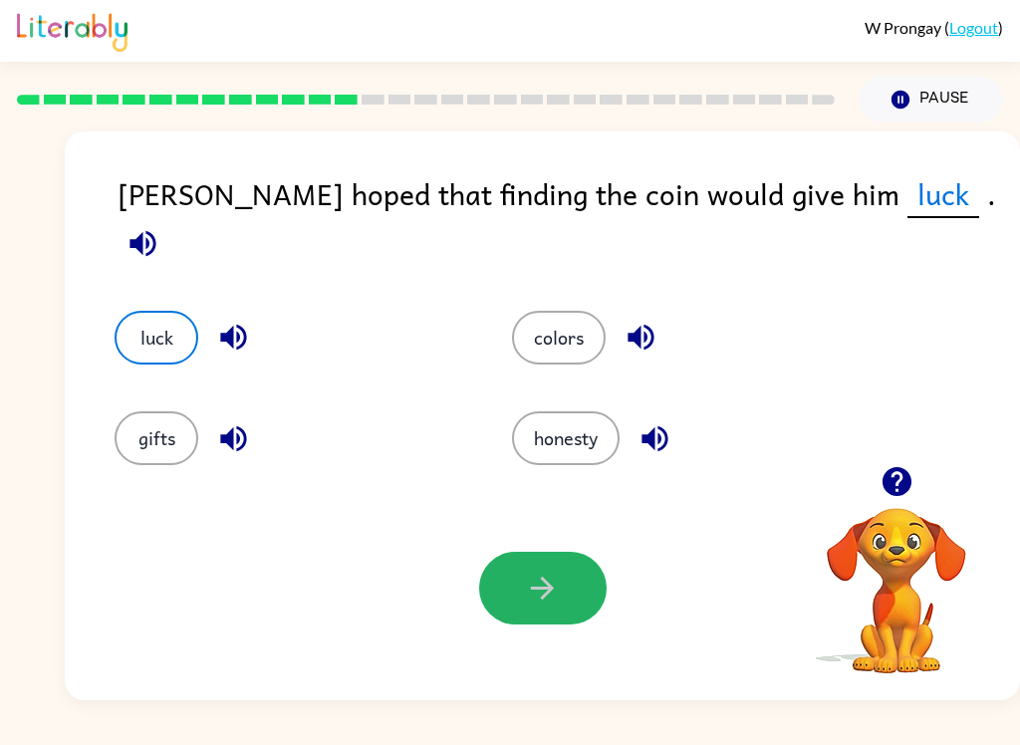
click at [517, 610] on button "button" at bounding box center [542, 588] width 127 height 73
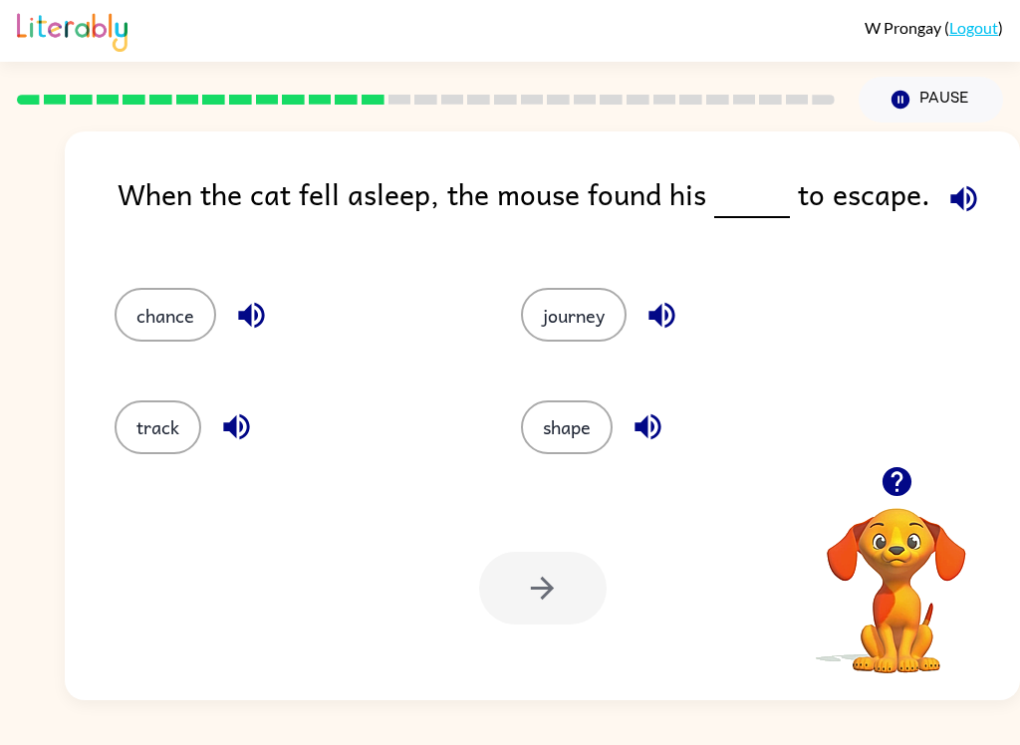
click at [173, 321] on button "chance" at bounding box center [165, 315] width 102 height 54
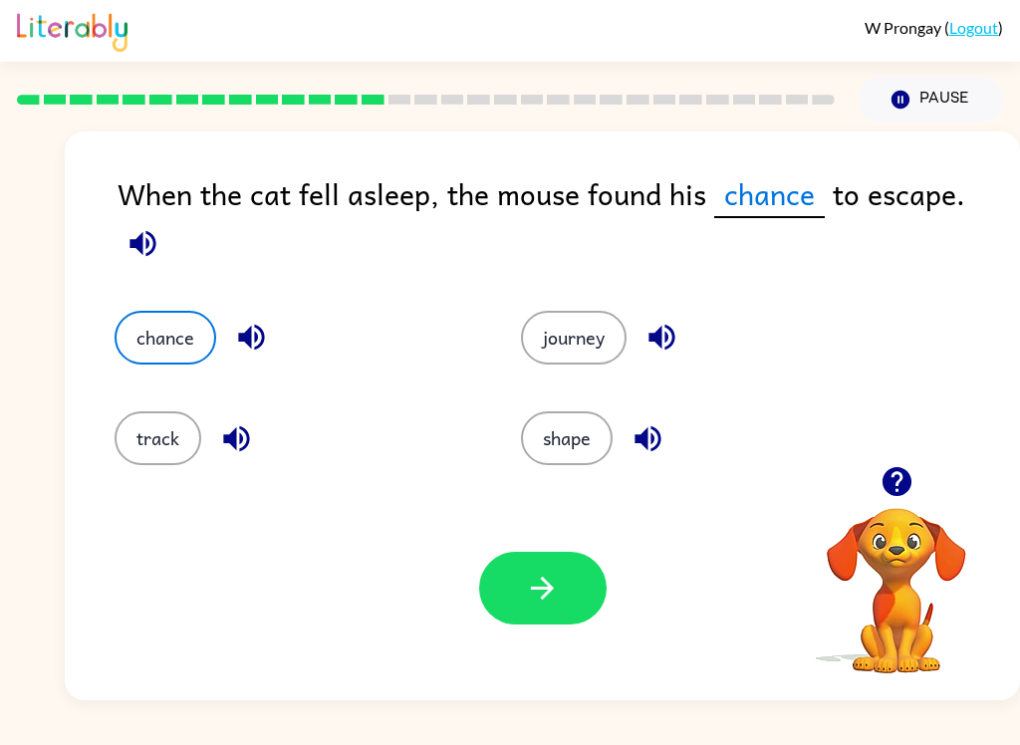
click at [547, 591] on icon "button" at bounding box center [542, 587] width 35 height 35
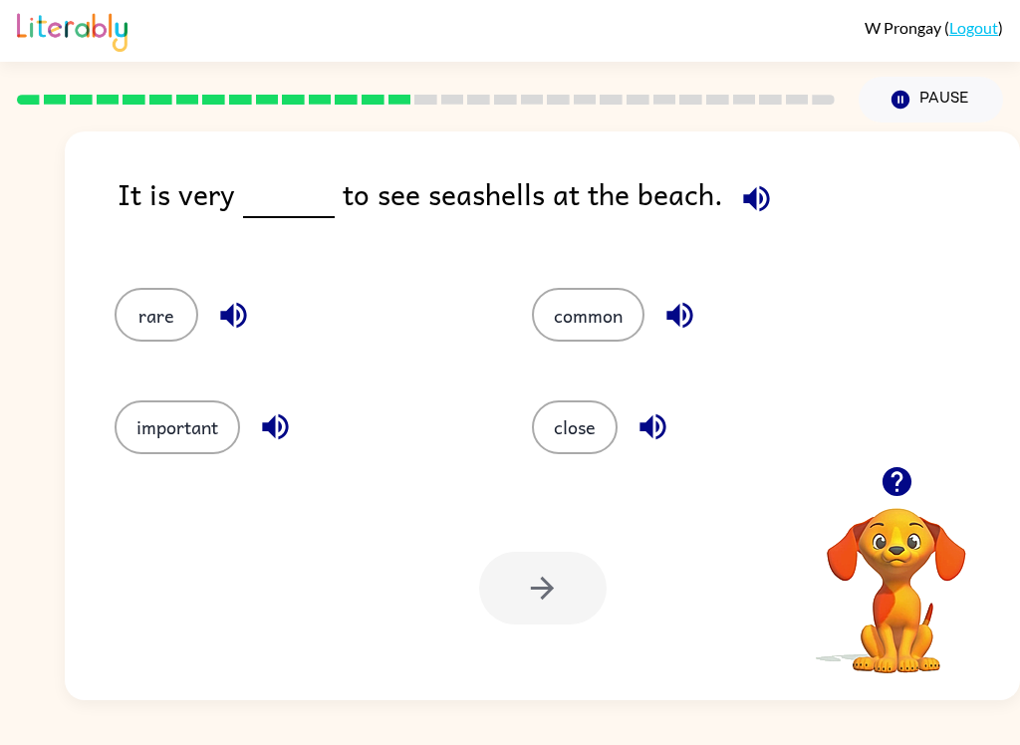
click at [600, 339] on button "common" at bounding box center [588, 315] width 113 height 54
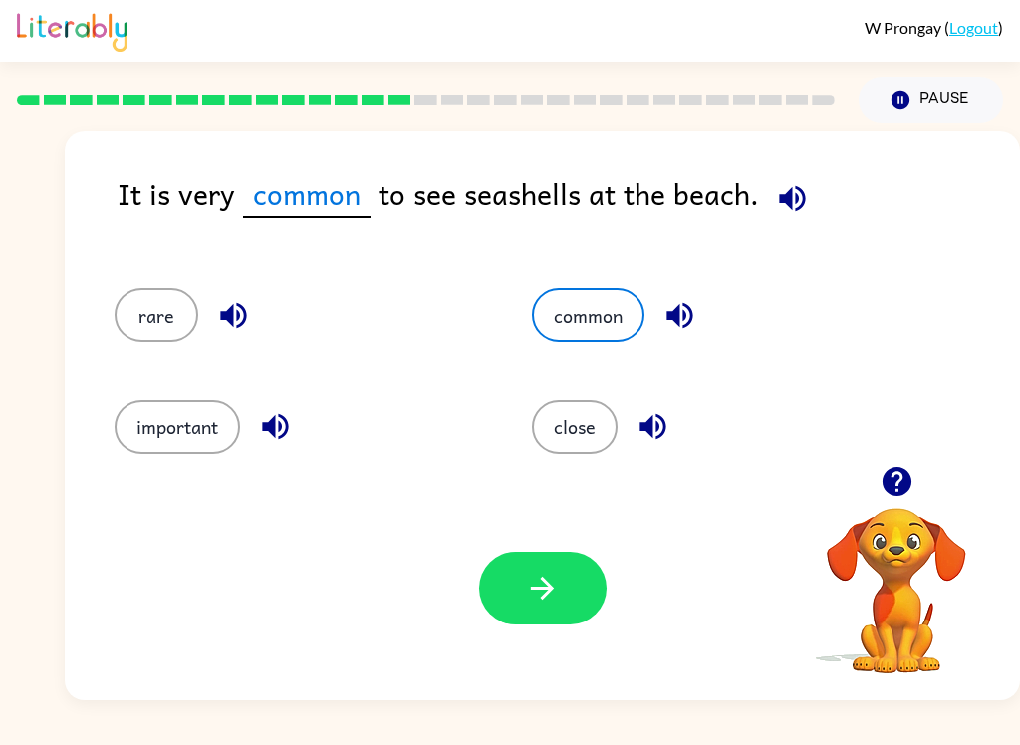
click at [563, 598] on button "button" at bounding box center [542, 588] width 127 height 73
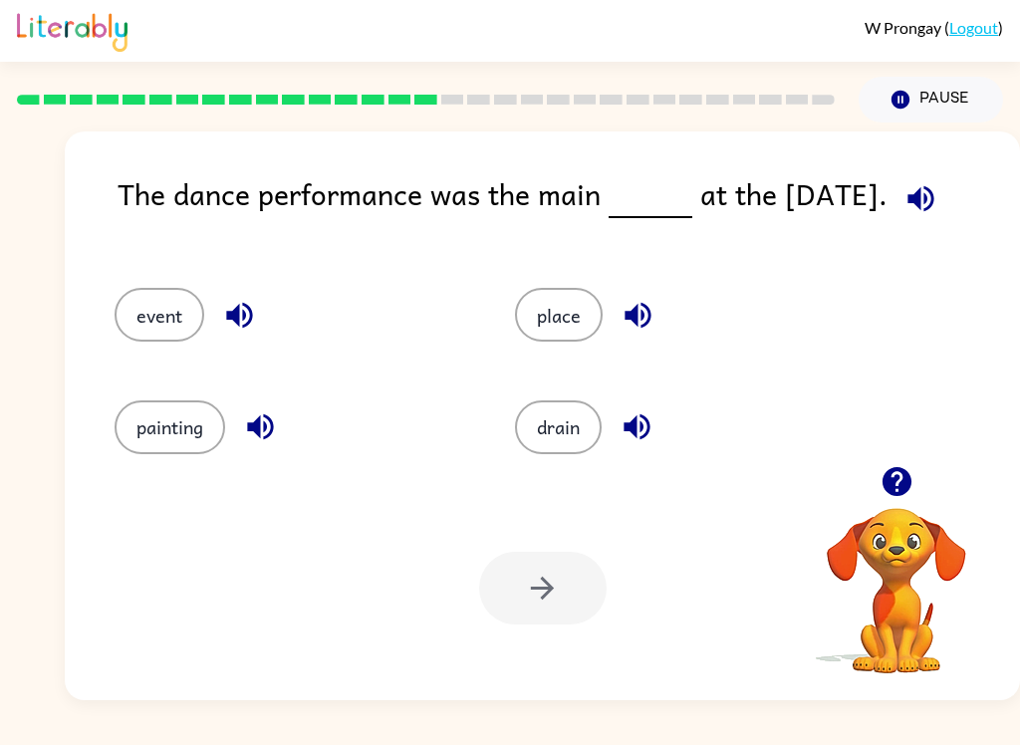
click at [144, 332] on button "event" at bounding box center [159, 315] width 90 height 54
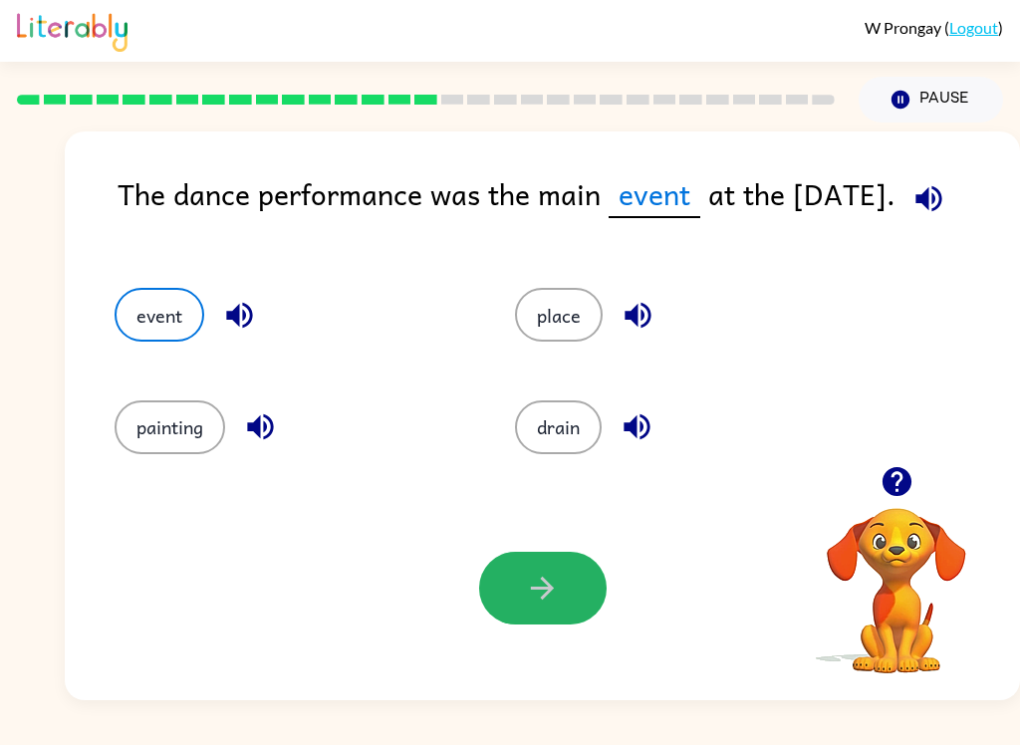
click at [552, 575] on icon "button" at bounding box center [542, 587] width 35 height 35
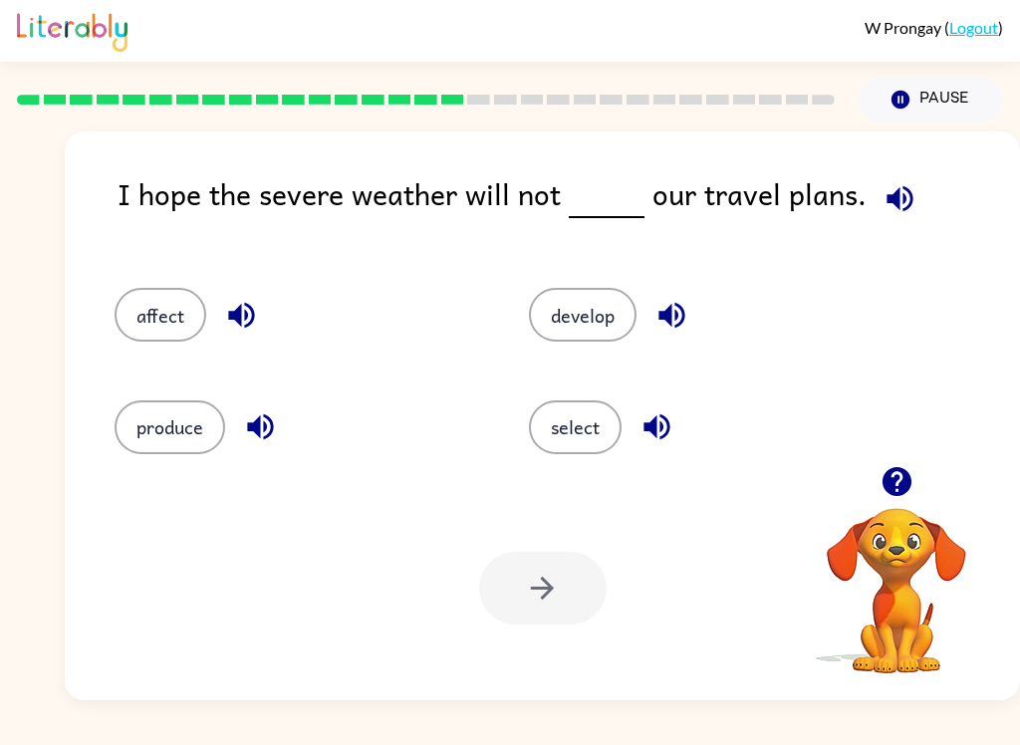
click at [128, 327] on button "affect" at bounding box center [160, 315] width 92 height 54
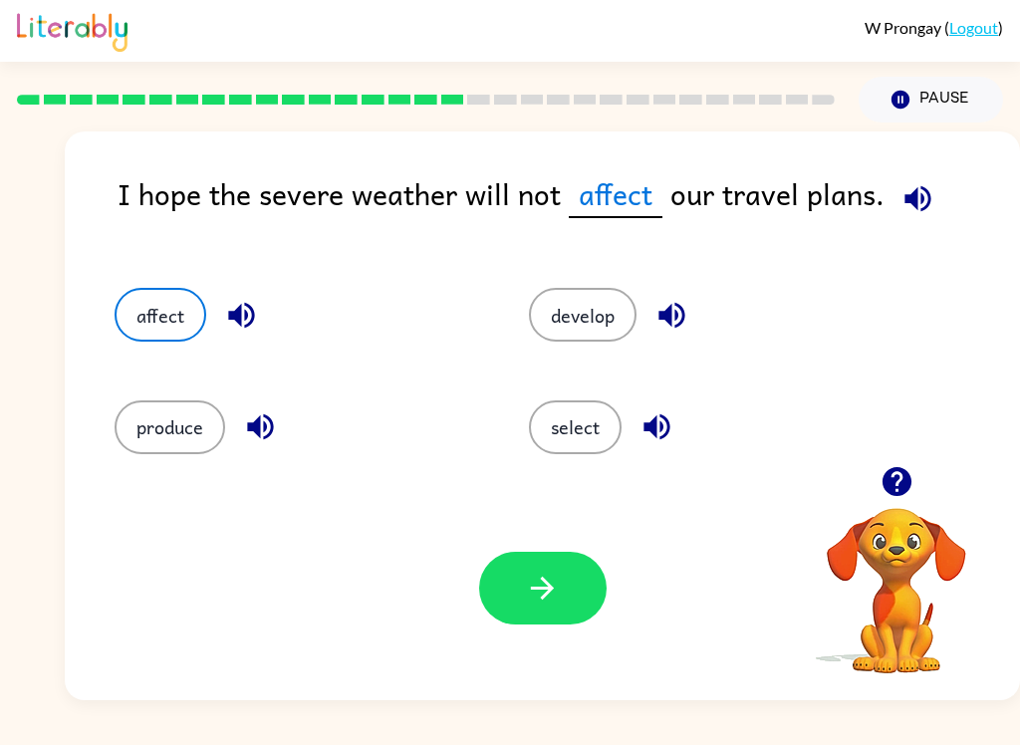
click at [545, 622] on button "button" at bounding box center [542, 588] width 127 height 73
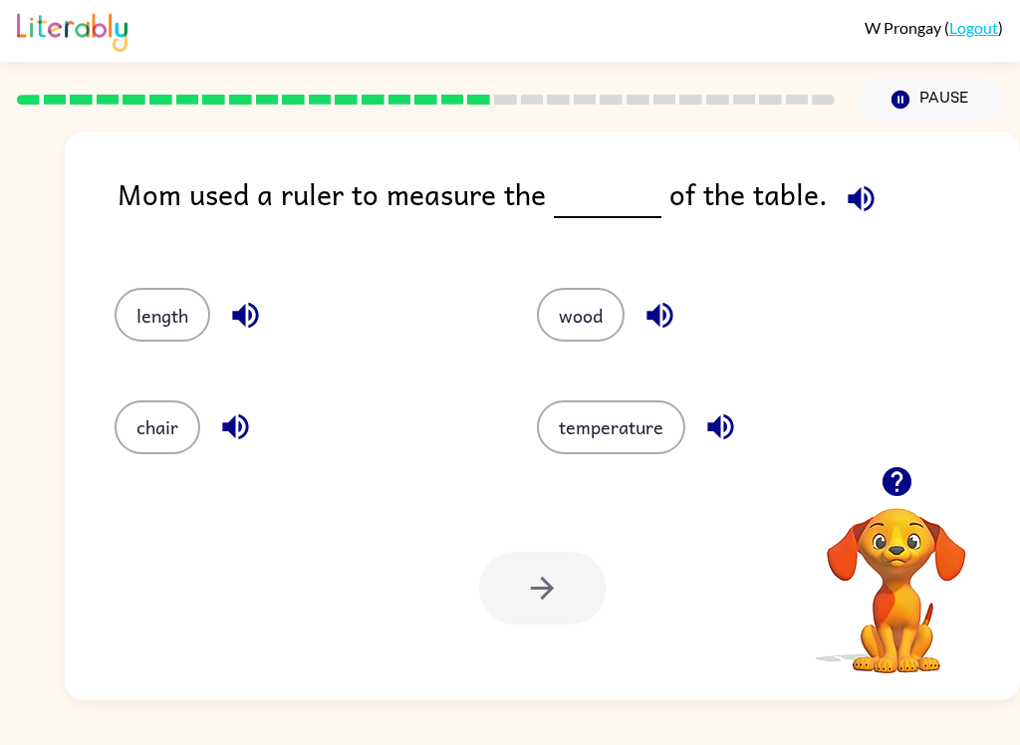
click at [166, 326] on button "length" at bounding box center [162, 315] width 96 height 54
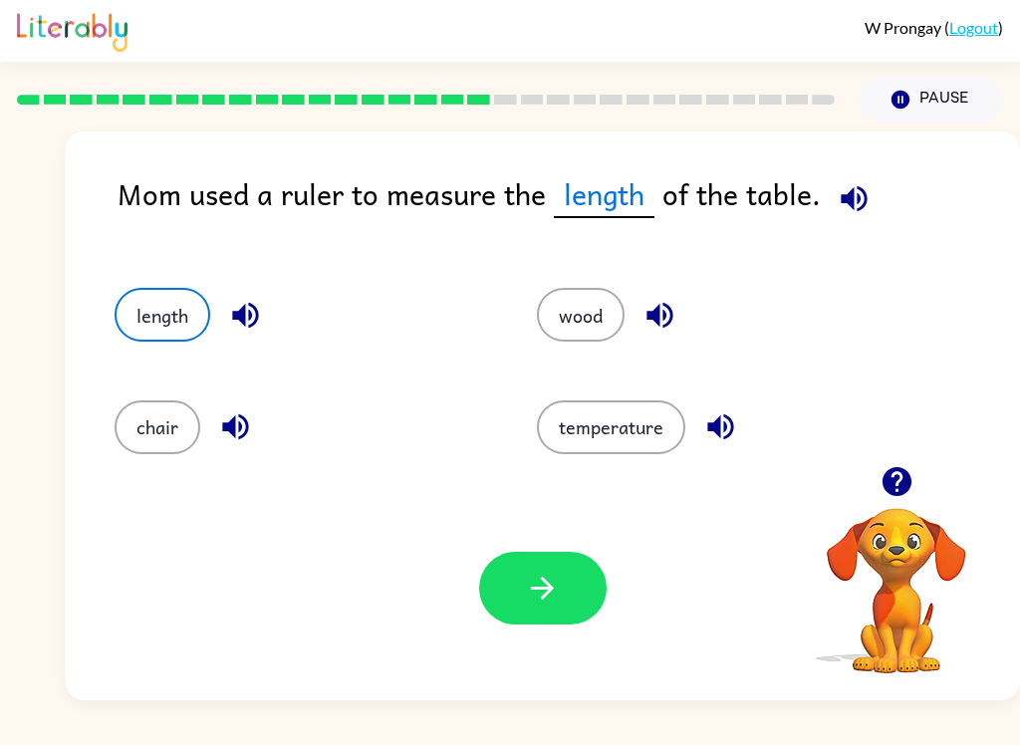
click at [597, 608] on button "button" at bounding box center [542, 588] width 127 height 73
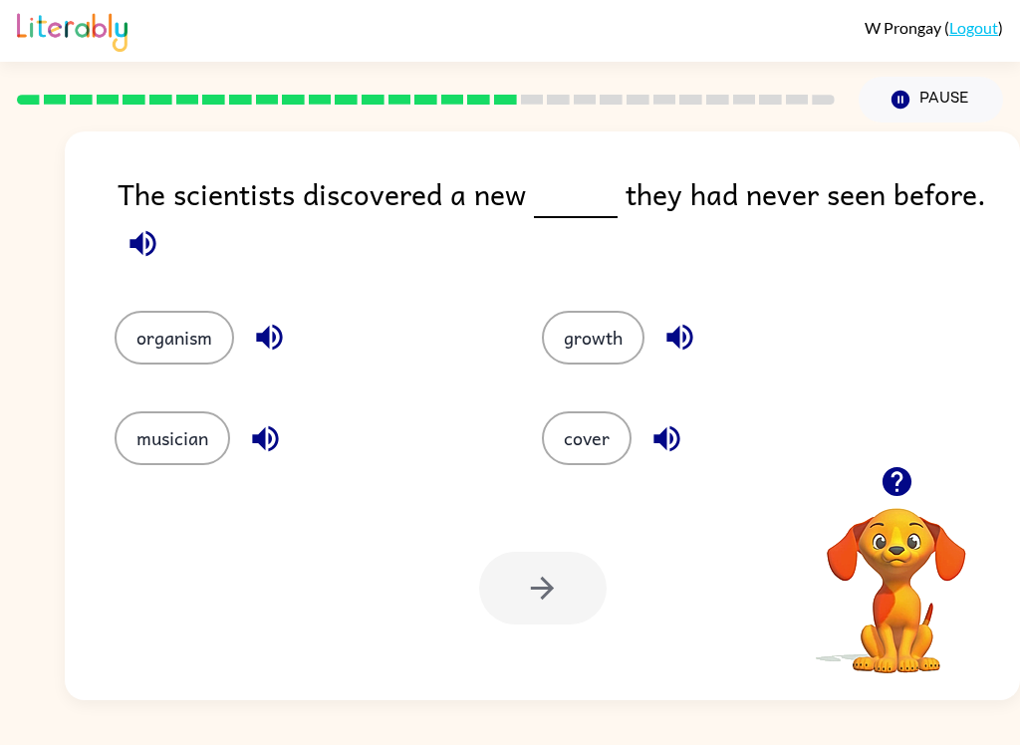
click at [274, 354] on icon "button" at bounding box center [269, 337] width 35 height 35
click at [280, 456] on icon "button" at bounding box center [265, 438] width 35 height 35
click at [258, 450] on icon "button" at bounding box center [265, 438] width 35 height 35
click at [255, 458] on button "button" at bounding box center [265, 438] width 51 height 51
click at [255, 432] on icon "button" at bounding box center [265, 438] width 35 height 35
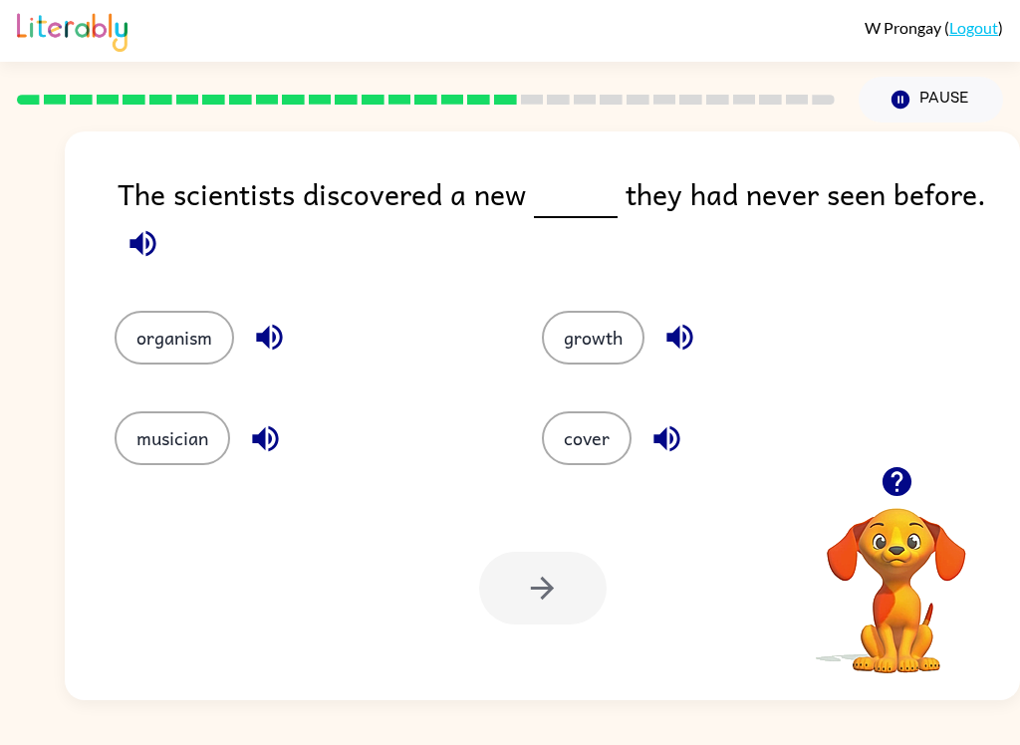
click at [692, 346] on icon "button" at bounding box center [679, 337] width 35 height 35
click at [688, 434] on button "button" at bounding box center [666, 438] width 51 height 51
click at [179, 355] on button "organism" at bounding box center [173, 338] width 119 height 54
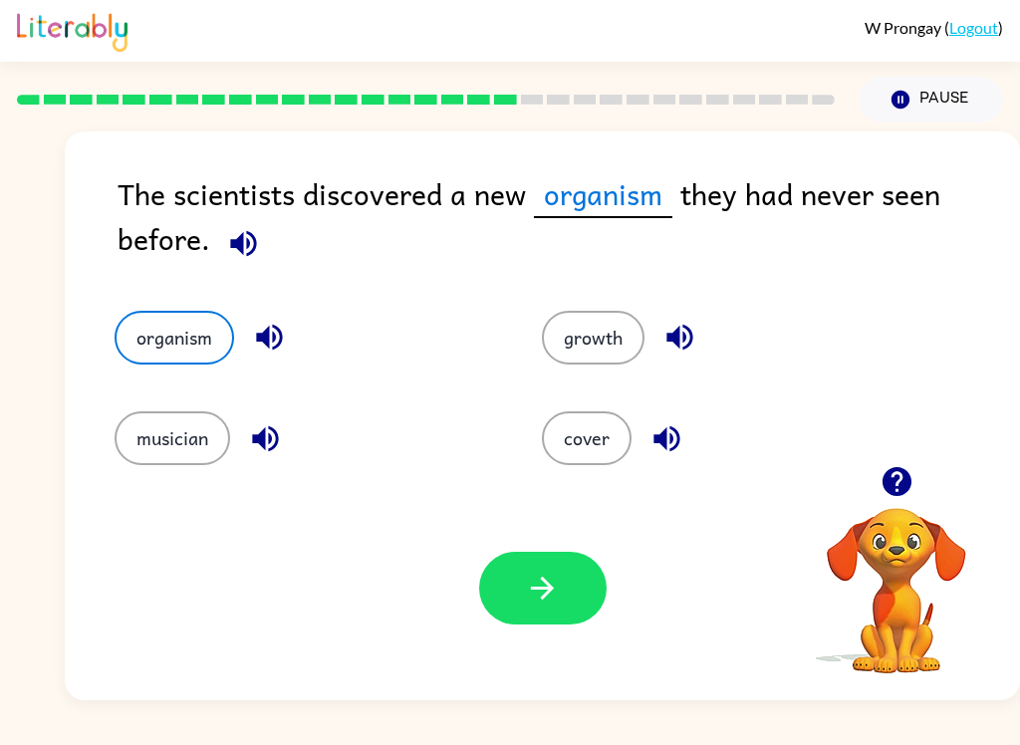
click at [568, 555] on button "button" at bounding box center [542, 588] width 127 height 73
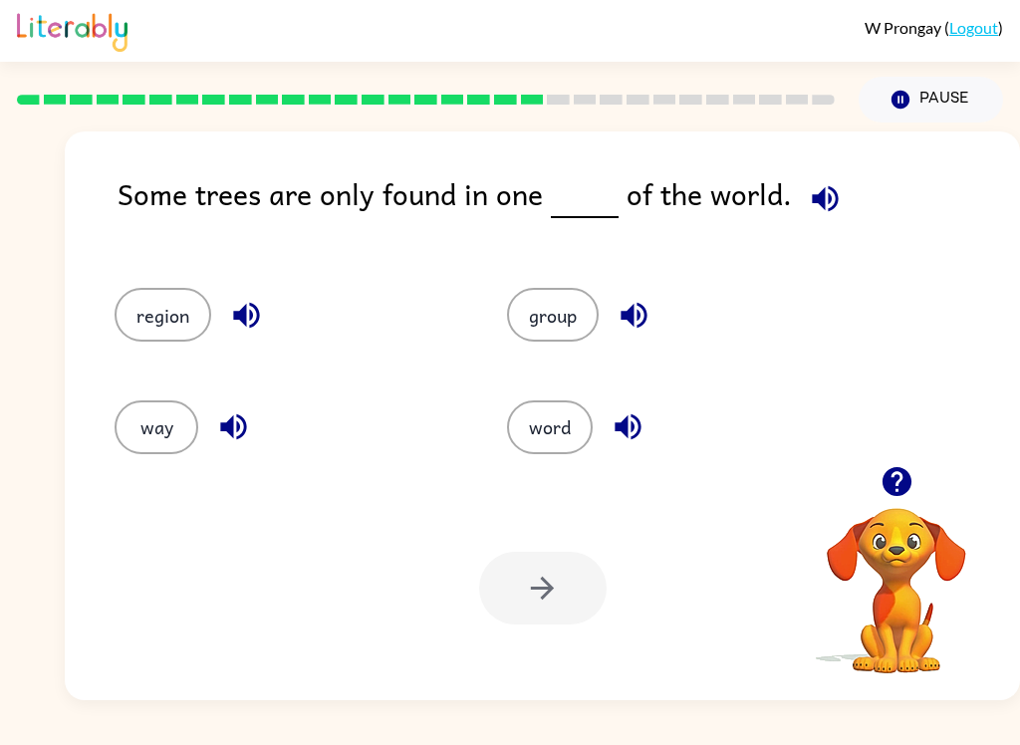
click at [259, 324] on icon "button" at bounding box center [246, 315] width 35 height 35
click at [650, 321] on icon "button" at bounding box center [633, 315] width 35 height 35
click at [259, 335] on button "button" at bounding box center [246, 315] width 51 height 51
click at [194, 331] on button "region" at bounding box center [162, 315] width 97 height 54
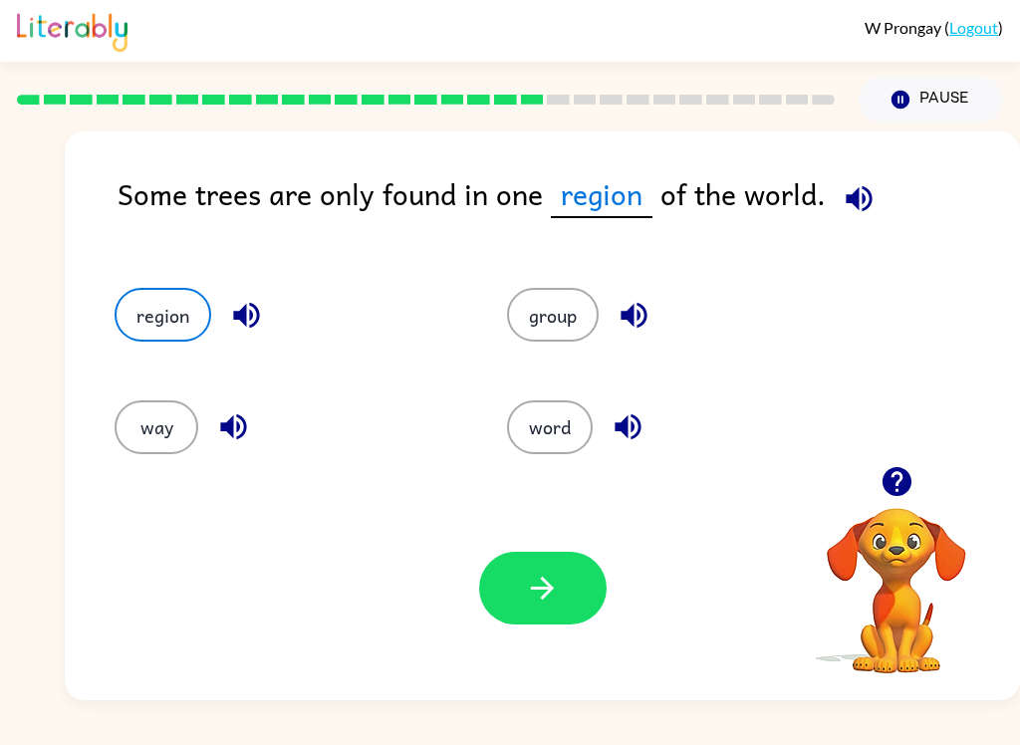
click at [556, 578] on icon "button" at bounding box center [542, 587] width 35 height 35
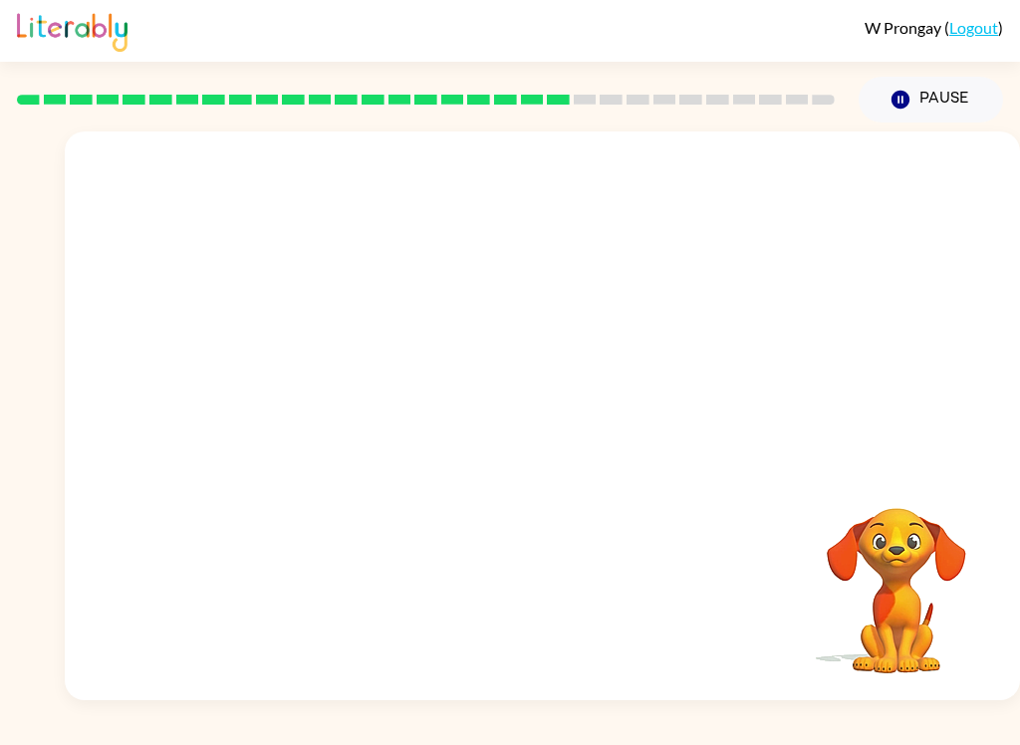
click at [355, 408] on video "Your browser must support playing .mp4 files to use Literably. Please try using…" at bounding box center [542, 298] width 955 height 335
click at [355, 407] on video "Your browser must support playing .mp4 files to use Literably. Please try using…" at bounding box center [542, 298] width 955 height 335
click at [353, 396] on video "Your browser must support playing .mp4 files to use Literably. Please try using…" at bounding box center [542, 298] width 955 height 335
click at [563, 458] on button "button" at bounding box center [542, 425] width 127 height 73
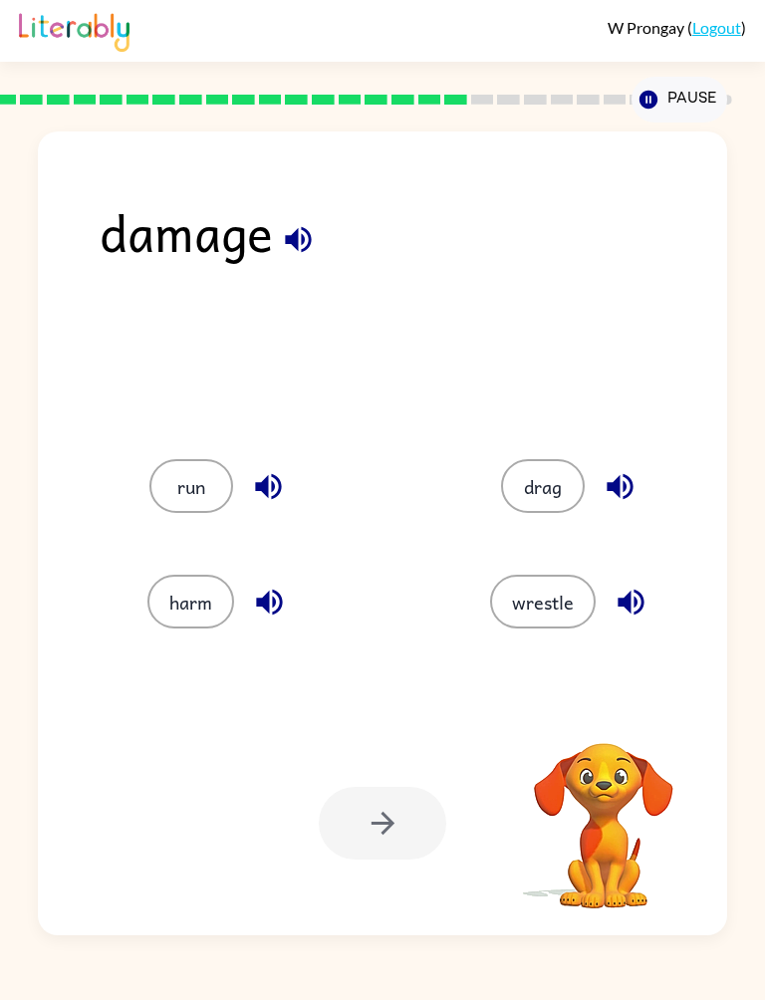
click at [610, 737] on video "Your browser must support playing .mp4 files to use Literably. Please try using…" at bounding box center [603, 811] width 199 height 199
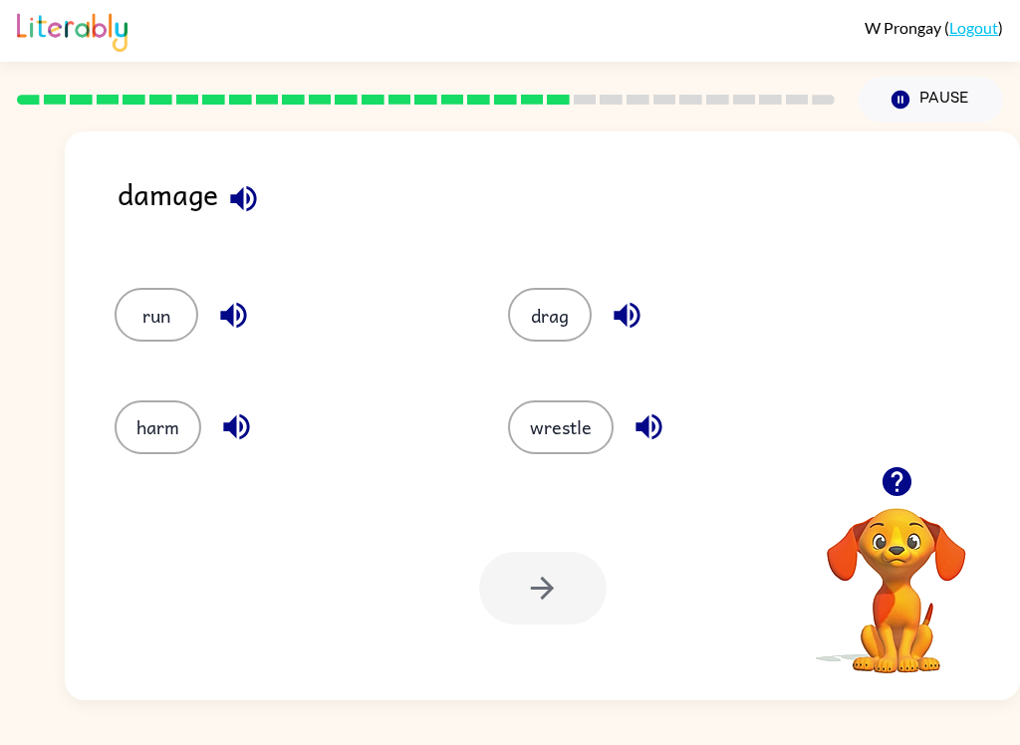
click at [167, 428] on button "harm" at bounding box center [157, 427] width 87 height 54
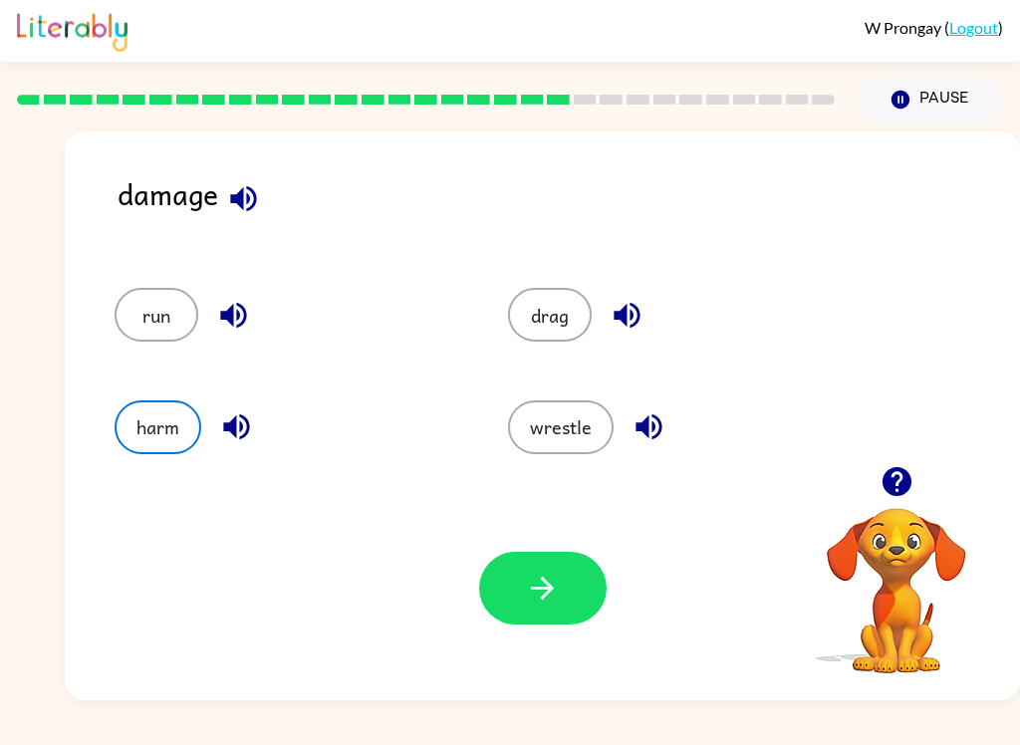
click at [469, 567] on div "Your browser must support playing .mp4 files to use Literably. Please try using…" at bounding box center [542, 588] width 955 height 224
click at [481, 553] on div at bounding box center [542, 588] width 127 height 73
click at [555, 573] on icon "button" at bounding box center [542, 587] width 35 height 35
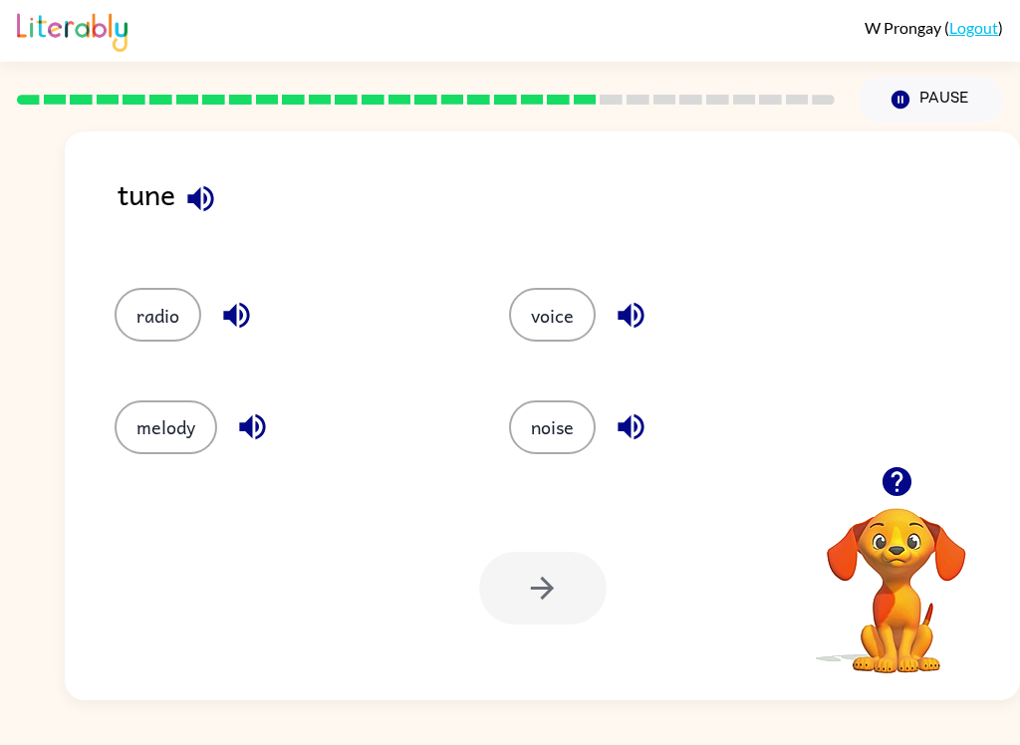
click at [176, 232] on div "tune" at bounding box center [568, 209] width 902 height 77
click at [215, 197] on icon "button" at bounding box center [200, 198] width 35 height 35
click at [171, 325] on button "radio" at bounding box center [157, 315] width 87 height 54
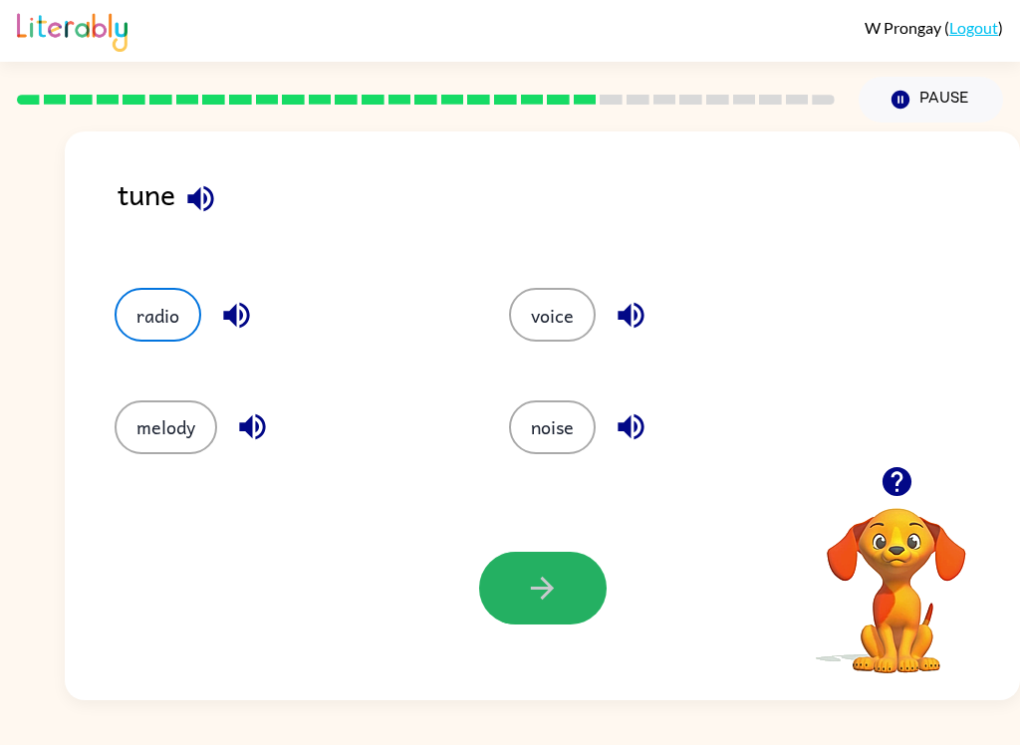
click at [576, 600] on button "button" at bounding box center [542, 588] width 127 height 73
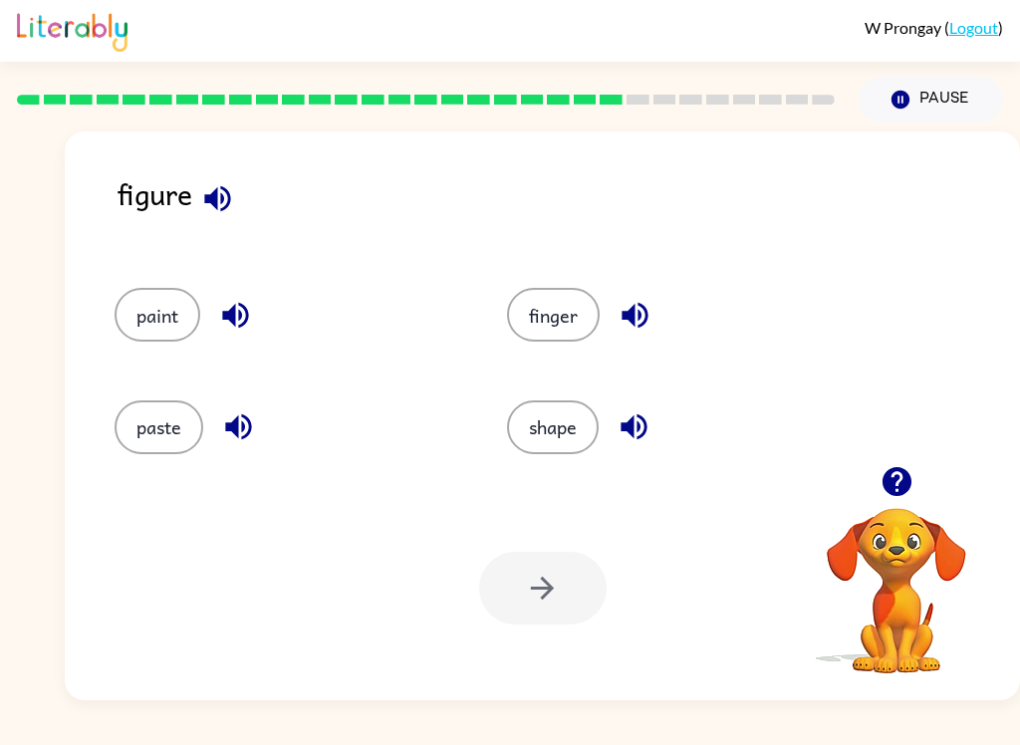
click at [209, 203] on icon "button" at bounding box center [217, 198] width 26 height 26
click at [583, 428] on button "shape" at bounding box center [553, 427] width 92 height 54
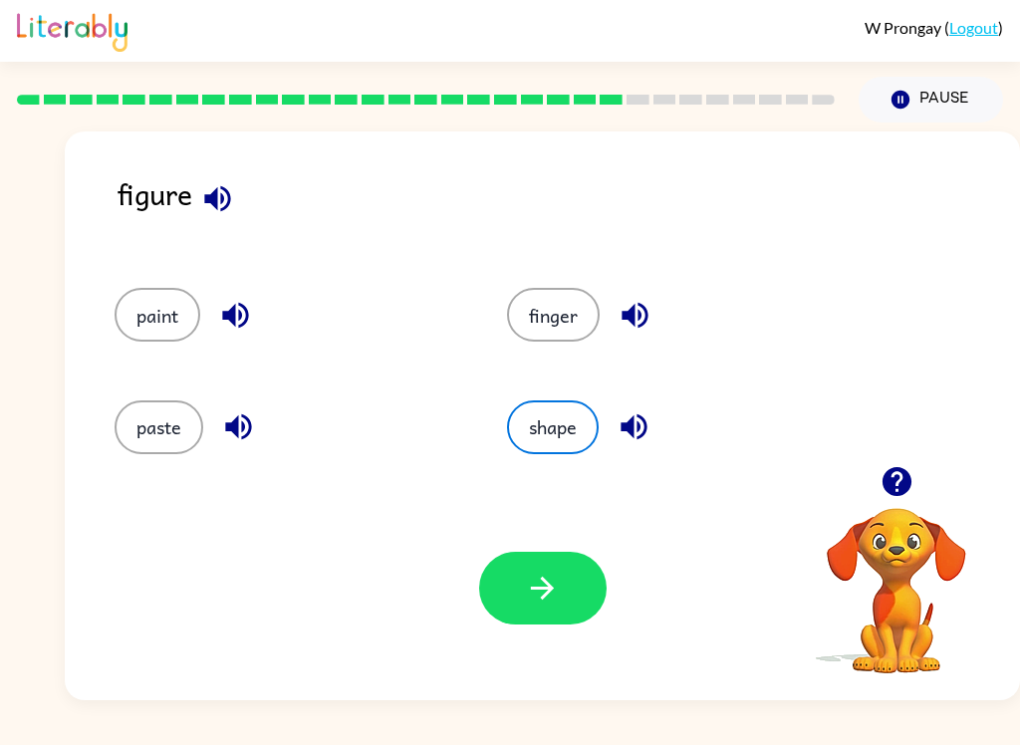
click at [569, 586] on button "button" at bounding box center [542, 588] width 127 height 73
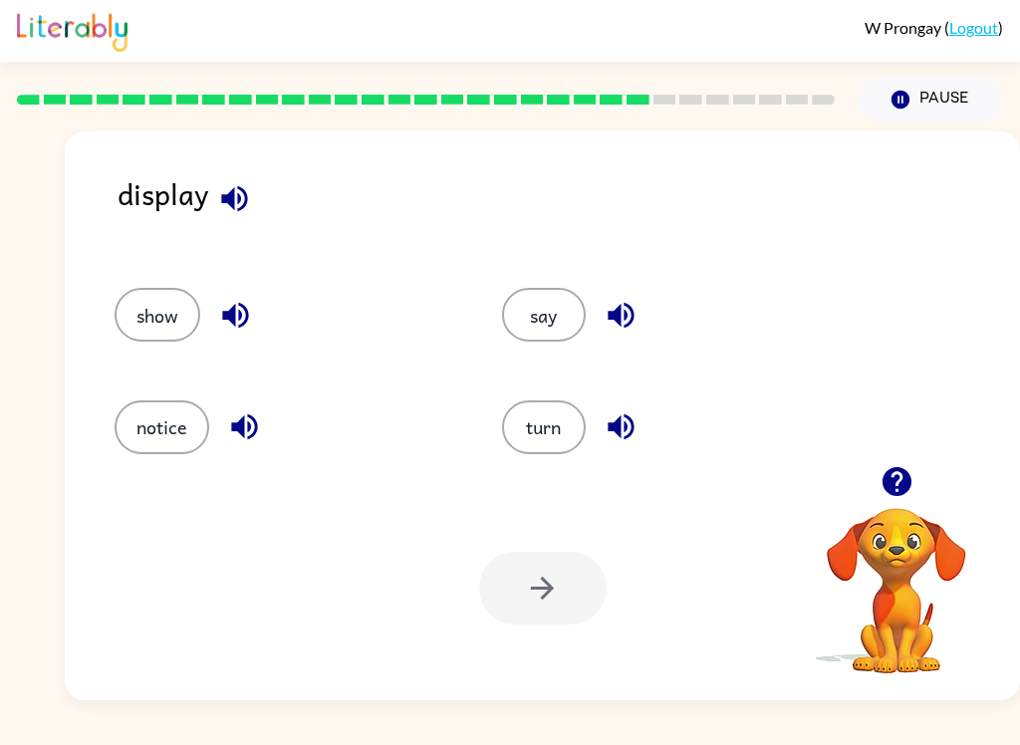
click at [145, 433] on button "notice" at bounding box center [161, 427] width 95 height 54
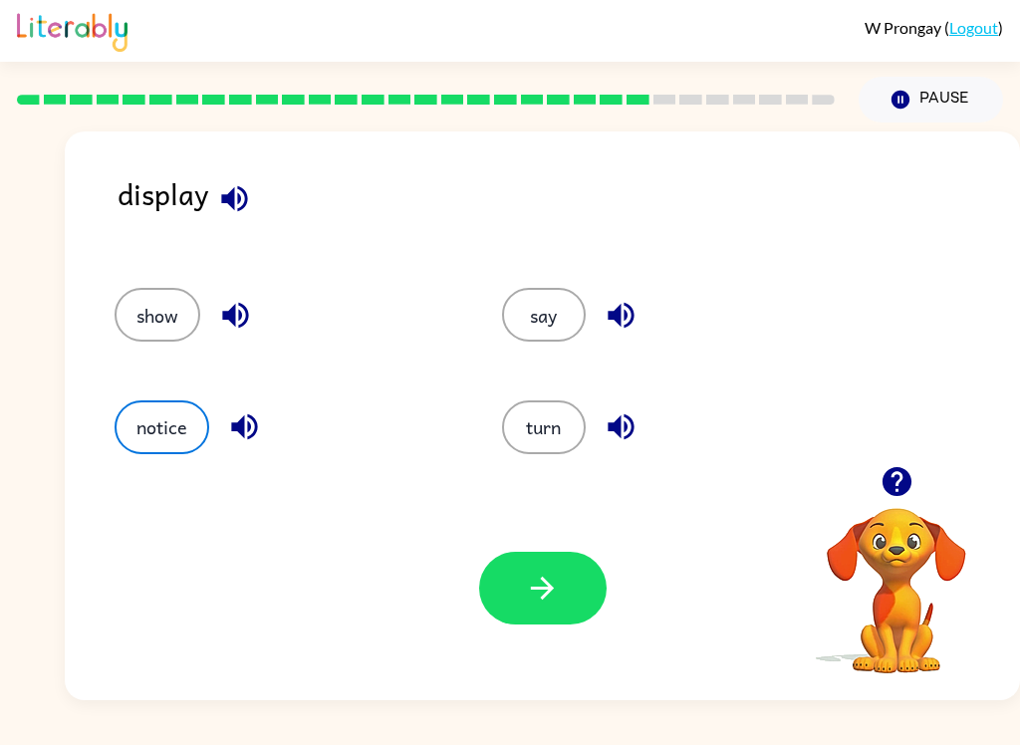
click at [587, 614] on button "button" at bounding box center [542, 588] width 127 height 73
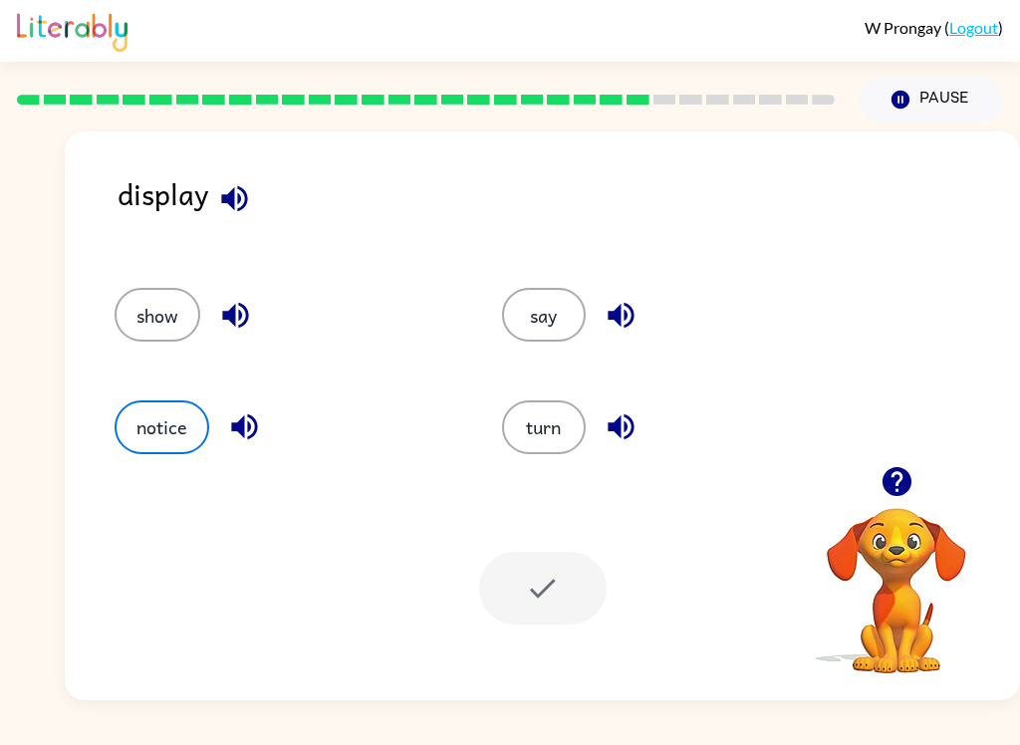
click at [599, 626] on div "Your browser must support playing .mp4 files to use Literably. Please try using…" at bounding box center [542, 588] width 955 height 224
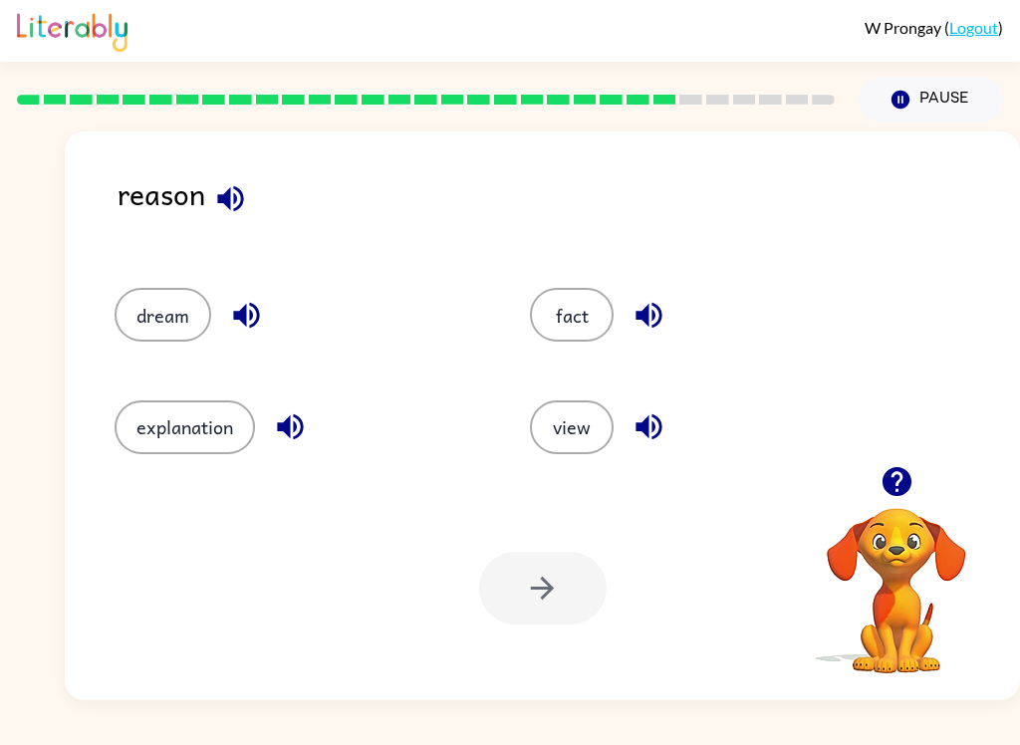
click at [173, 416] on button "explanation" at bounding box center [184, 427] width 140 height 54
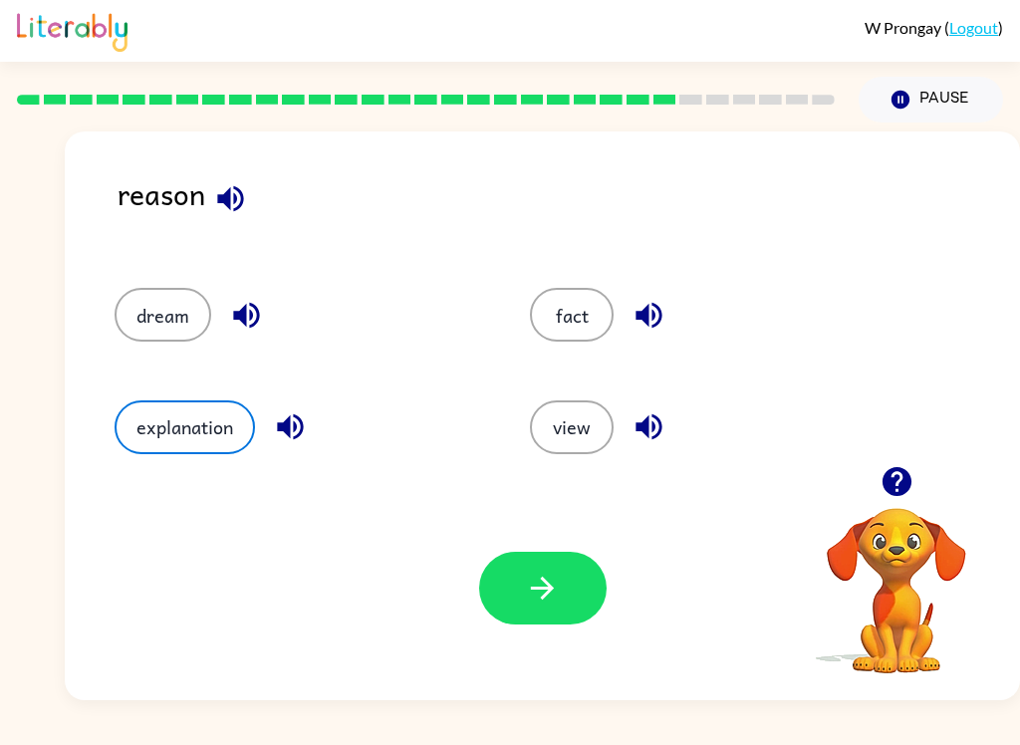
click at [560, 604] on button "button" at bounding box center [542, 588] width 127 height 73
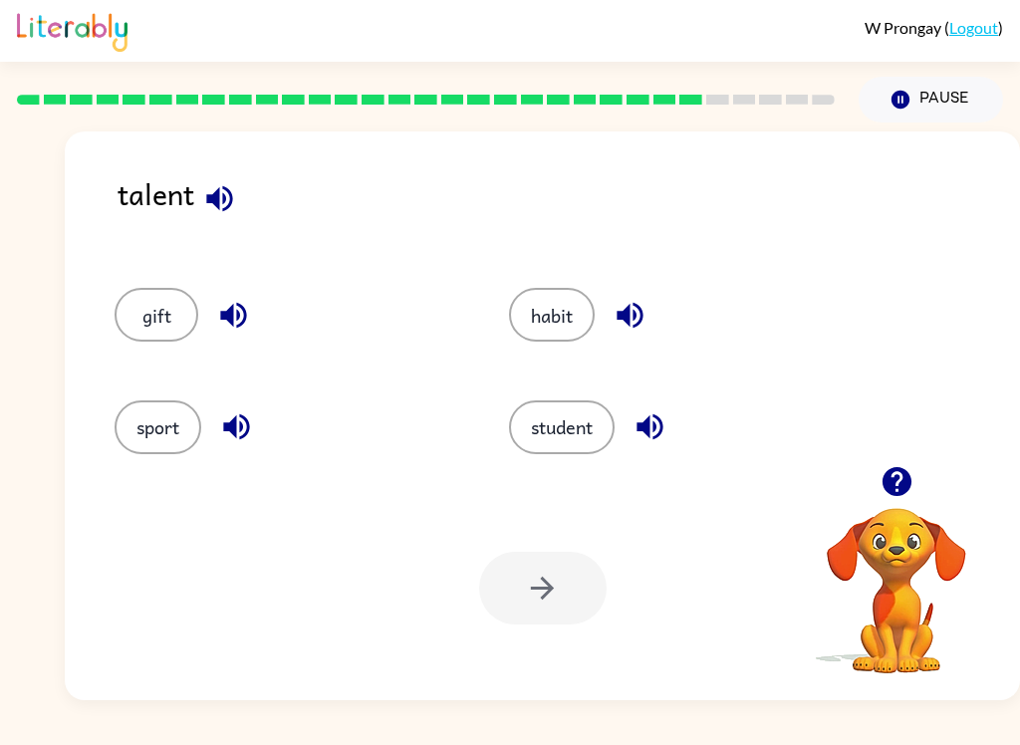
click at [127, 308] on button "gift" at bounding box center [156, 315] width 84 height 54
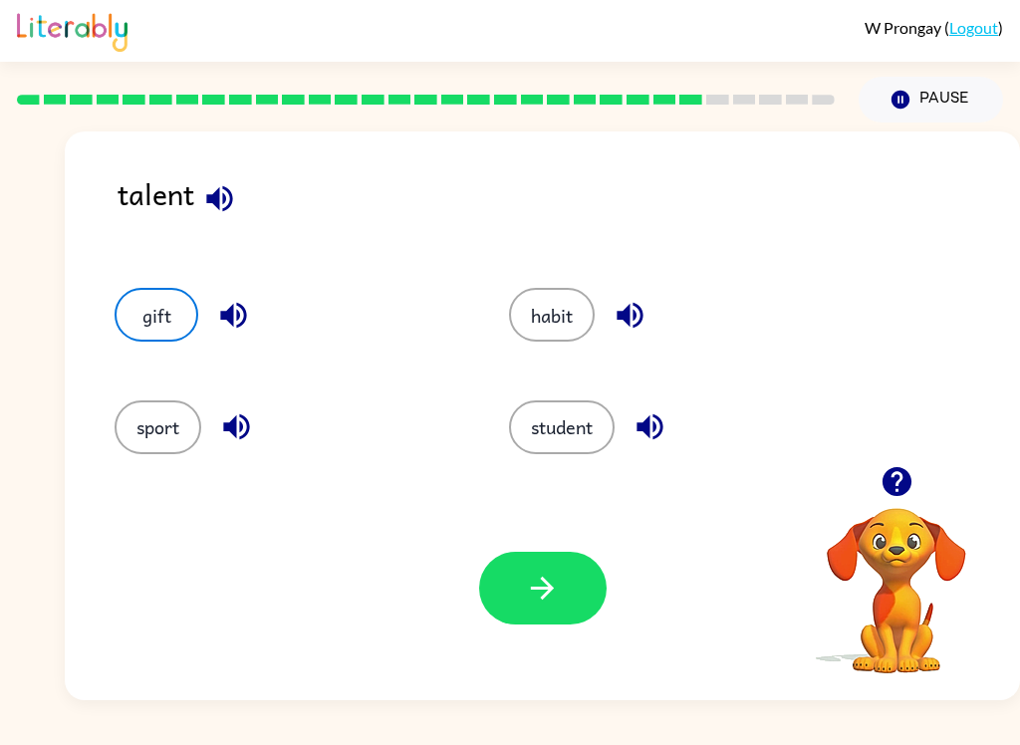
click at [569, 610] on button "button" at bounding box center [542, 588] width 127 height 73
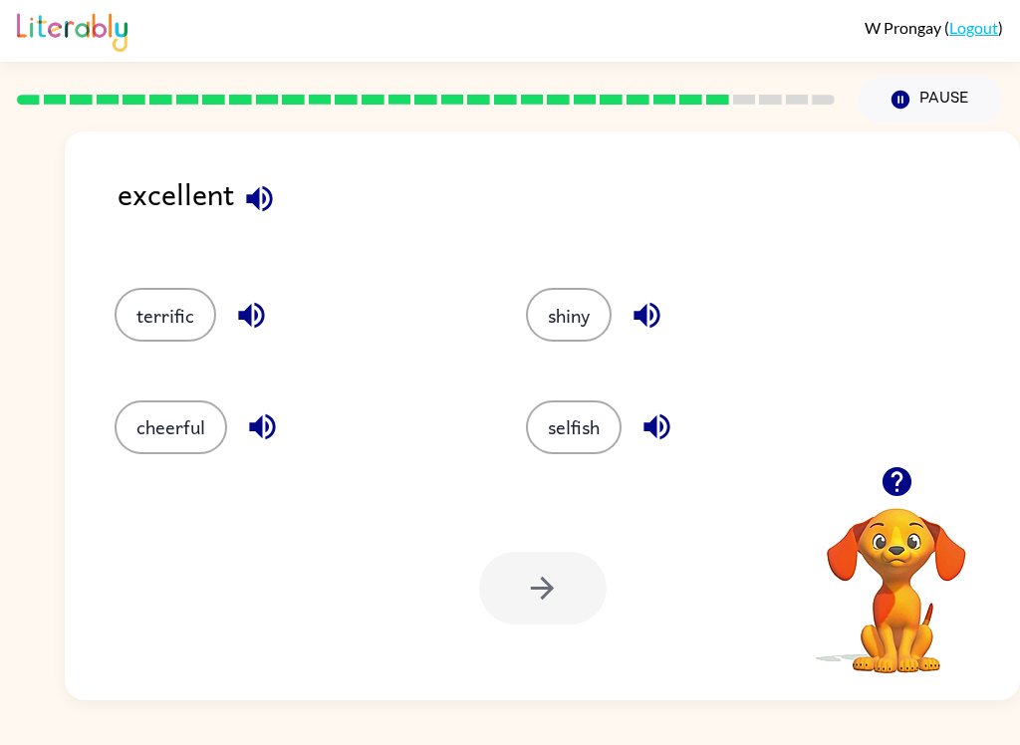
click at [119, 312] on button "terrific" at bounding box center [165, 315] width 102 height 54
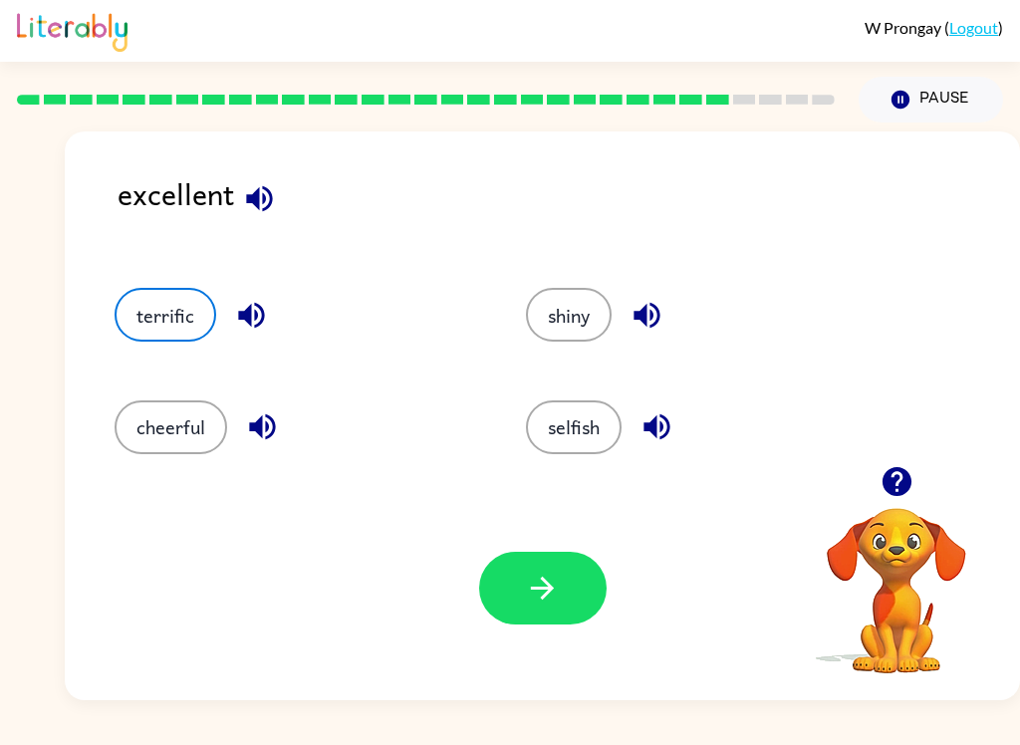
click at [591, 591] on button "button" at bounding box center [542, 588] width 127 height 73
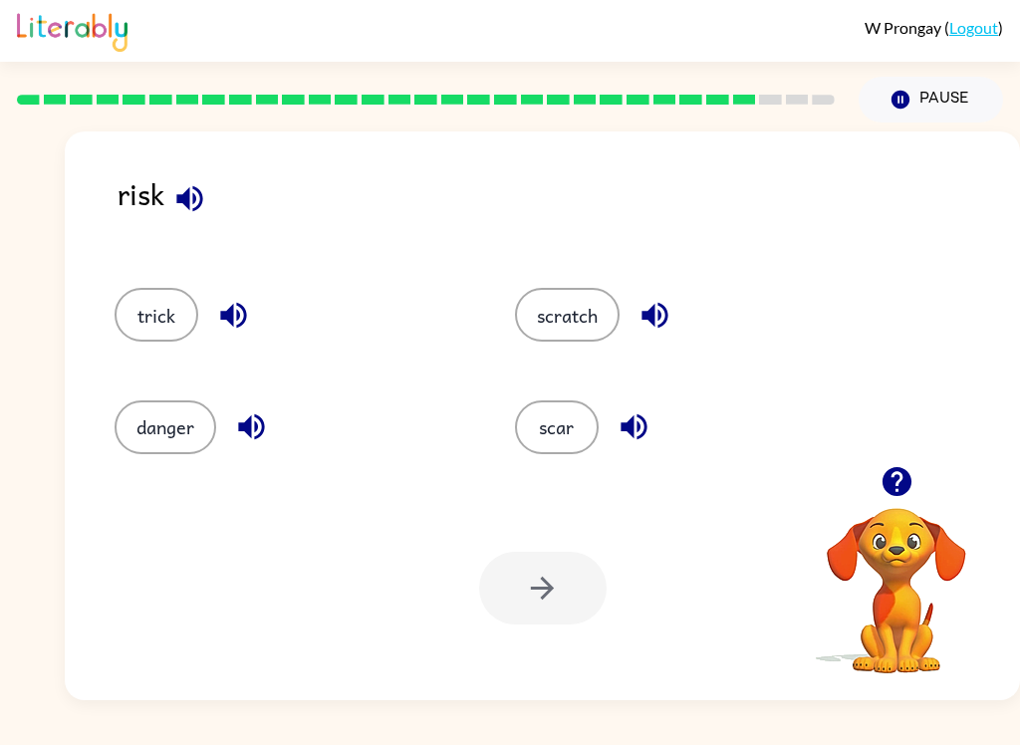
click at [118, 450] on div "danger" at bounding box center [291, 427] width 354 height 54
click at [140, 436] on button "danger" at bounding box center [165, 427] width 102 height 54
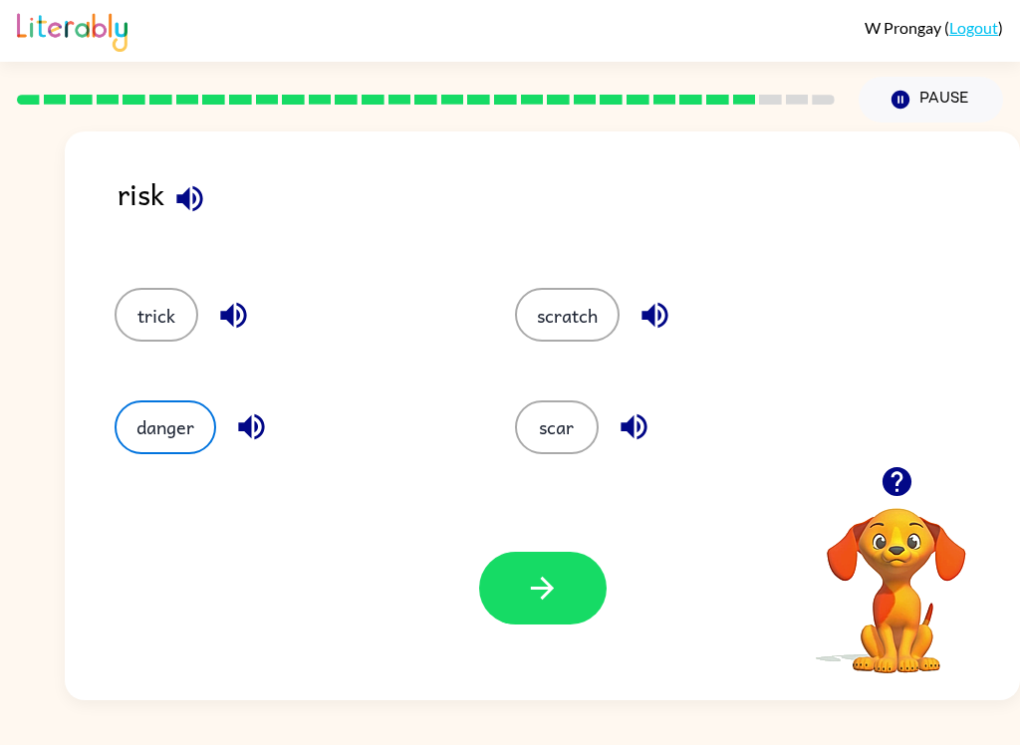
click at [549, 605] on icon "button" at bounding box center [542, 587] width 35 height 35
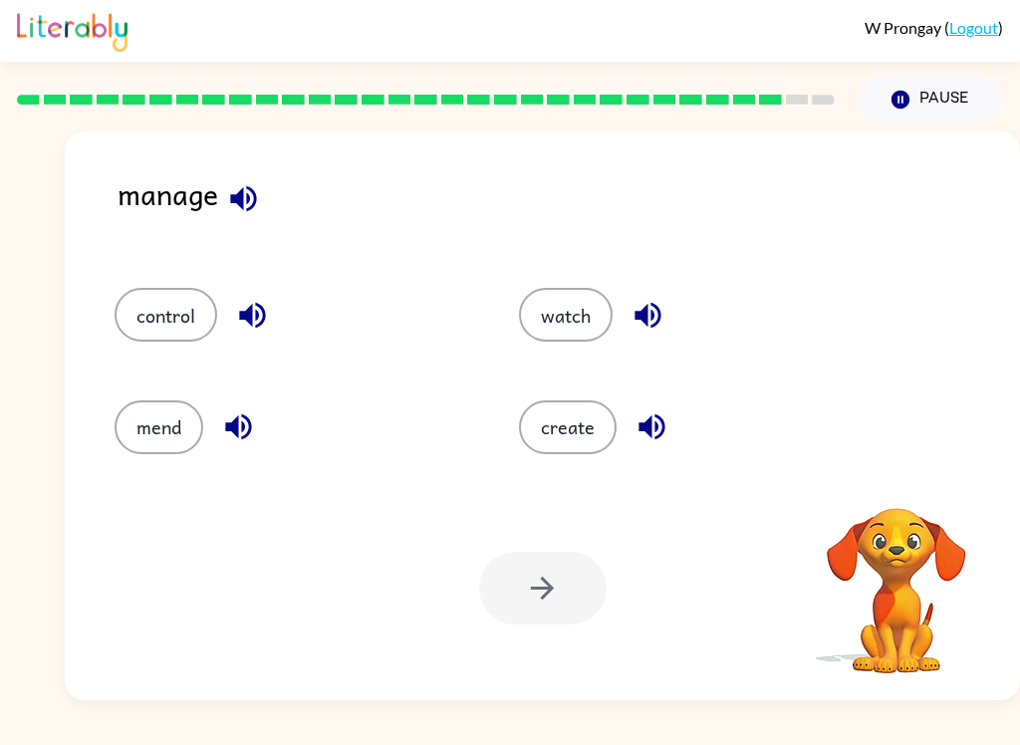
click at [792, 735] on div "W Prongay ( Logout ) Pause Pause manage control watch mend create Your browser …" at bounding box center [510, 372] width 1020 height 745
click at [859, 737] on div "W Prongay ( Logout ) Pause Pause manage control watch mend create Your browser …" at bounding box center [510, 372] width 1020 height 745
click at [209, 325] on button "control" at bounding box center [165, 315] width 103 height 54
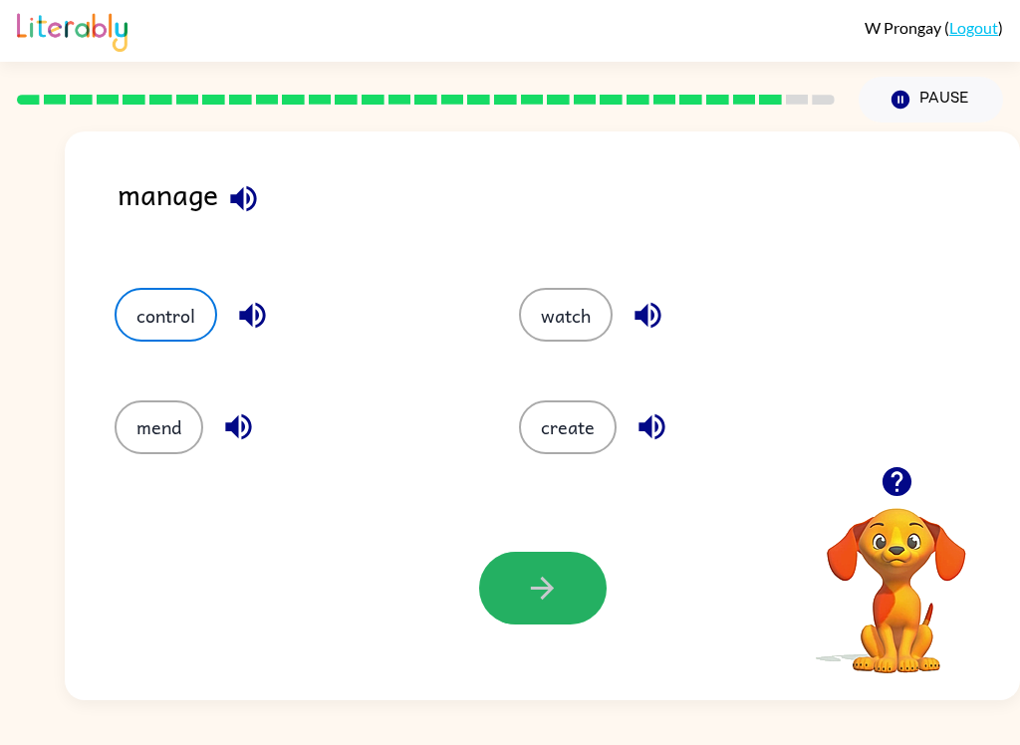
click at [557, 605] on icon "button" at bounding box center [542, 587] width 35 height 35
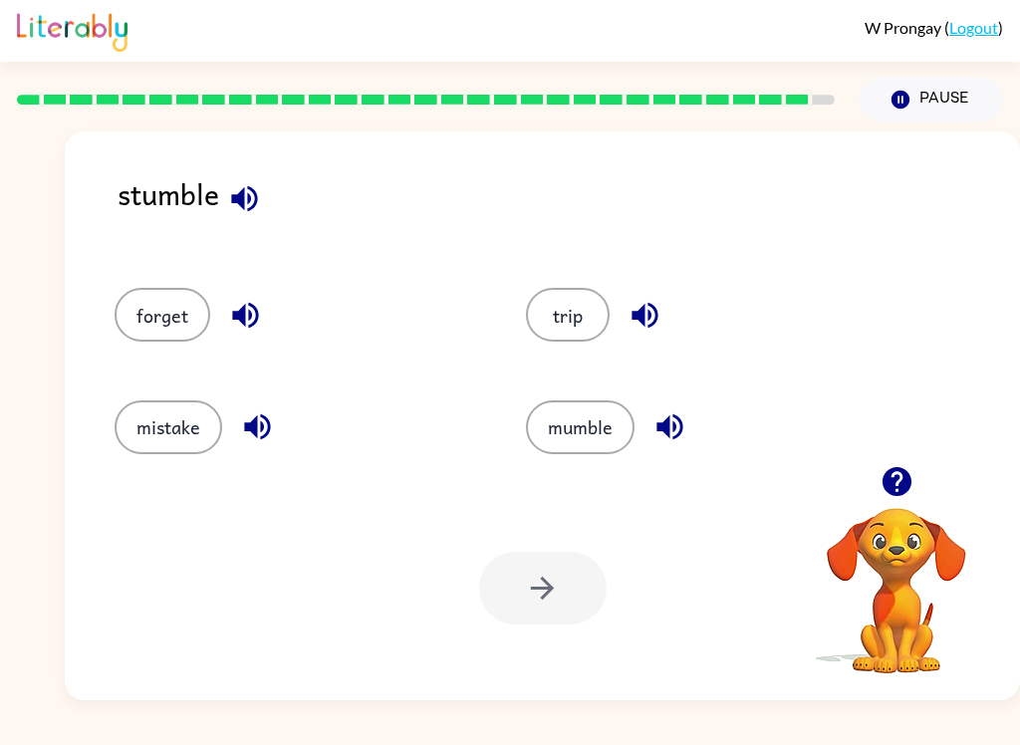
click at [575, 333] on button "trip" at bounding box center [568, 315] width 84 height 54
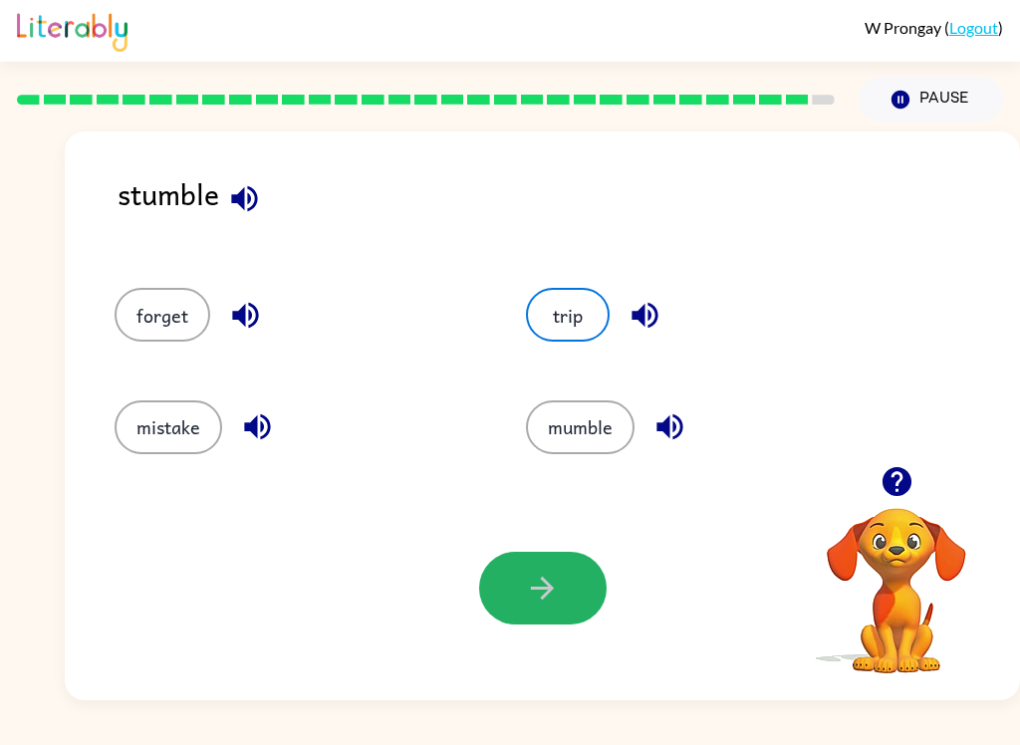
click at [585, 570] on button "button" at bounding box center [542, 588] width 127 height 73
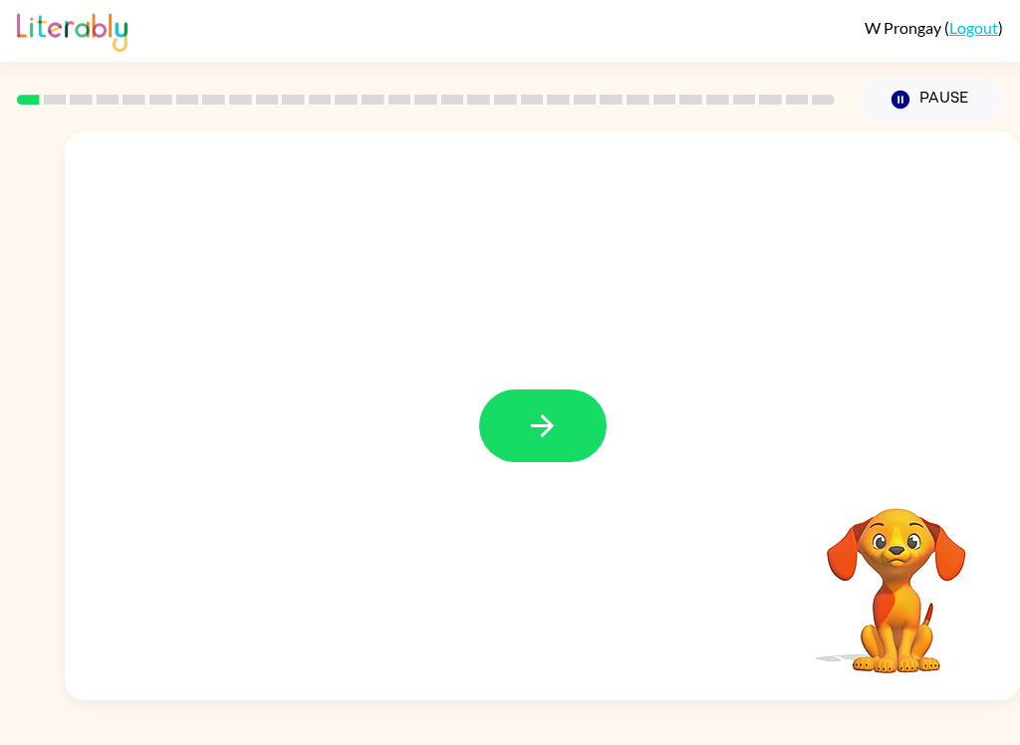
click at [587, 407] on button "button" at bounding box center [542, 425] width 127 height 73
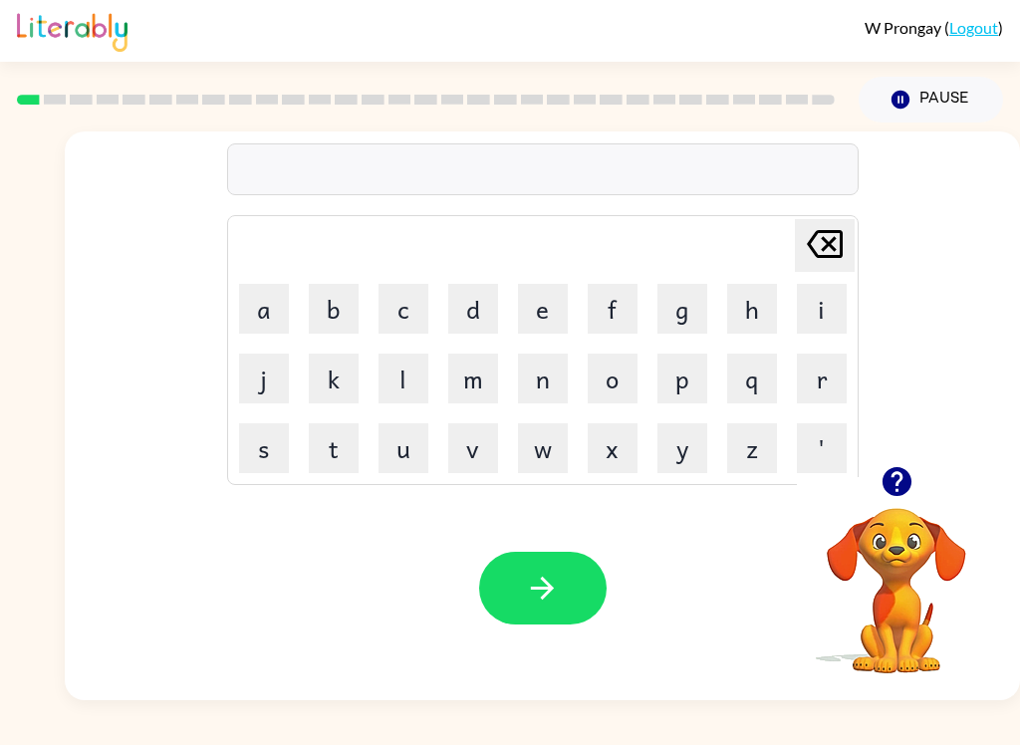
click at [689, 390] on button "p" at bounding box center [682, 378] width 50 height 50
click at [268, 317] on button "a" at bounding box center [264, 309] width 50 height 50
click at [482, 300] on button "d" at bounding box center [473, 309] width 50 height 50
click at [572, 576] on button "button" at bounding box center [542, 588] width 127 height 73
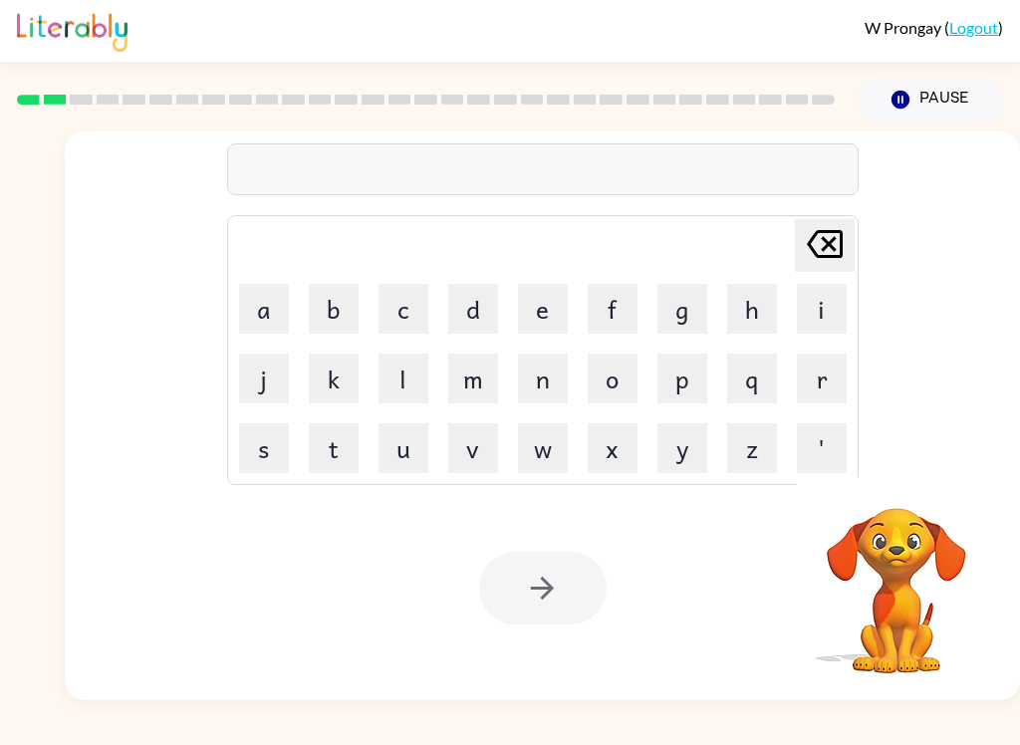
click at [696, 390] on button "p" at bounding box center [682, 378] width 50 height 50
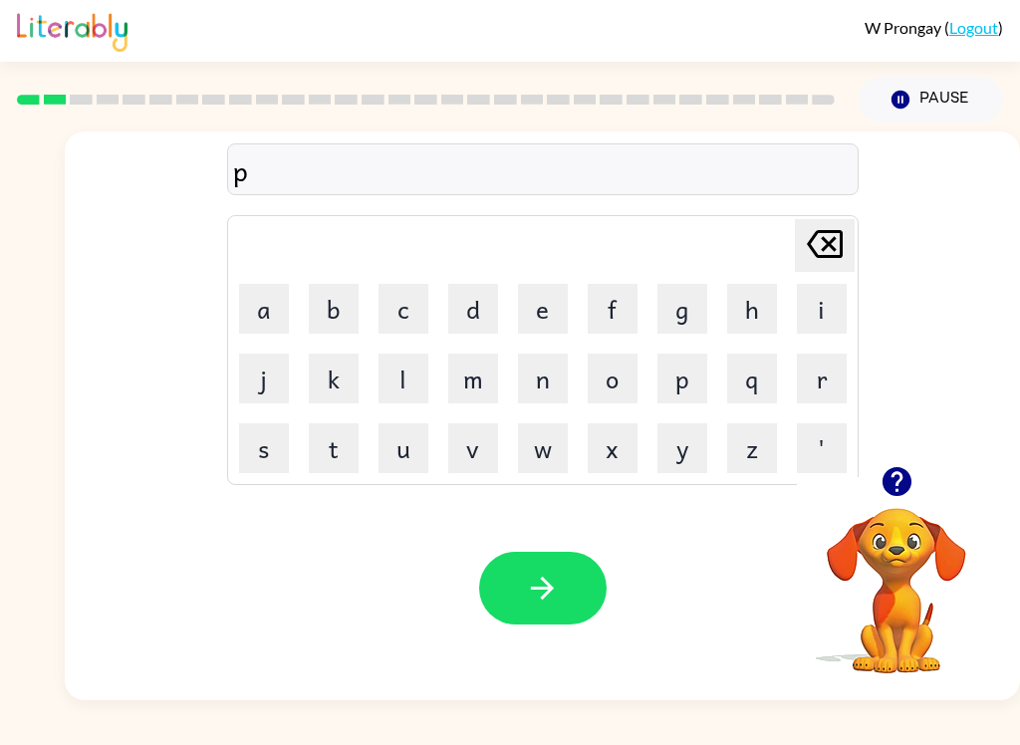
click at [624, 380] on button "o" at bounding box center [612, 378] width 50 height 50
click at [835, 242] on icon "Delete Delete last character input" at bounding box center [824, 244] width 48 height 48
click at [416, 453] on button "u" at bounding box center [403, 448] width 50 height 50
click at [611, 377] on button "o" at bounding box center [612, 378] width 50 height 50
click at [533, 310] on button "e" at bounding box center [543, 309] width 50 height 50
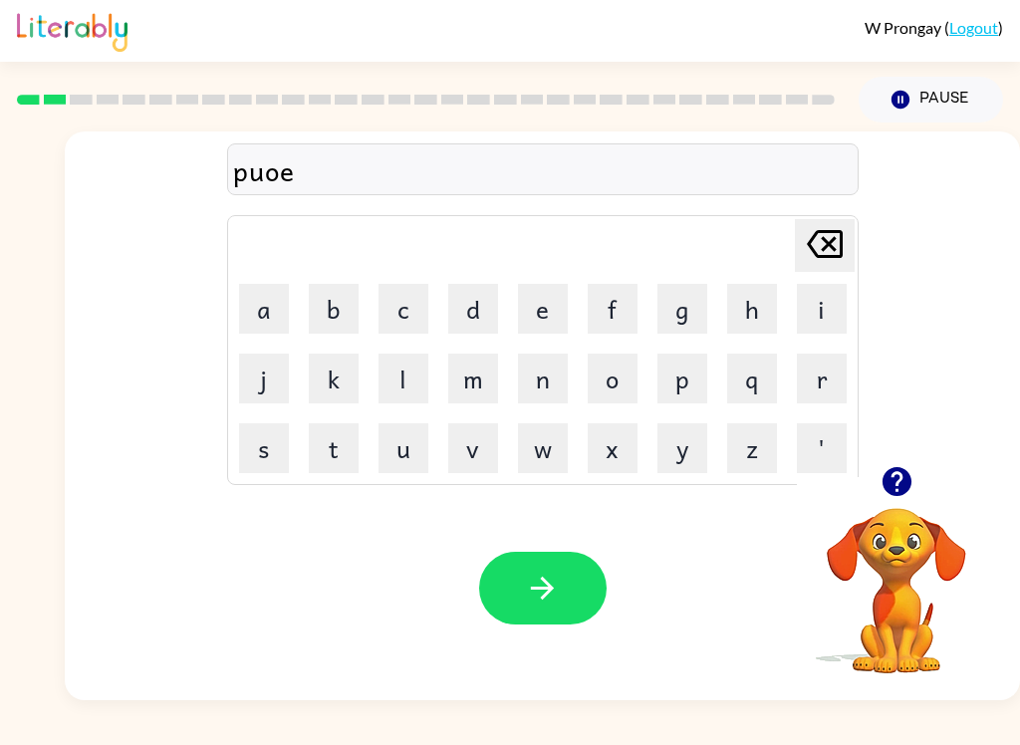
click at [829, 245] on icon at bounding box center [824, 244] width 36 height 28
click at [835, 256] on icon at bounding box center [824, 244] width 36 height 28
click at [835, 254] on icon "Delete Delete last character input" at bounding box center [824, 244] width 48 height 48
click at [611, 378] on button "o" at bounding box center [612, 378] width 50 height 50
click at [549, 316] on button "e" at bounding box center [543, 309] width 50 height 50
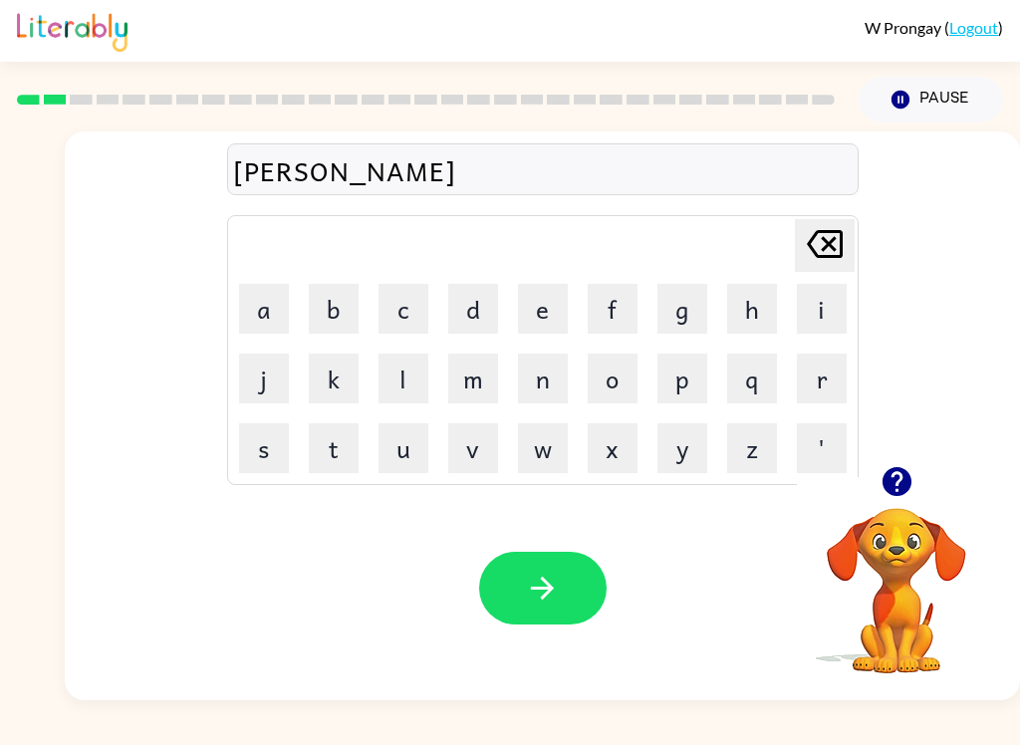
click at [544, 575] on icon "button" at bounding box center [542, 587] width 35 height 35
click at [546, 396] on button "n" at bounding box center [543, 378] width 50 height 50
click at [623, 377] on button "o" at bounding box center [612, 378] width 50 height 50
click at [822, 380] on button "r" at bounding box center [822, 378] width 50 height 50
click at [328, 458] on button "t" at bounding box center [334, 448] width 50 height 50
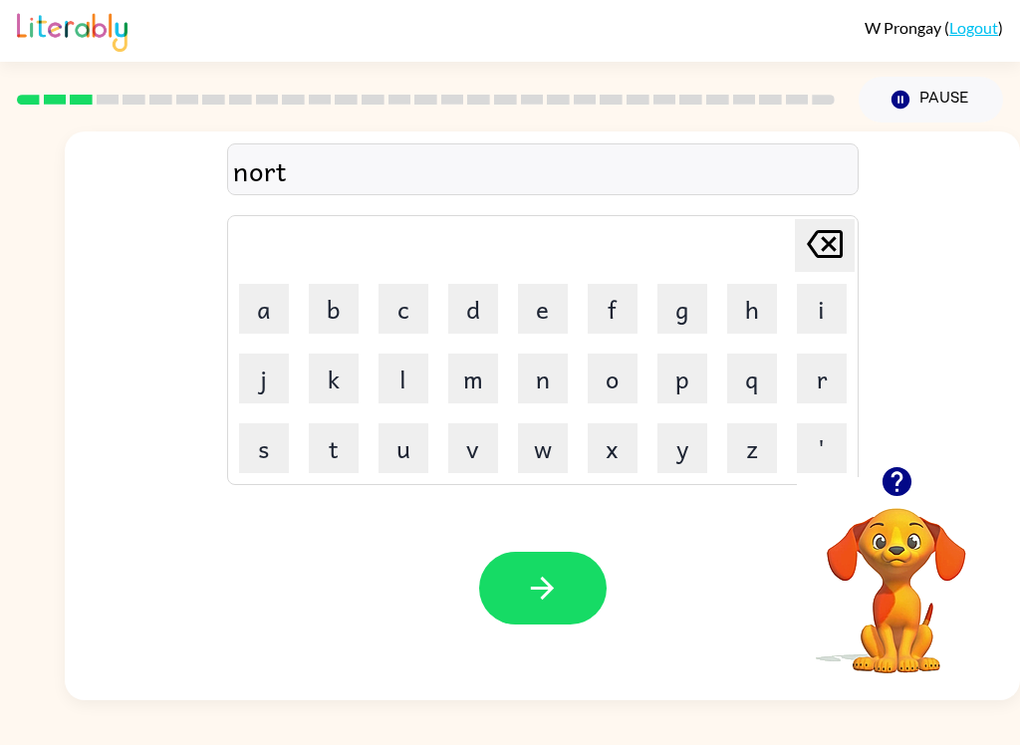
click at [748, 311] on button "h" at bounding box center [752, 309] width 50 height 50
click at [590, 563] on button "button" at bounding box center [542, 588] width 127 height 73
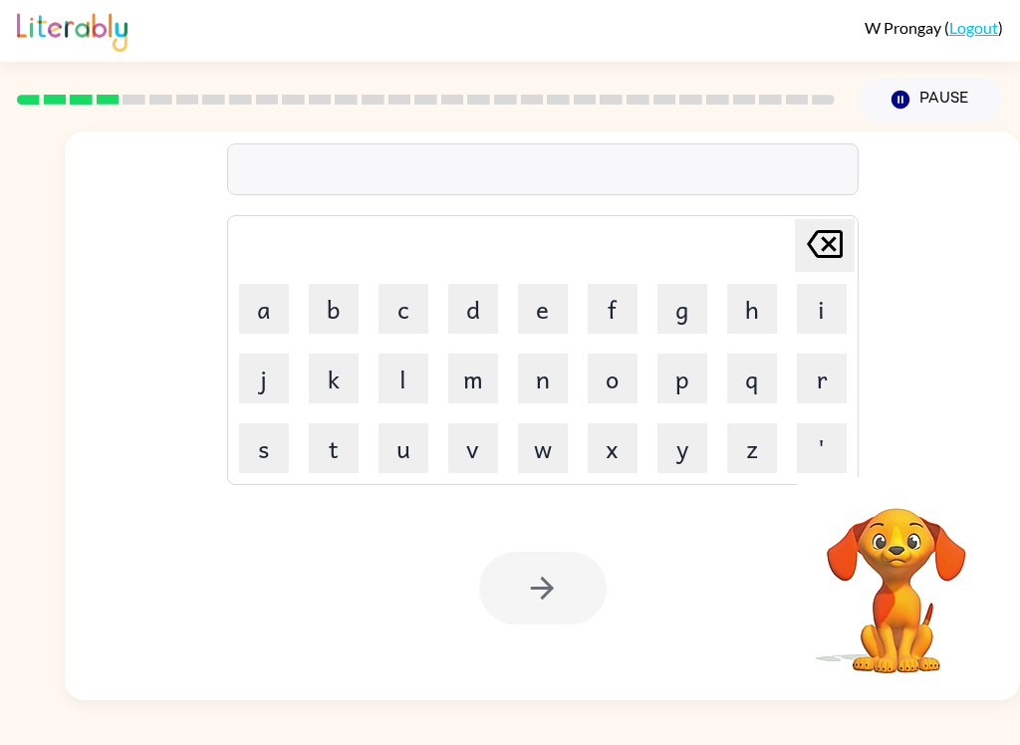
click at [409, 378] on button "l" at bounding box center [403, 378] width 50 height 50
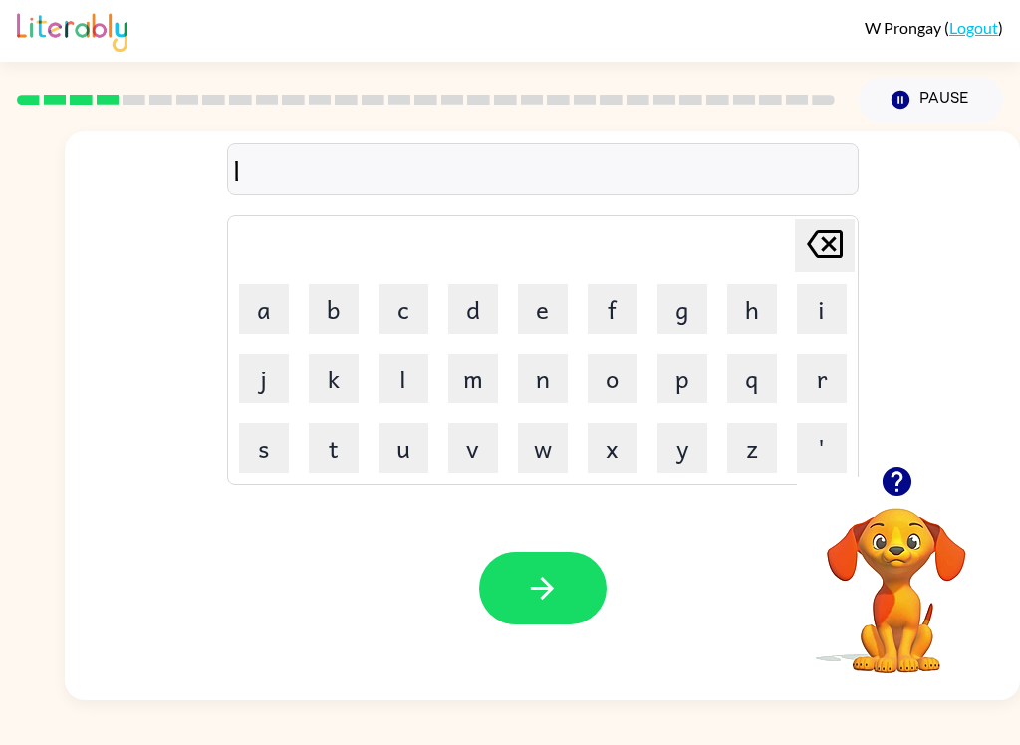
click at [557, 317] on button "e" at bounding box center [543, 309] width 50 height 50
click at [346, 448] on button "t" at bounding box center [334, 448] width 50 height 50
click at [288, 454] on button "s" at bounding box center [264, 448] width 50 height 50
click at [838, 229] on icon "Delete Delete last character input" at bounding box center [824, 244] width 48 height 48
click at [838, 228] on icon "Delete Delete last character input" at bounding box center [824, 244] width 48 height 48
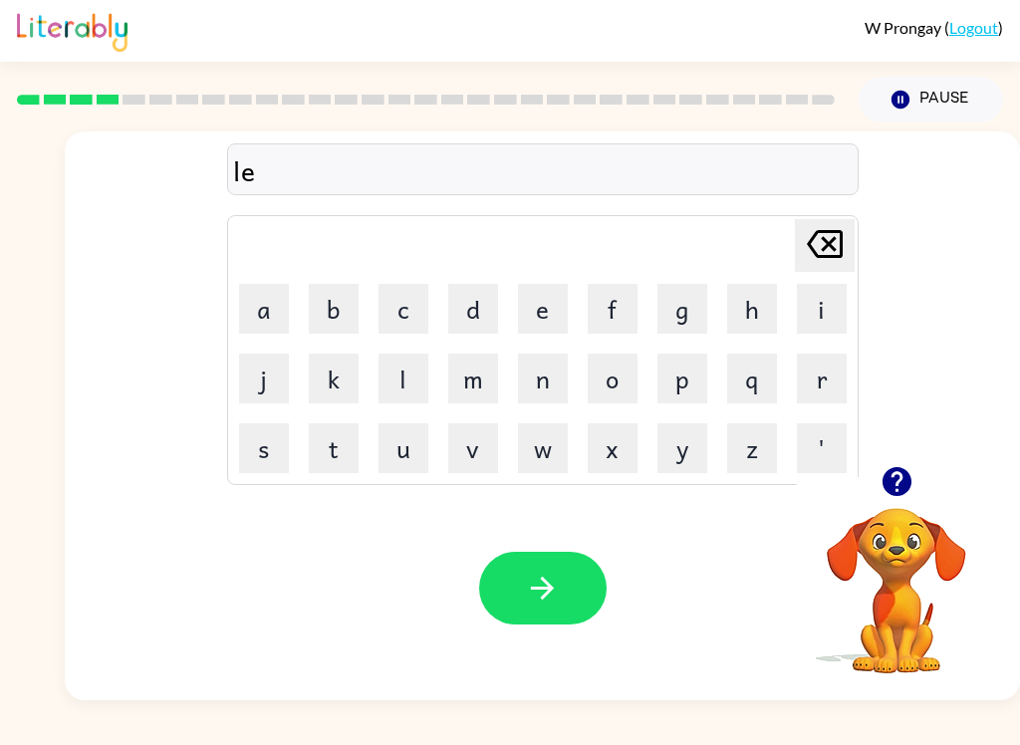
click at [842, 250] on icon "Delete Delete last character input" at bounding box center [824, 244] width 48 height 48
click at [841, 248] on icon at bounding box center [824, 244] width 36 height 28
click at [280, 452] on button "s" at bounding box center [264, 448] width 50 height 50
click at [552, 452] on button "w" at bounding box center [543, 448] width 50 height 50
click at [841, 306] on button "i" at bounding box center [822, 309] width 50 height 50
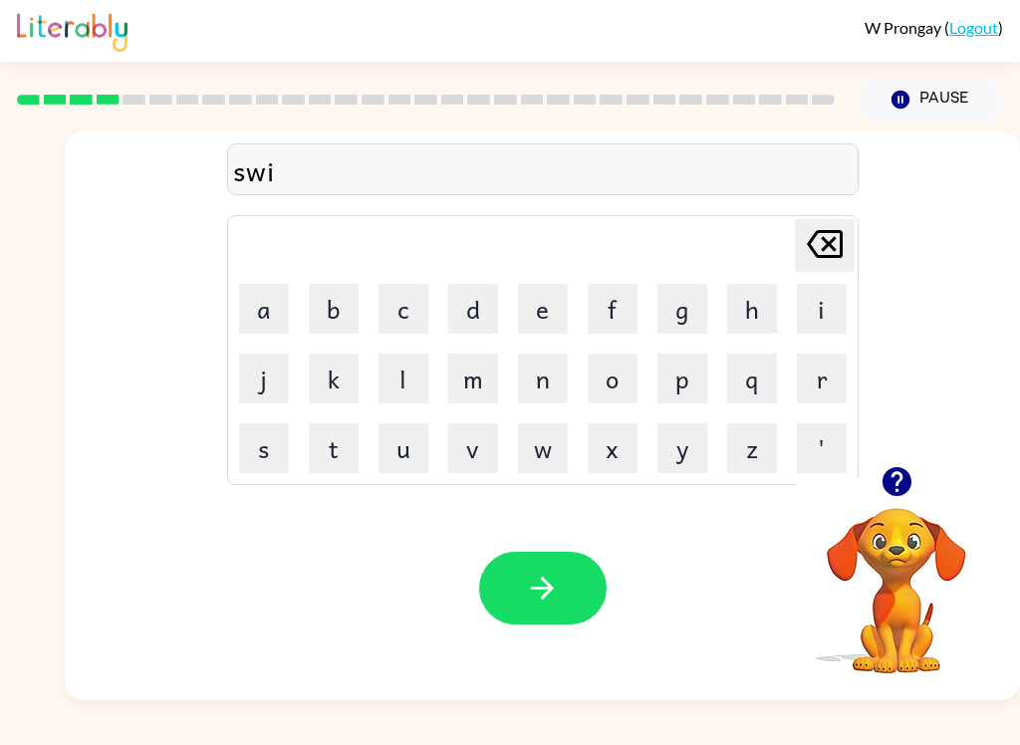
click at [472, 378] on button "m" at bounding box center [473, 378] width 50 height 50
click at [561, 618] on button "button" at bounding box center [542, 588] width 127 height 73
click at [280, 458] on button "s" at bounding box center [264, 448] width 50 height 50
click at [342, 397] on button "k" at bounding box center [334, 378] width 50 height 50
click at [267, 323] on button "a" at bounding box center [264, 309] width 50 height 50
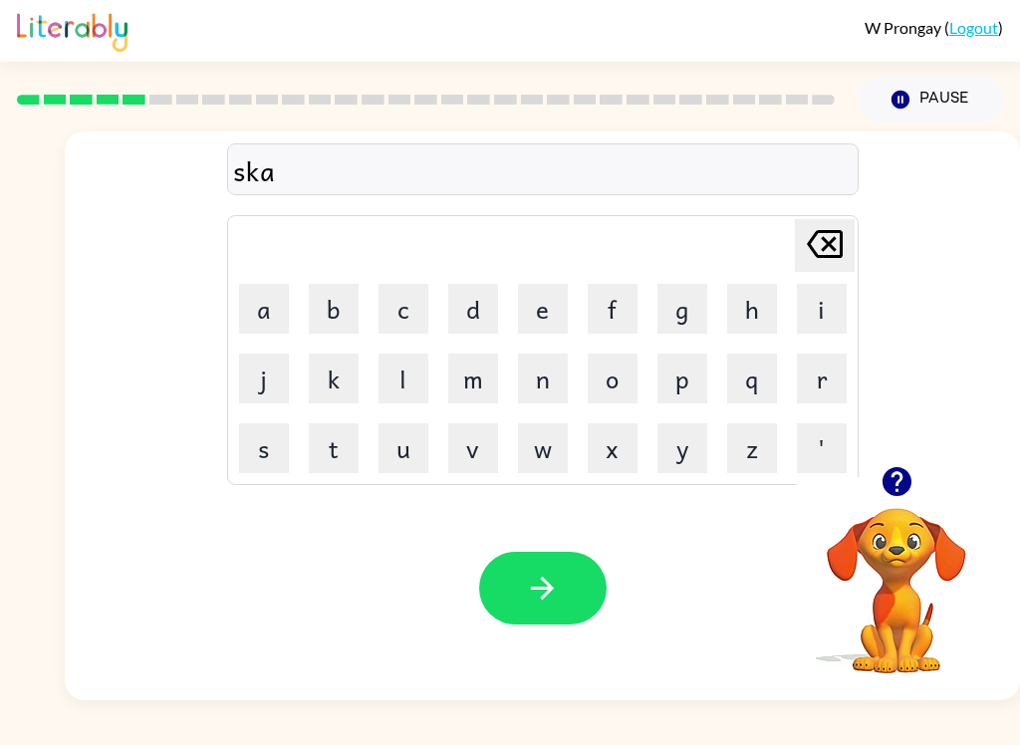
click at [424, 434] on button "u" at bounding box center [403, 448] width 50 height 50
click at [348, 444] on button "t" at bounding box center [334, 448] width 50 height 50
click at [540, 588] on icon "button" at bounding box center [542, 587] width 23 height 23
click at [272, 314] on button "a" at bounding box center [264, 309] width 50 height 50
click at [476, 386] on button "m" at bounding box center [473, 378] width 50 height 50
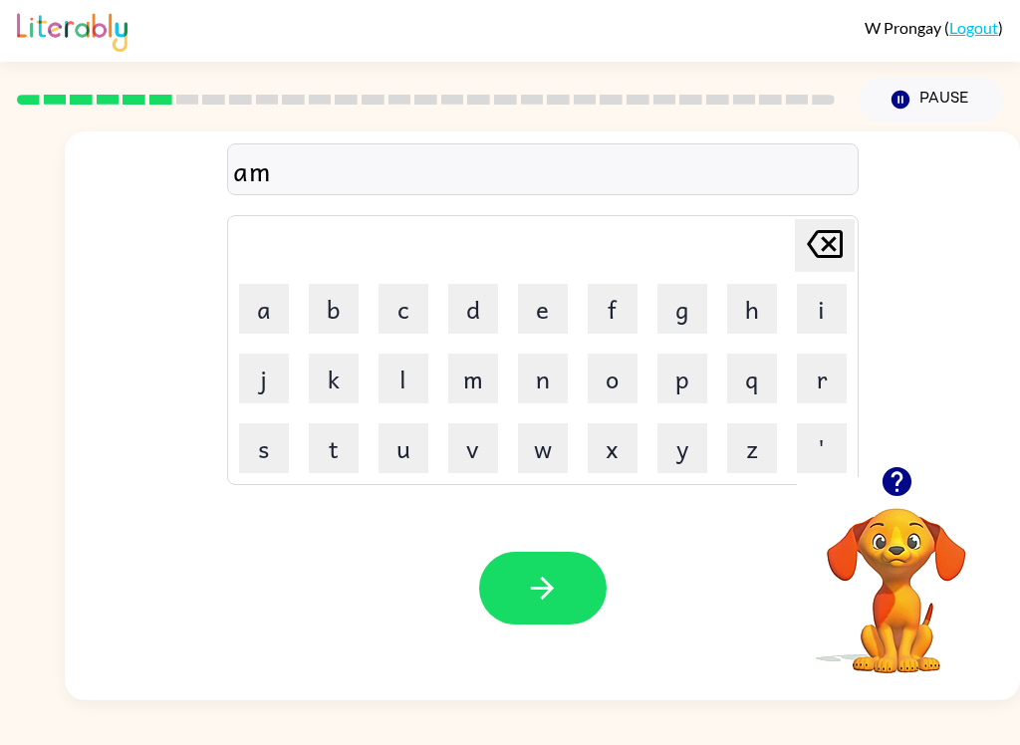
click at [542, 319] on button "e" at bounding box center [543, 309] width 50 height 50
click at [503, 569] on button "button" at bounding box center [542, 588] width 127 height 73
click at [949, 87] on button "Pause Pause" at bounding box center [930, 100] width 144 height 46
